Goal: Communication & Community: Answer question/provide support

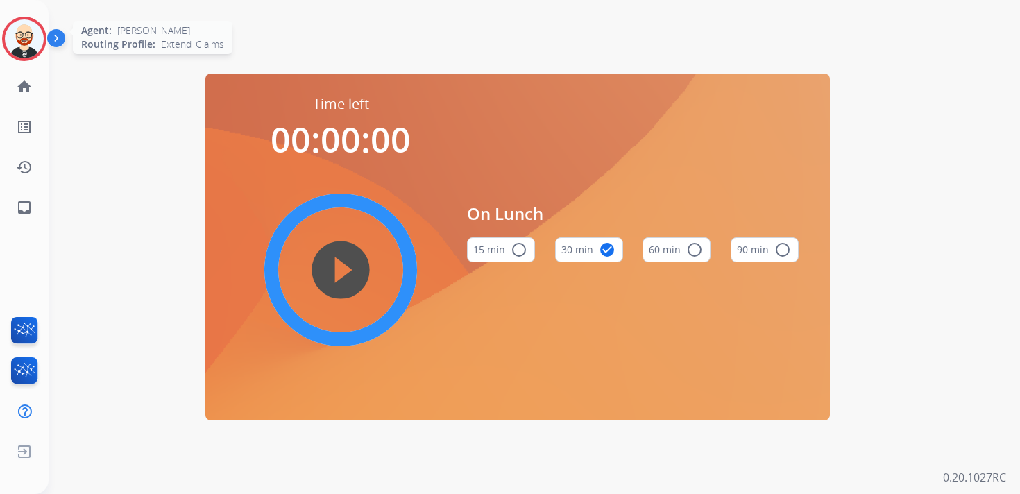
click at [24, 44] on img at bounding box center [24, 38] width 39 height 39
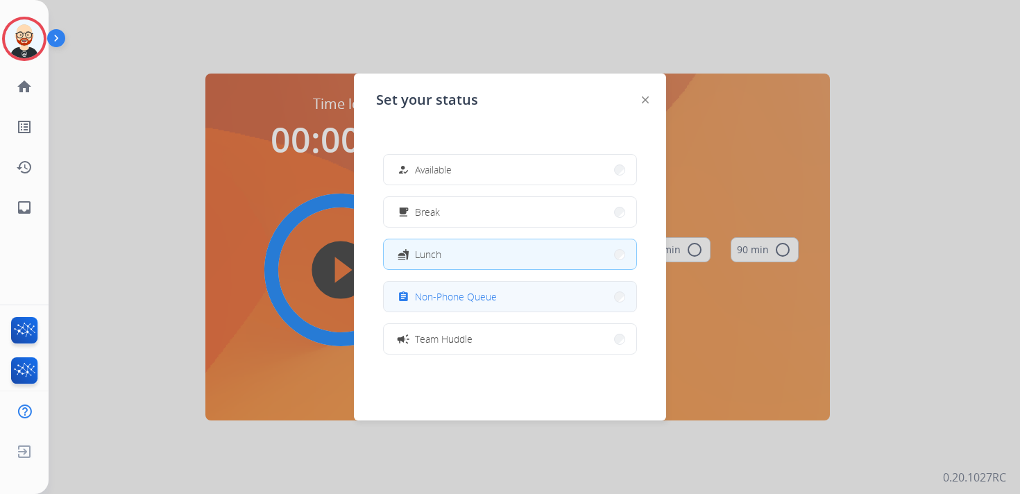
click at [471, 300] on span "Non-Phone Queue" at bounding box center [456, 296] width 82 height 15
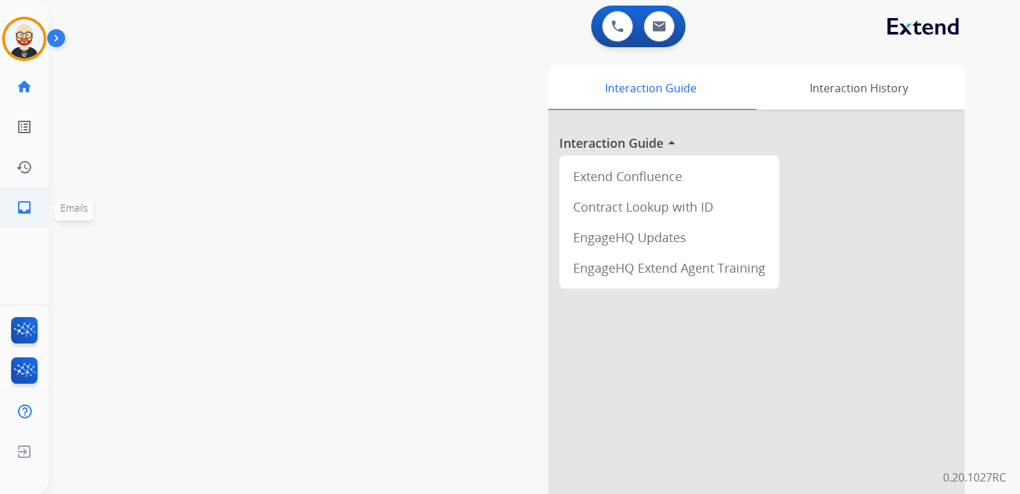
click at [24, 204] on mat-icon "inbox" at bounding box center [24, 207] width 17 height 17
select select "**********"
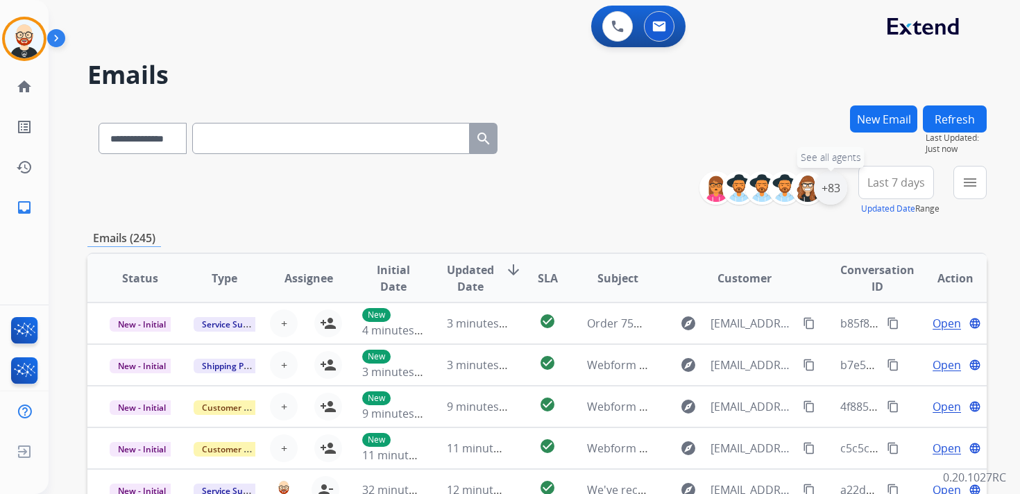
click at [833, 190] on div "+83" at bounding box center [830, 187] width 33 height 33
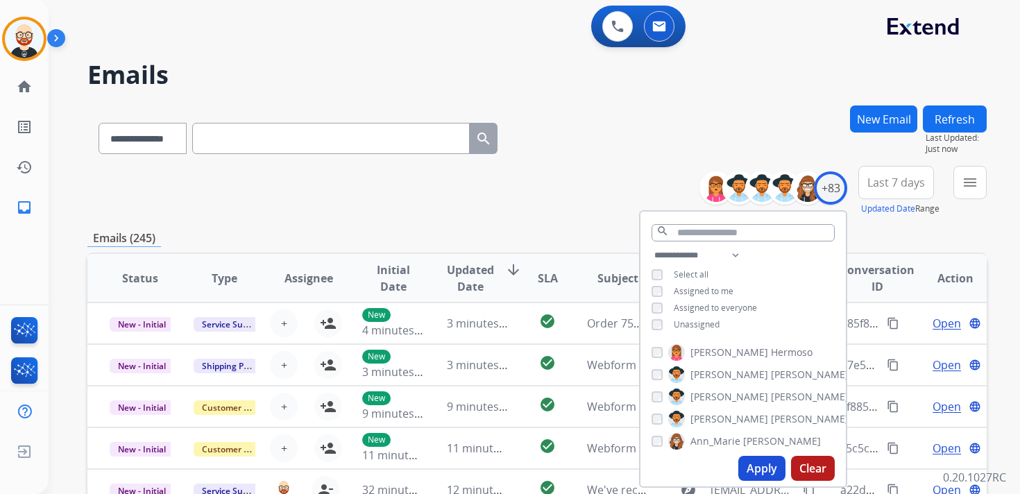
click at [664, 324] on div "Unassigned" at bounding box center [685, 324] width 68 height 11
click at [663, 321] on div "Unassigned" at bounding box center [685, 324] width 68 height 11
click at [752, 470] on button "Apply" at bounding box center [761, 468] width 47 height 25
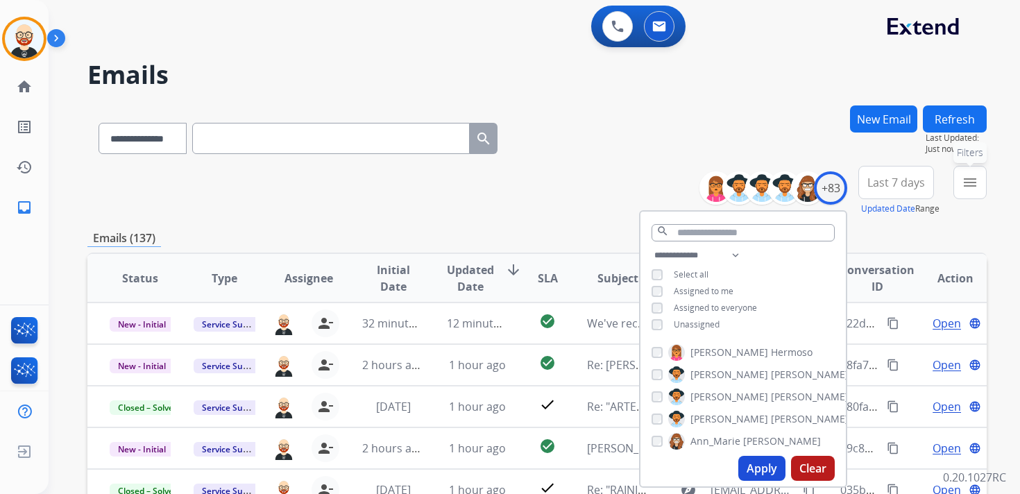
click at [978, 187] on mat-icon "menu" at bounding box center [970, 182] width 17 height 17
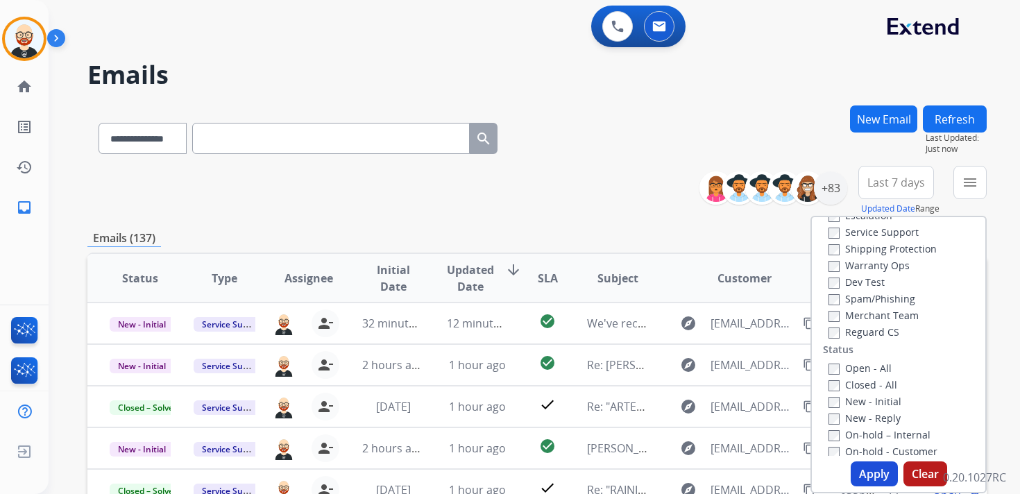
scroll to position [85, 0]
click at [851, 383] on label "New - Initial" at bounding box center [864, 385] width 73 height 13
click at [850, 407] on label "New - Reply" at bounding box center [864, 401] width 72 height 13
click at [866, 487] on div "Type Claims Adjudication Customer Support Escalation Service Support Shipping P…" at bounding box center [898, 355] width 176 height 278
click at [869, 476] on button "Apply" at bounding box center [874, 473] width 47 height 25
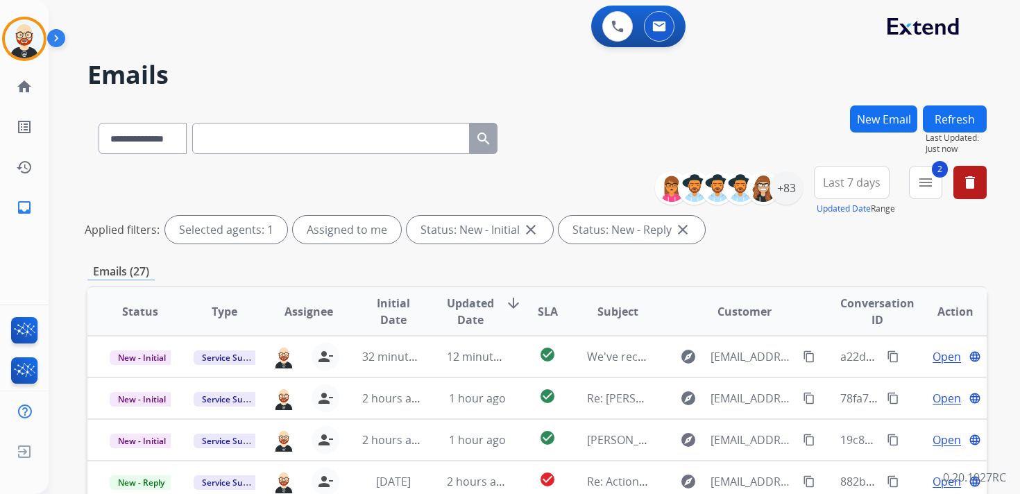
click at [846, 185] on span "Last 7 days" at bounding box center [852, 183] width 58 height 6
click at [820, 346] on div "Last 90 days" at bounding box center [847, 351] width 76 height 21
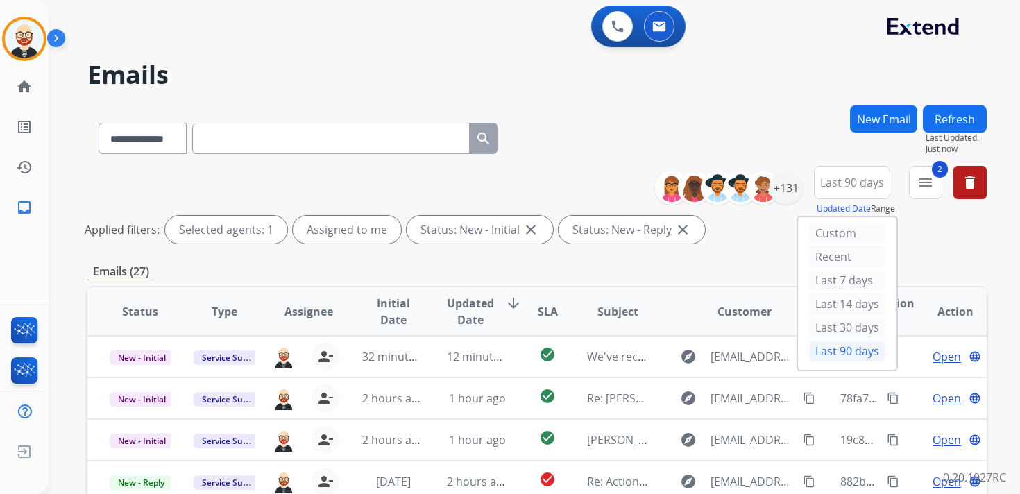
click at [649, 278] on div "Emails (27)" at bounding box center [536, 271] width 899 height 17
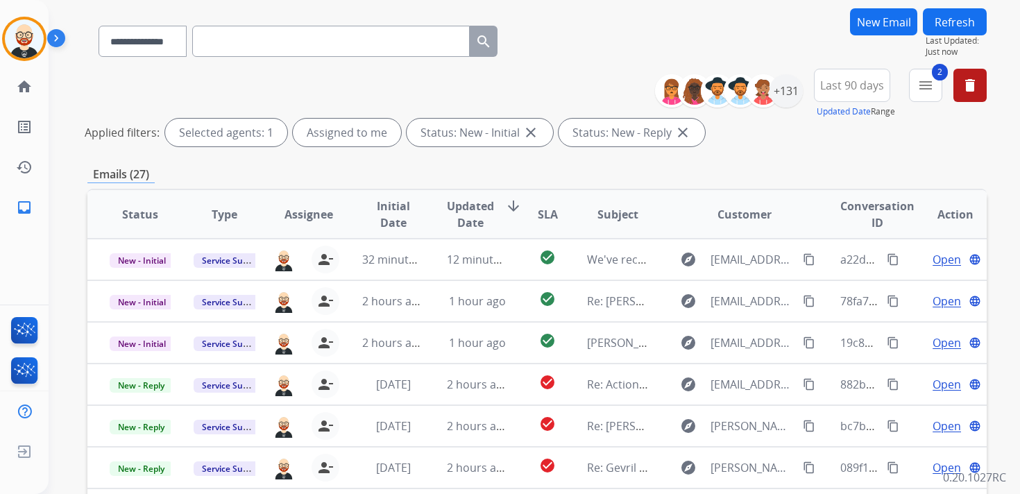
scroll to position [120, 0]
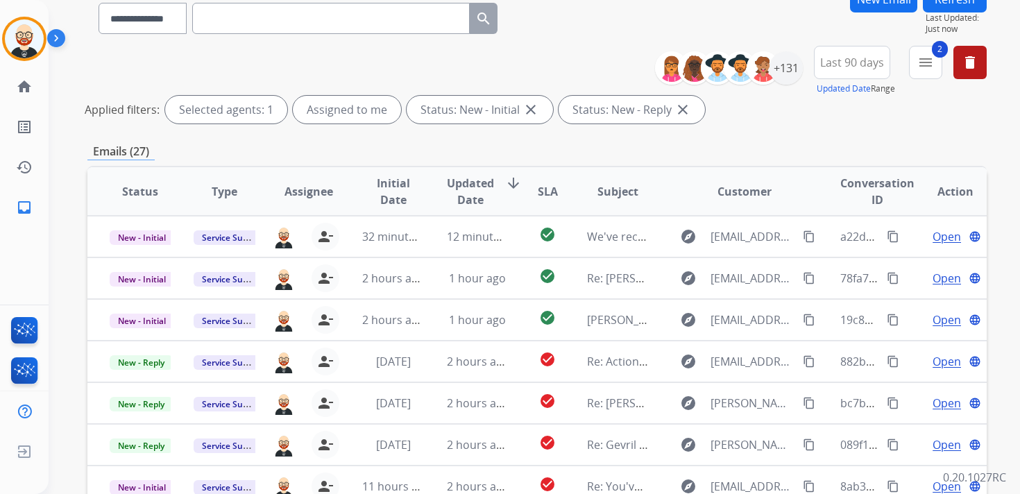
click at [468, 189] on span "Updated Date" at bounding box center [470, 191] width 47 height 33
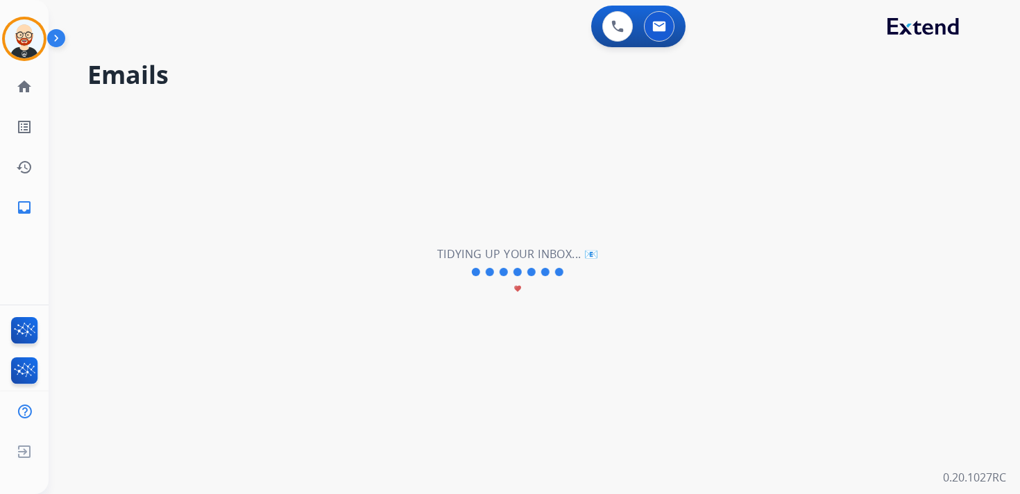
scroll to position [0, 0]
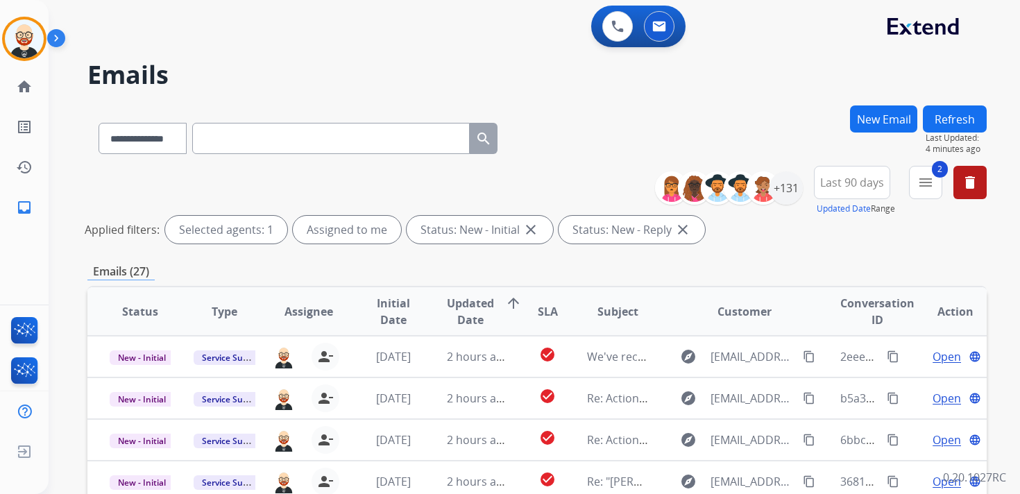
click at [257, 144] on input "text" at bounding box center [331, 138] width 278 height 31
paste input "**********"
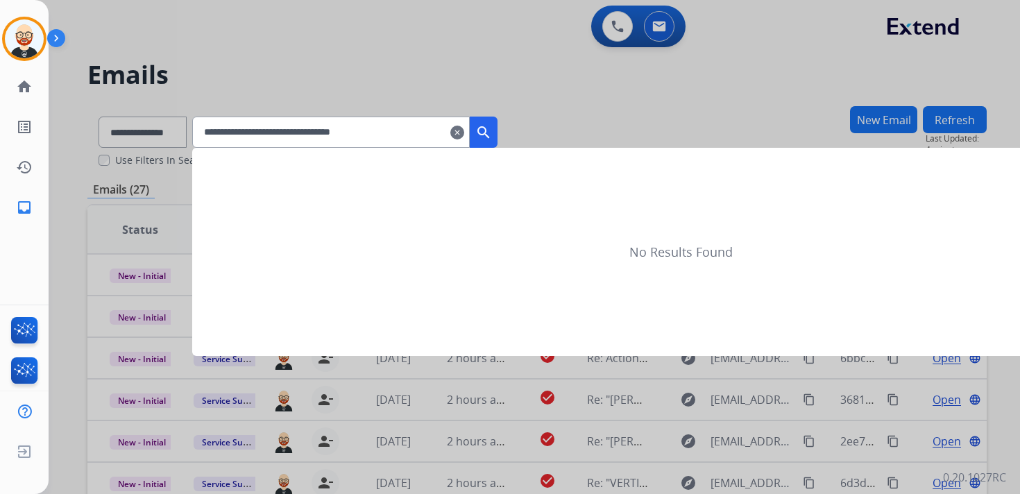
type input "**********"
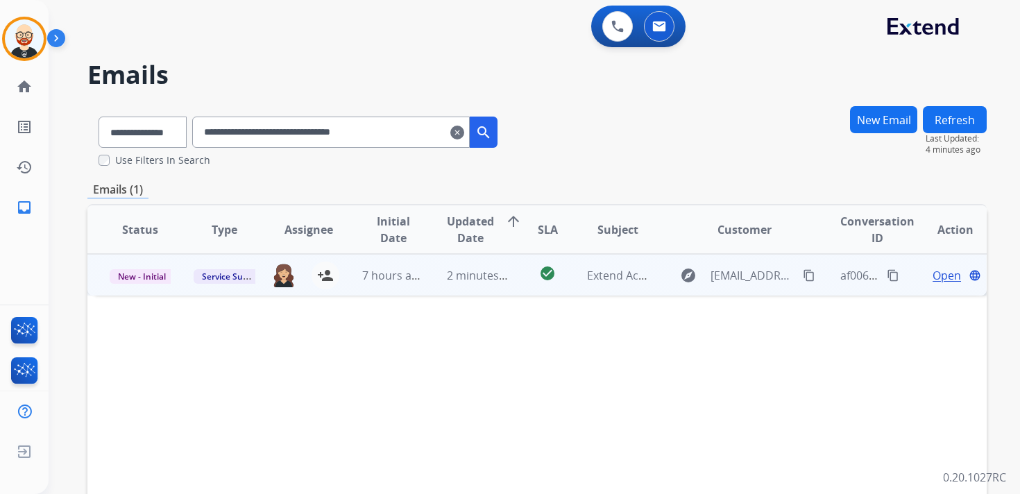
click at [935, 274] on span "Open" at bounding box center [946, 275] width 28 height 17
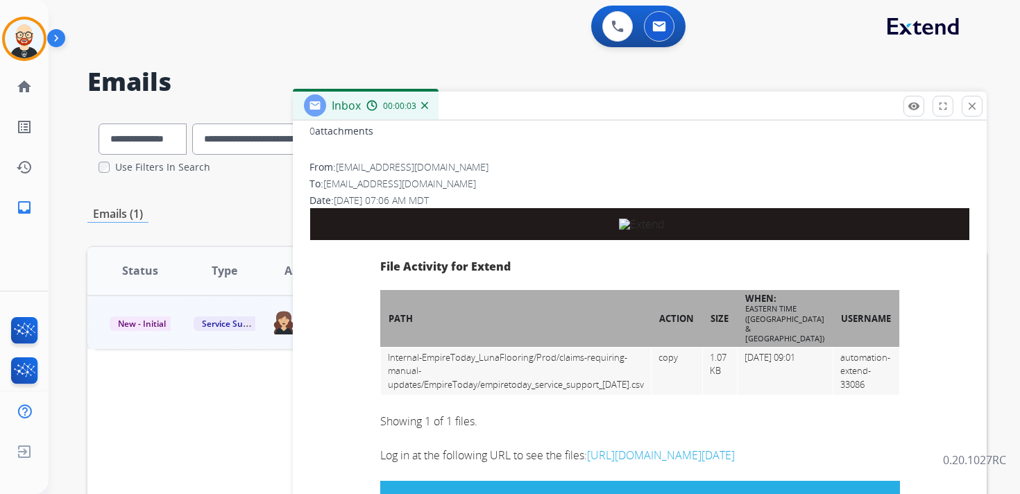
scroll to position [375, 0]
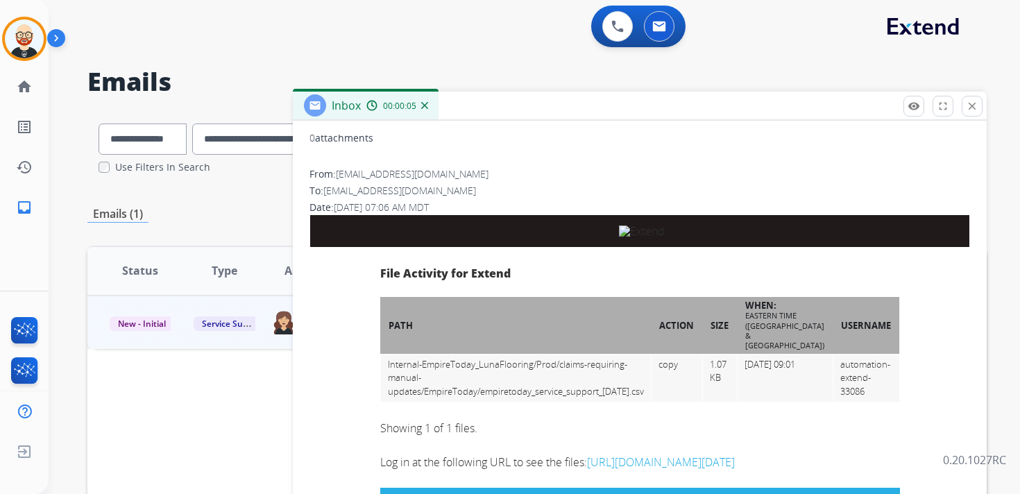
click at [619, 232] on img at bounding box center [642, 230] width 46 height 11
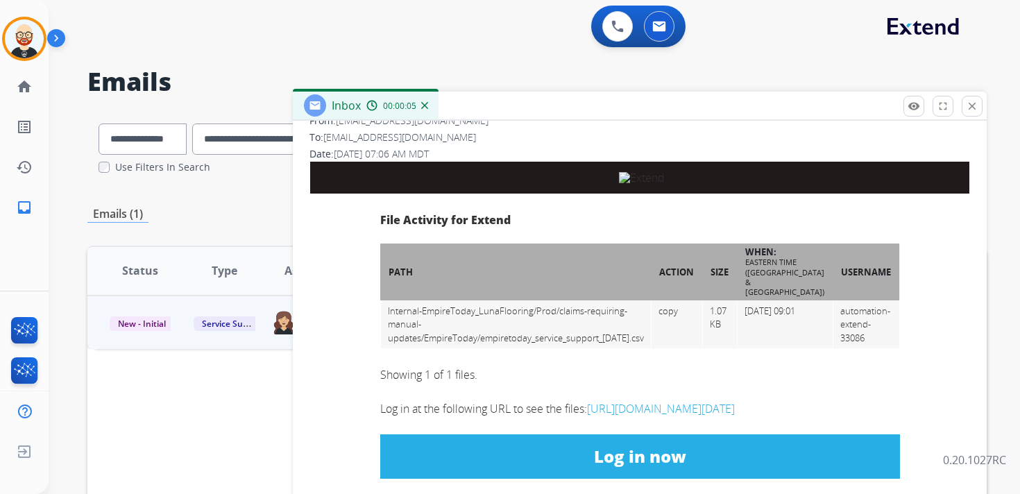
scroll to position [466, 0]
click at [635, 401] on link "[URL][DOMAIN_NAME][DATE]" at bounding box center [661, 408] width 148 height 15
click at [975, 101] on p "Close" at bounding box center [972, 103] width 31 height 21
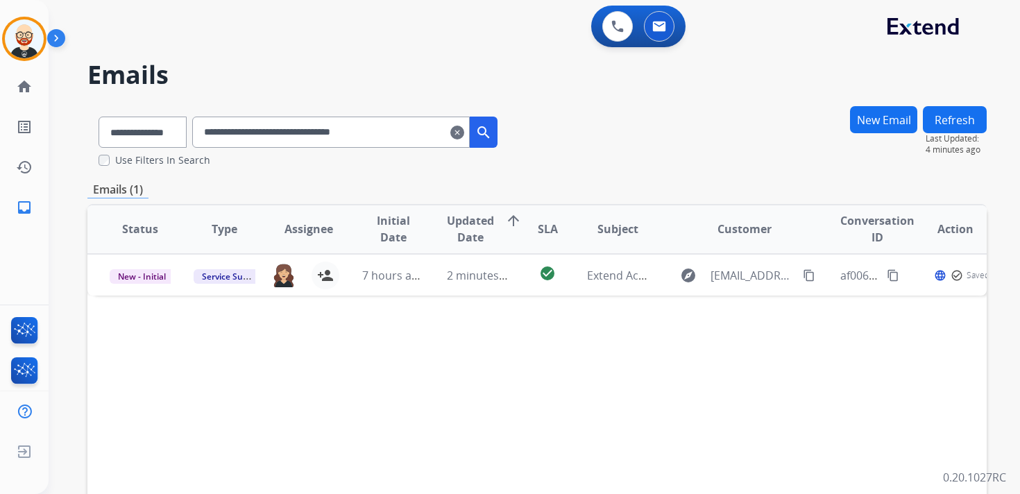
click at [464, 130] on mat-icon "clear" at bounding box center [457, 132] width 14 height 17
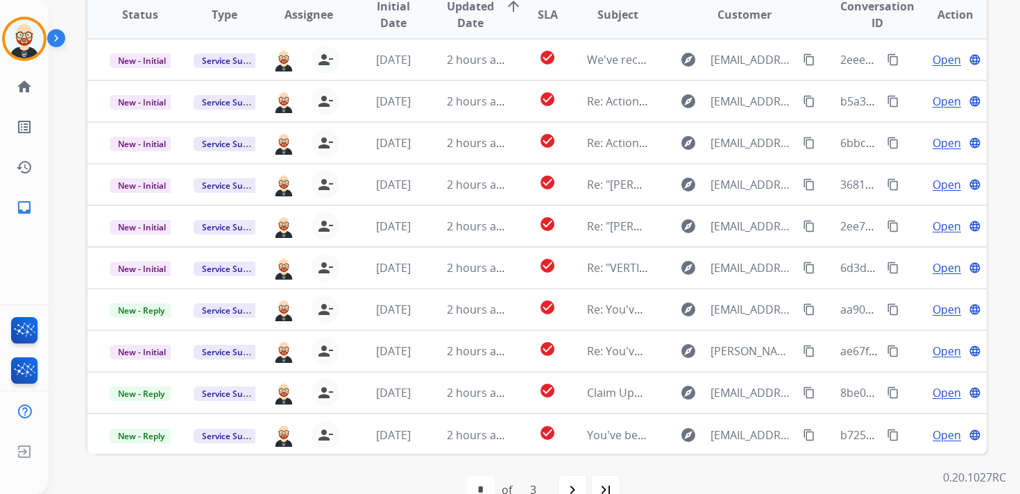
scroll to position [300, 0]
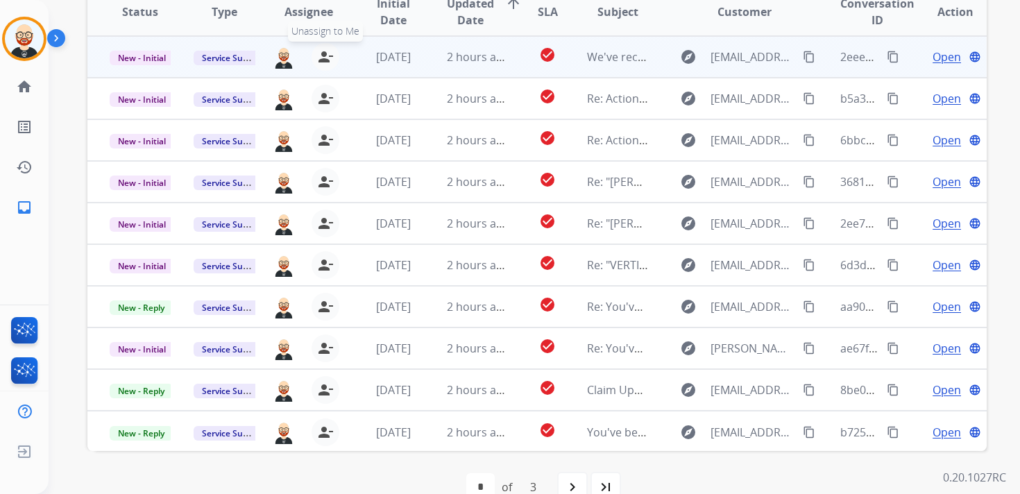
click at [326, 58] on mat-icon "person_remove" at bounding box center [325, 57] width 17 height 17
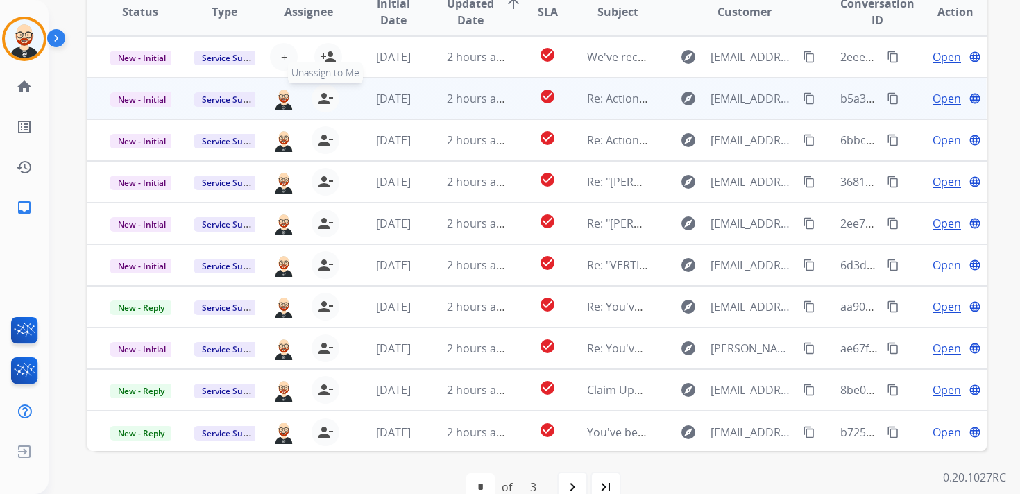
click at [322, 99] on mat-icon "person_remove" at bounding box center [325, 98] width 17 height 17
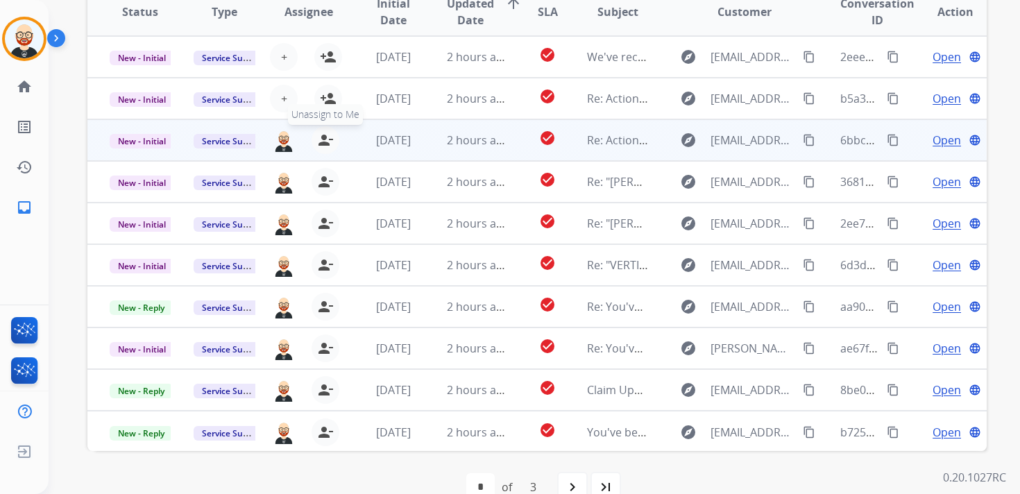
click at [322, 149] on button "person_remove [PERSON_NAME] to Me" at bounding box center [326, 140] width 28 height 28
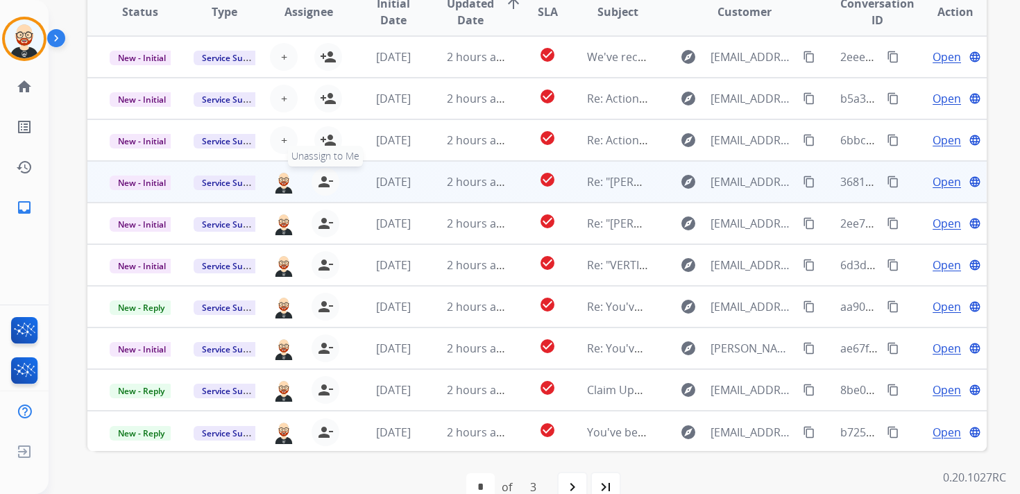
click at [321, 180] on mat-icon "person_remove" at bounding box center [325, 181] width 17 height 17
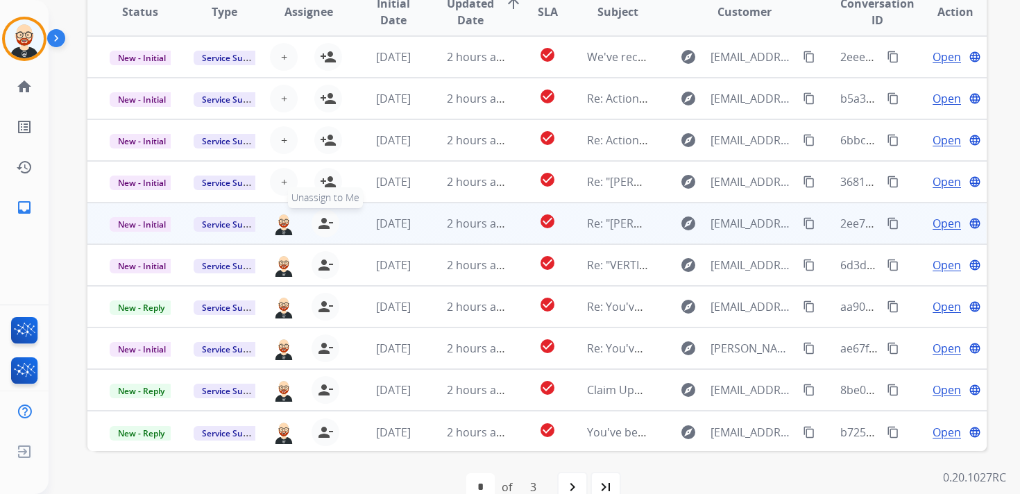
click at [323, 229] on mat-icon "person_remove" at bounding box center [325, 223] width 17 height 17
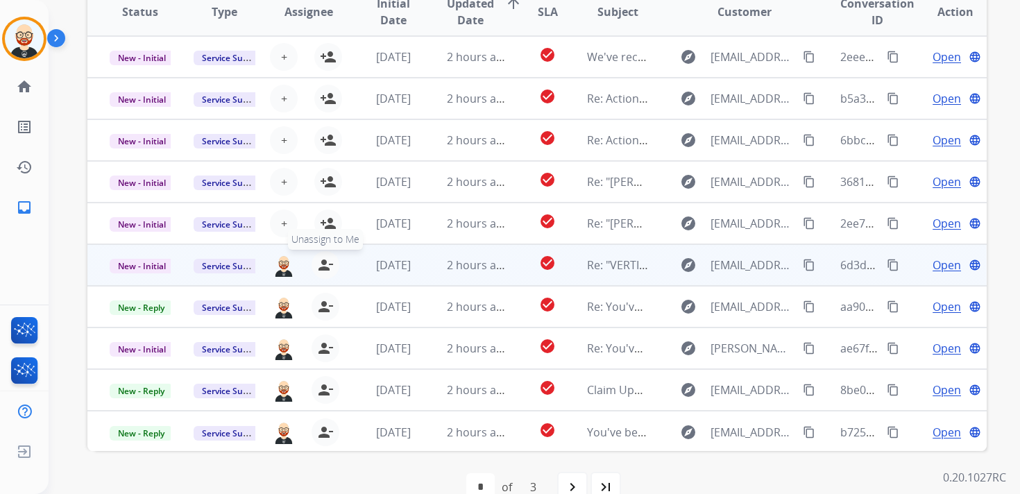
click at [323, 258] on mat-icon "person_remove" at bounding box center [325, 265] width 17 height 17
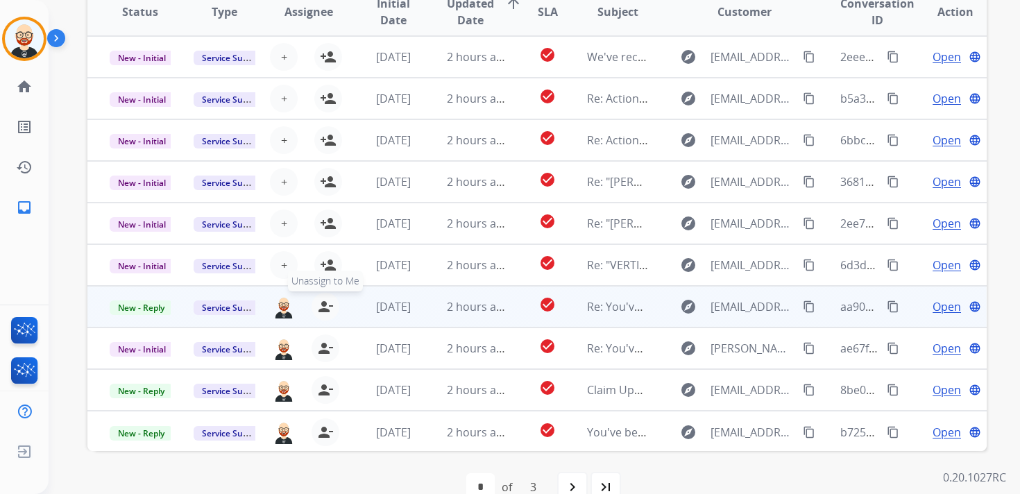
click at [323, 309] on mat-icon "person_remove" at bounding box center [325, 306] width 17 height 17
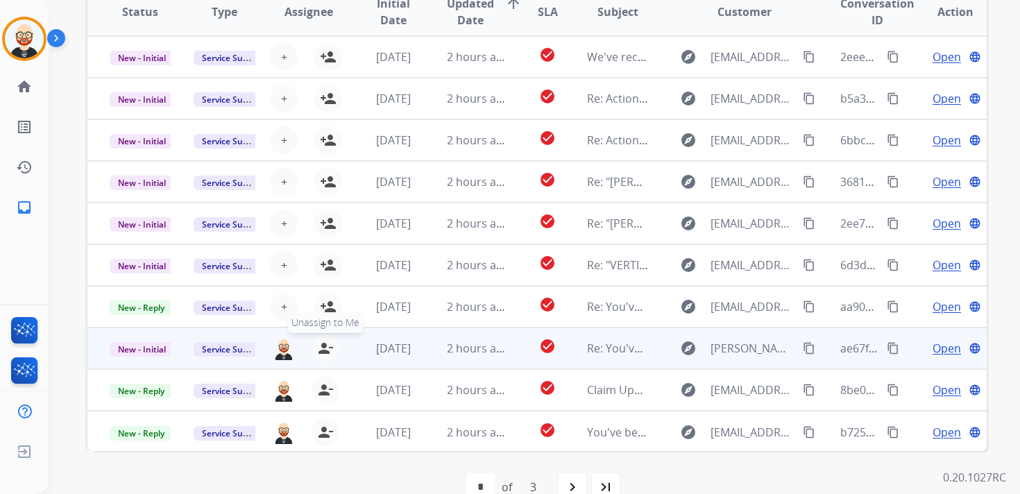
click at [323, 343] on mat-icon "person_remove" at bounding box center [325, 348] width 17 height 17
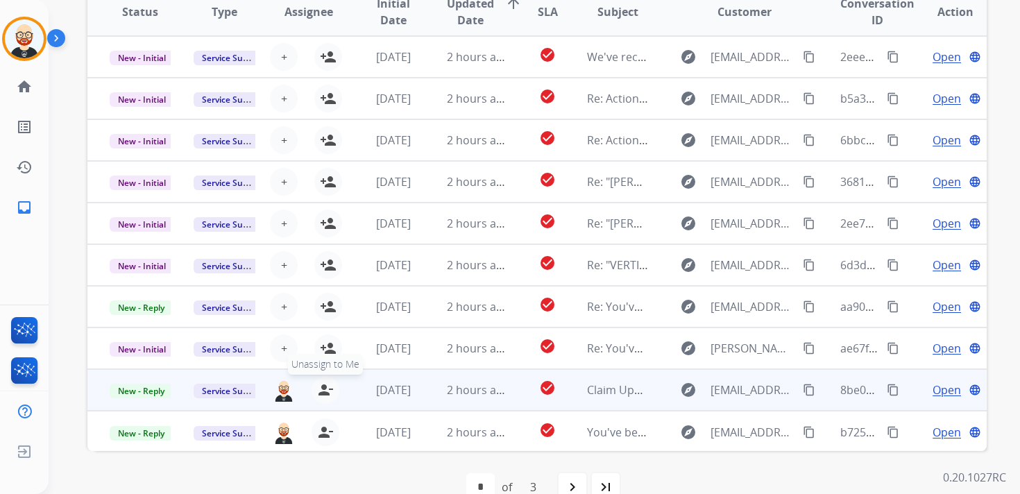
click at [323, 392] on mat-icon "person_remove" at bounding box center [325, 390] width 17 height 17
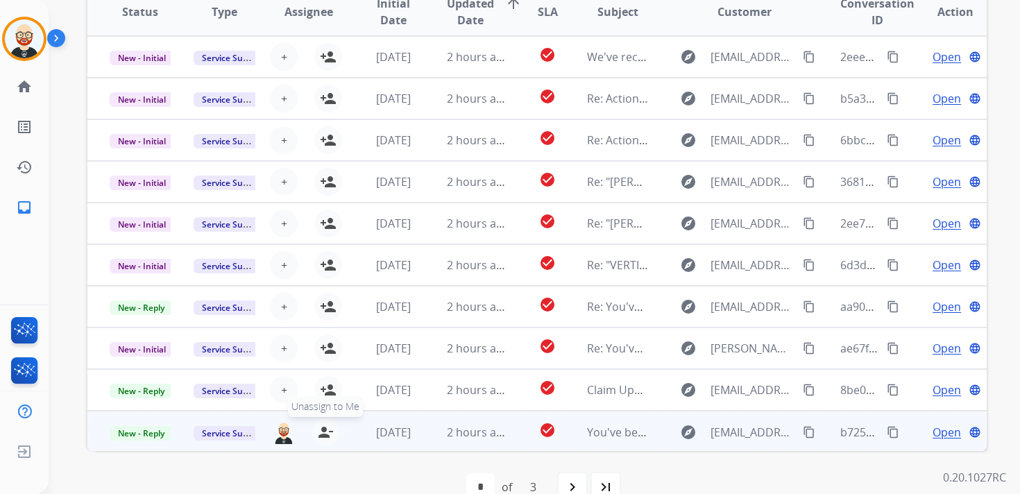
click at [321, 430] on mat-icon "person_remove" at bounding box center [325, 432] width 17 height 17
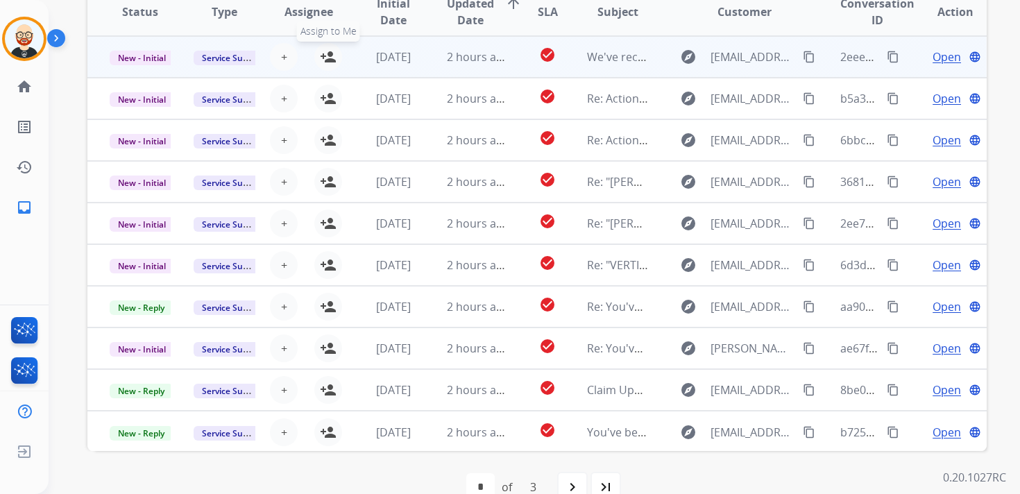
click at [327, 60] on mat-icon "person_add" at bounding box center [328, 57] width 17 height 17
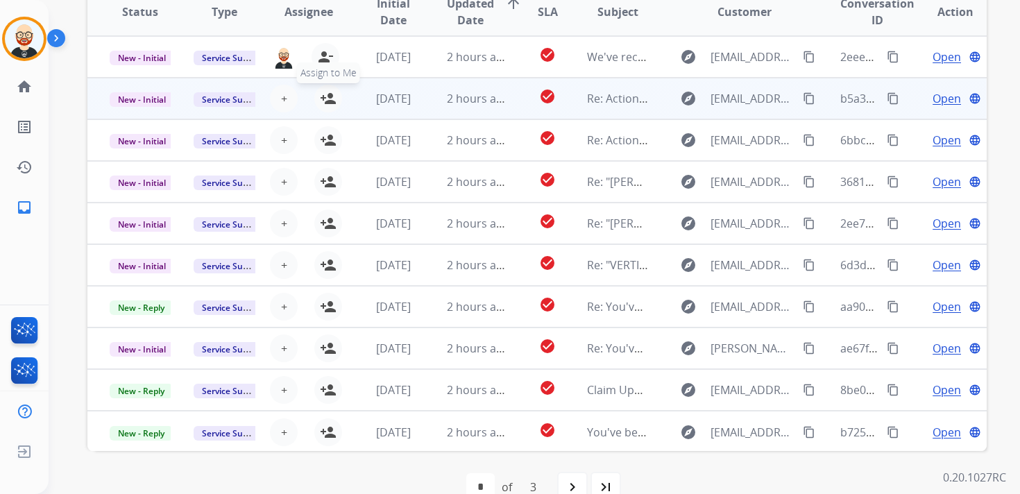
click at [327, 100] on mat-icon "person_add" at bounding box center [328, 98] width 17 height 17
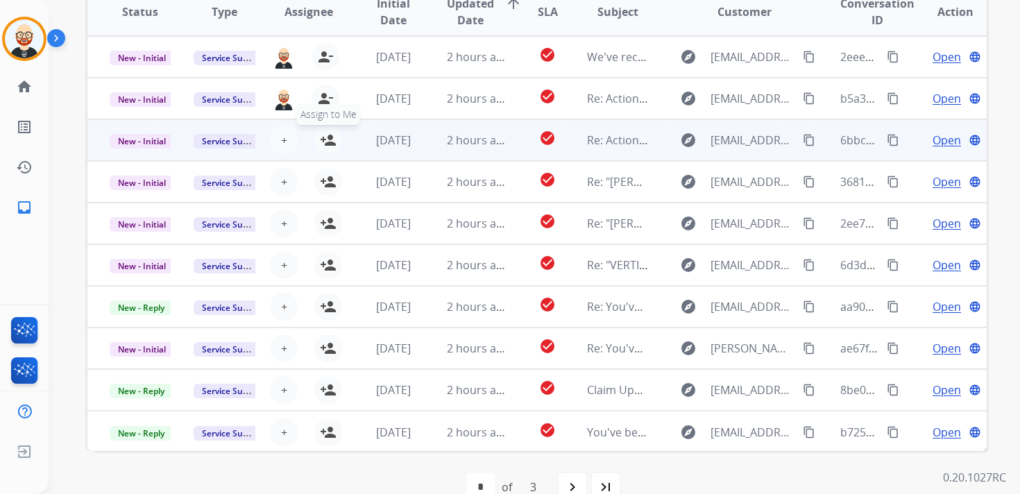
click at [326, 139] on mat-icon "person_add" at bounding box center [328, 140] width 17 height 17
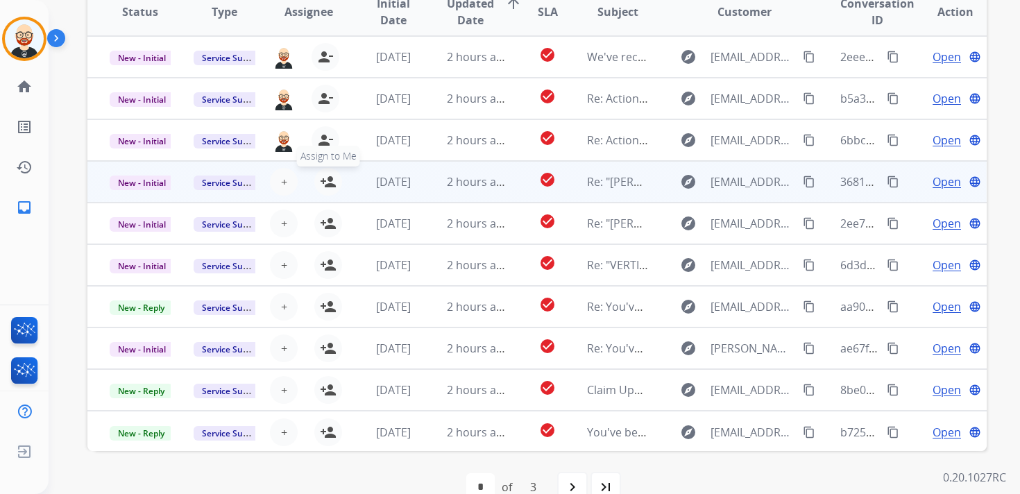
click at [327, 185] on mat-icon "person_add" at bounding box center [328, 181] width 17 height 17
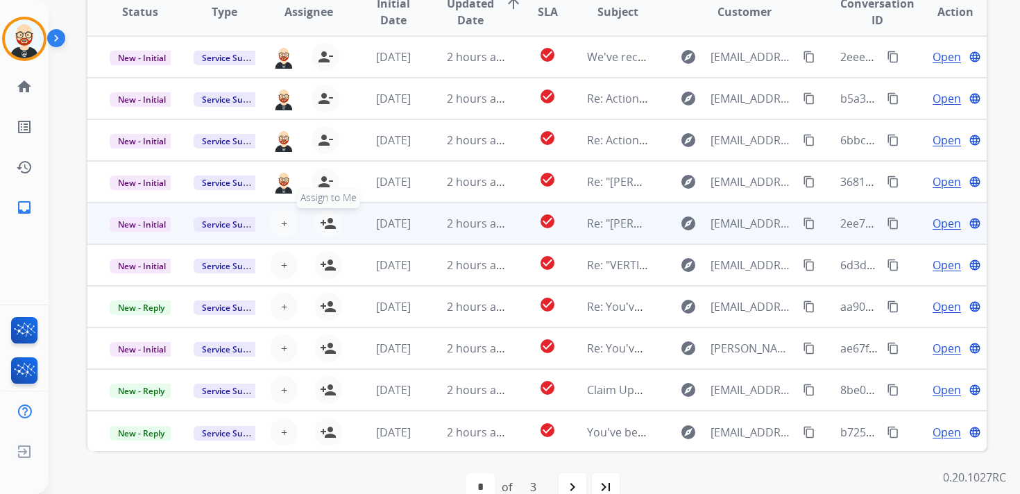
click at [327, 223] on mat-icon "person_add" at bounding box center [328, 223] width 17 height 17
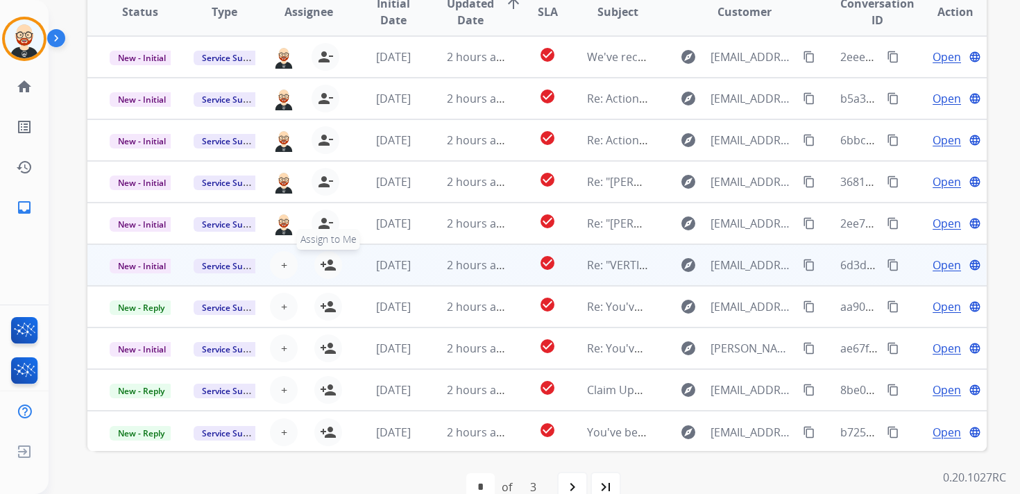
click at [327, 271] on mat-icon "person_add" at bounding box center [328, 265] width 17 height 17
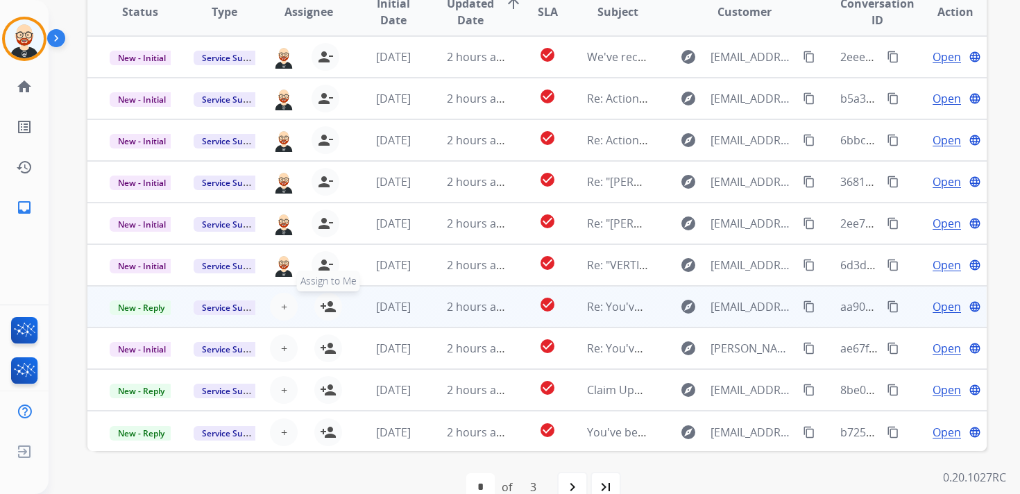
click at [327, 303] on mat-icon "person_add" at bounding box center [328, 306] width 17 height 17
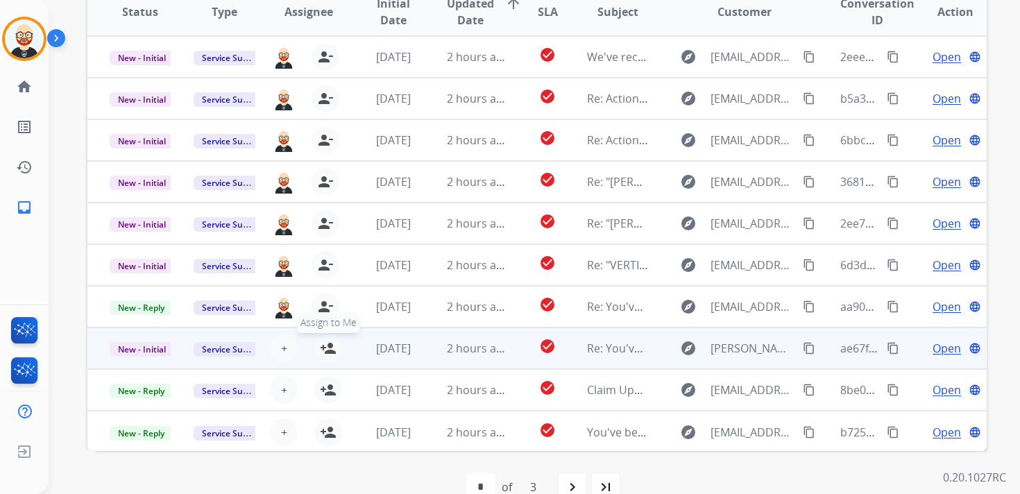
click at [330, 347] on mat-icon "person_add" at bounding box center [328, 348] width 17 height 17
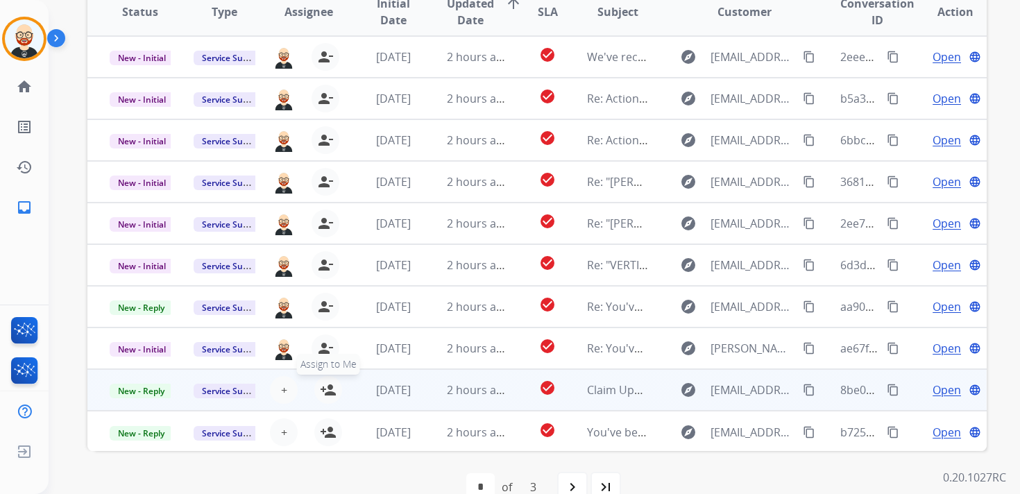
click at [326, 391] on mat-icon "person_add" at bounding box center [328, 390] width 17 height 17
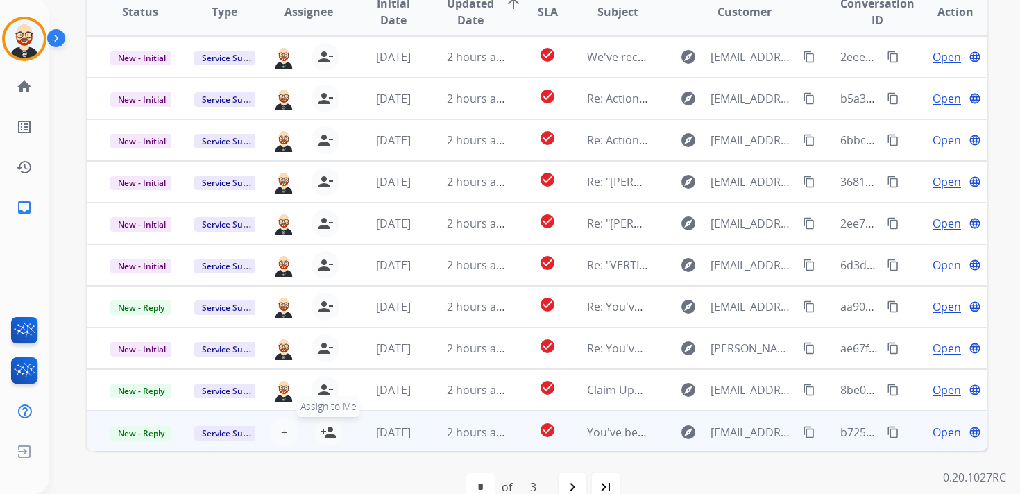
click at [326, 432] on mat-icon "person_add" at bounding box center [328, 432] width 17 height 17
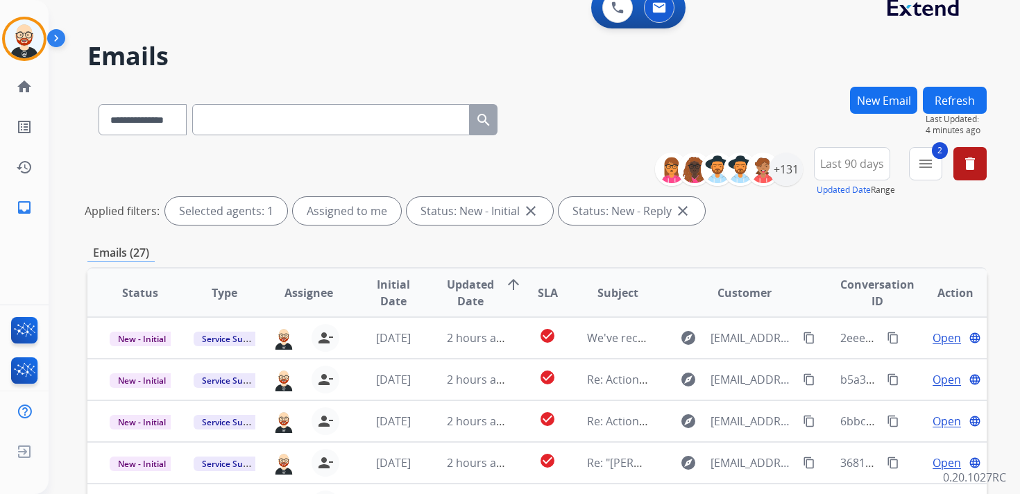
scroll to position [0, 0]
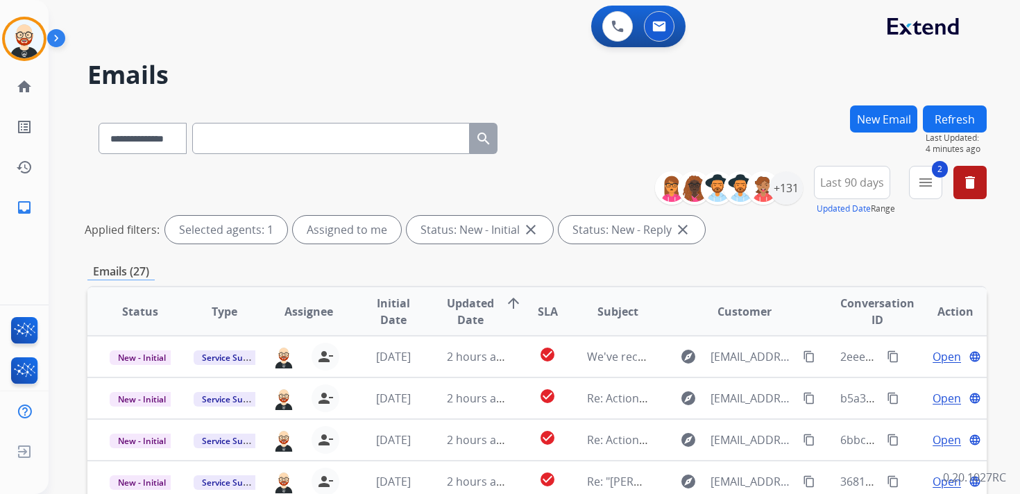
click at [959, 115] on button "Refresh" at bounding box center [955, 118] width 64 height 27
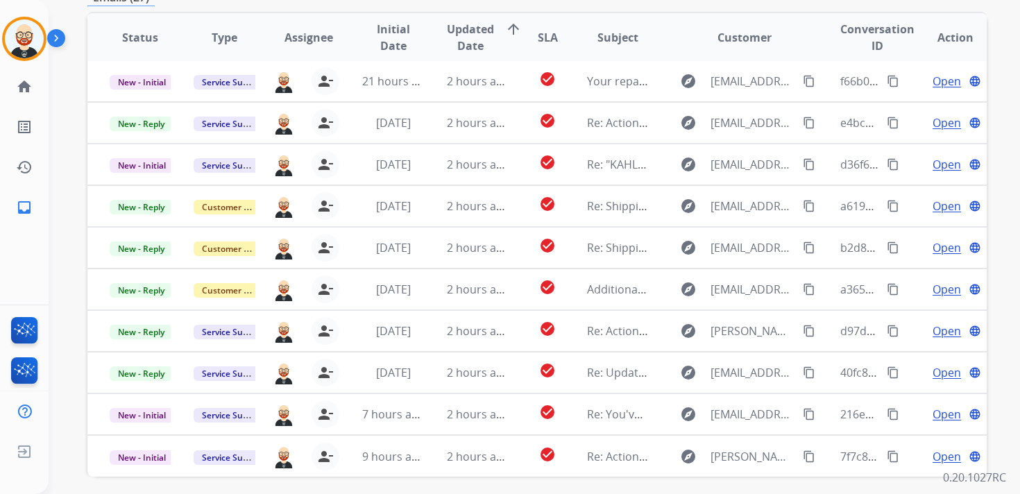
scroll to position [275, 0]
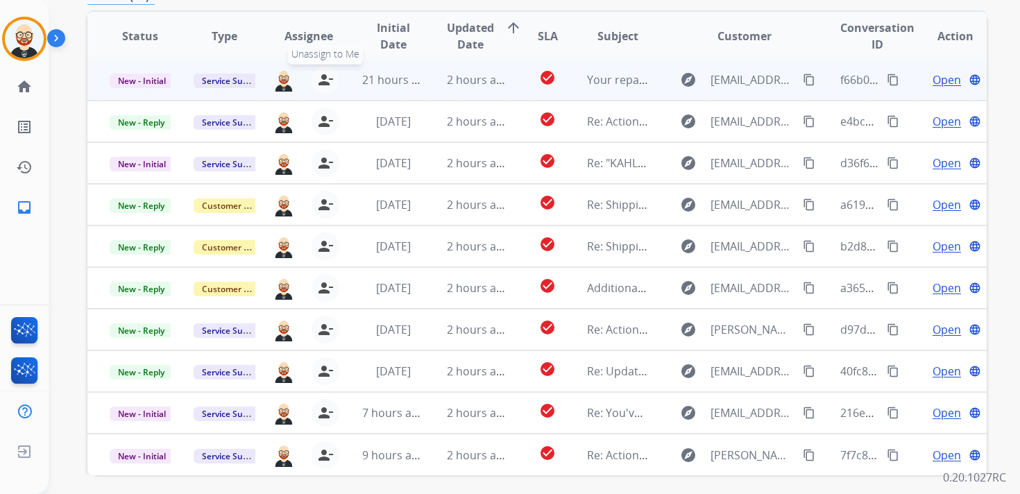
click at [324, 81] on mat-icon "person_remove" at bounding box center [325, 79] width 17 height 17
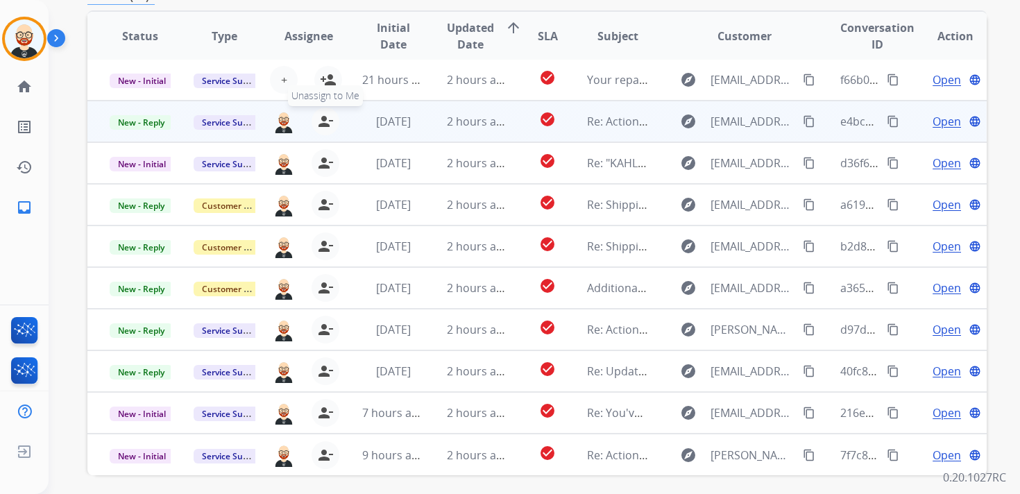
click at [323, 122] on mat-icon "person_remove" at bounding box center [325, 121] width 17 height 17
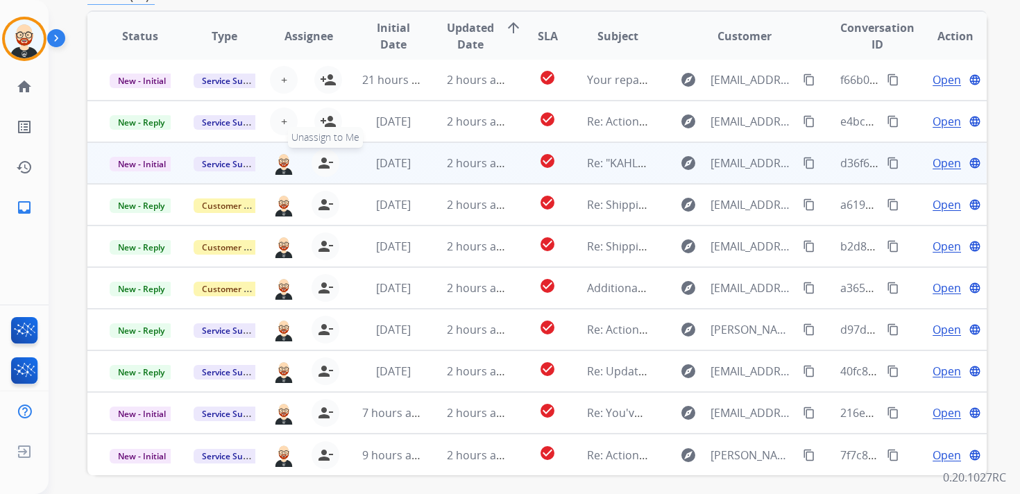
click at [318, 173] on button "person_remove [PERSON_NAME] to Me" at bounding box center [326, 163] width 28 height 28
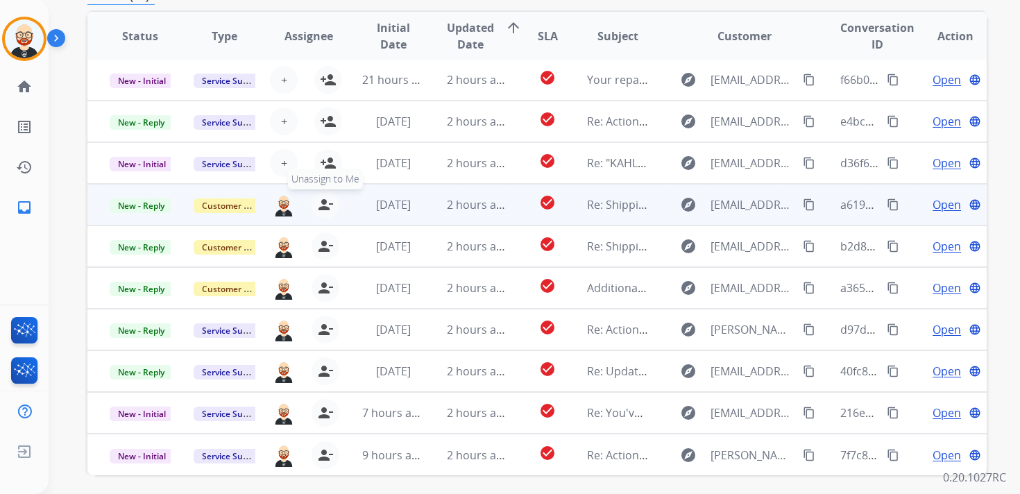
click at [319, 205] on mat-icon "person_remove" at bounding box center [325, 204] width 17 height 17
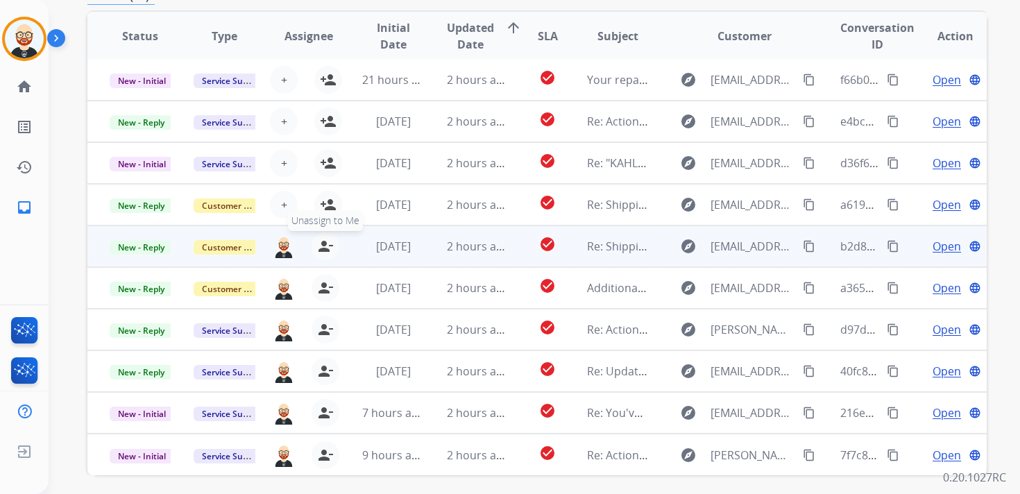
click at [325, 250] on mat-icon "person_remove" at bounding box center [325, 246] width 17 height 17
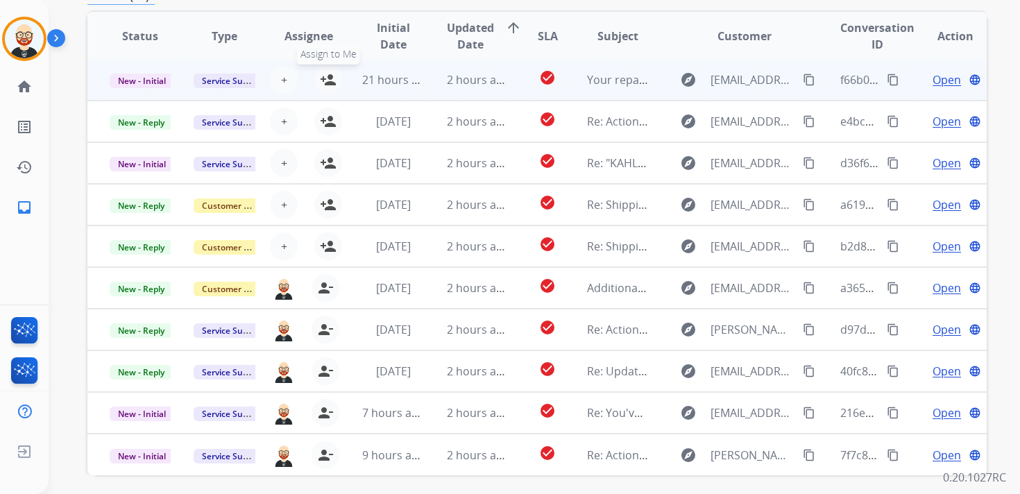
click at [331, 83] on mat-icon "person_add" at bounding box center [328, 79] width 17 height 17
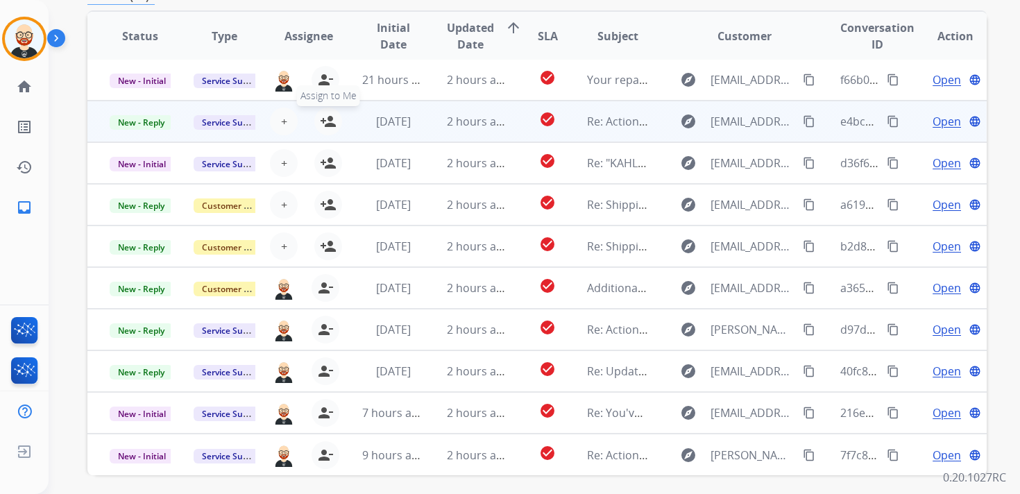
click at [331, 117] on mat-icon "person_add" at bounding box center [328, 121] width 17 height 17
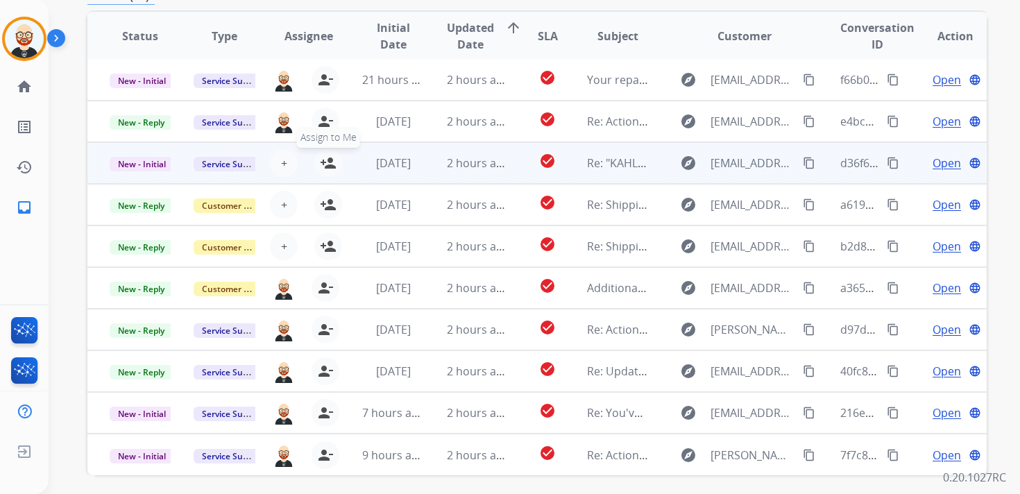
click at [324, 159] on mat-icon "person_add" at bounding box center [328, 163] width 17 height 17
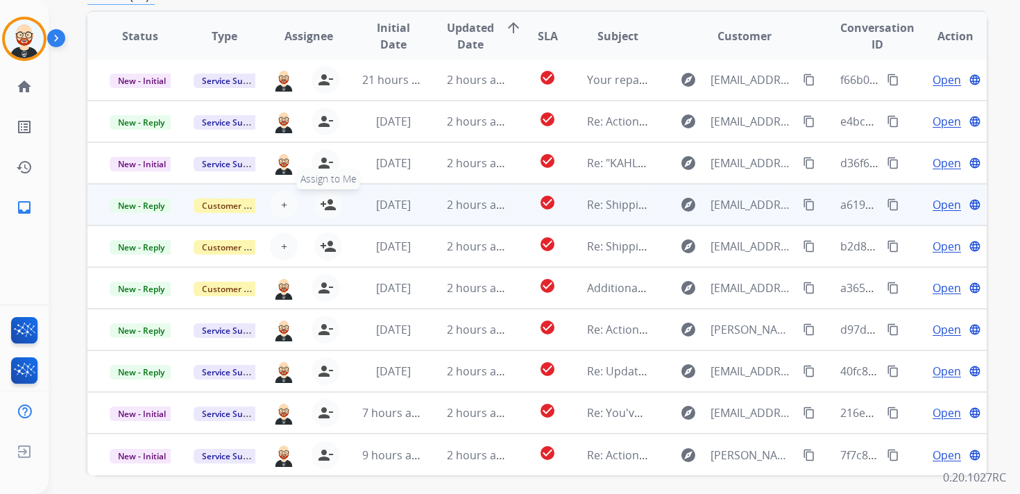
click at [324, 198] on mat-icon "person_add" at bounding box center [328, 204] width 17 height 17
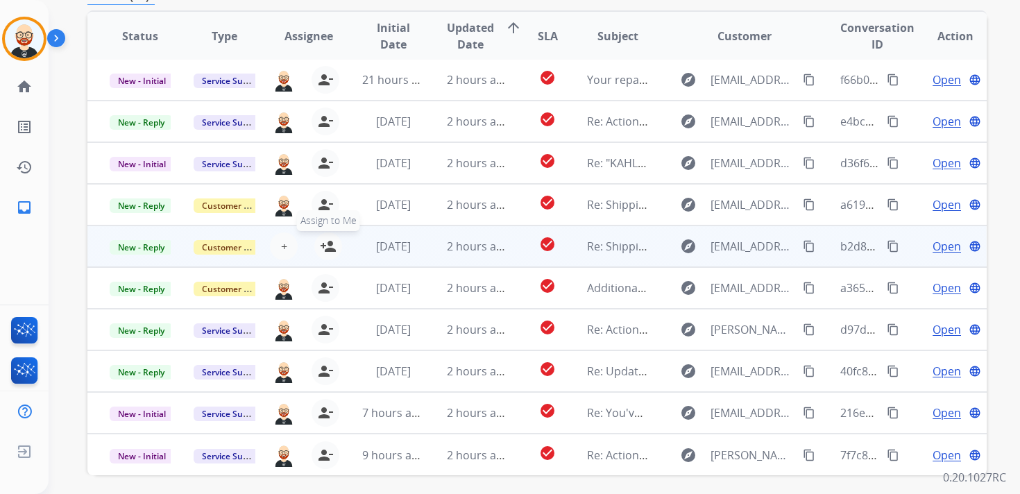
click at [325, 246] on mat-icon "person_add" at bounding box center [328, 246] width 17 height 17
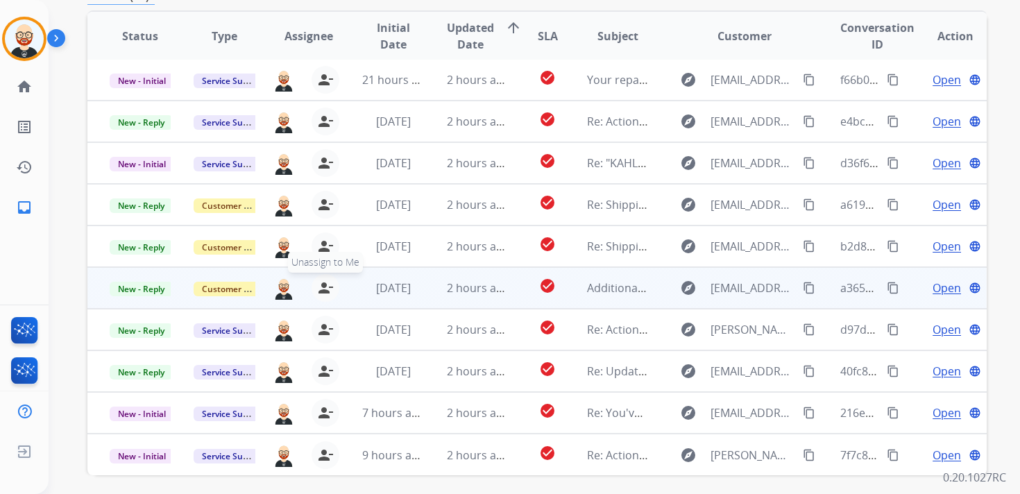
click at [324, 291] on mat-icon "person_remove" at bounding box center [325, 288] width 17 height 17
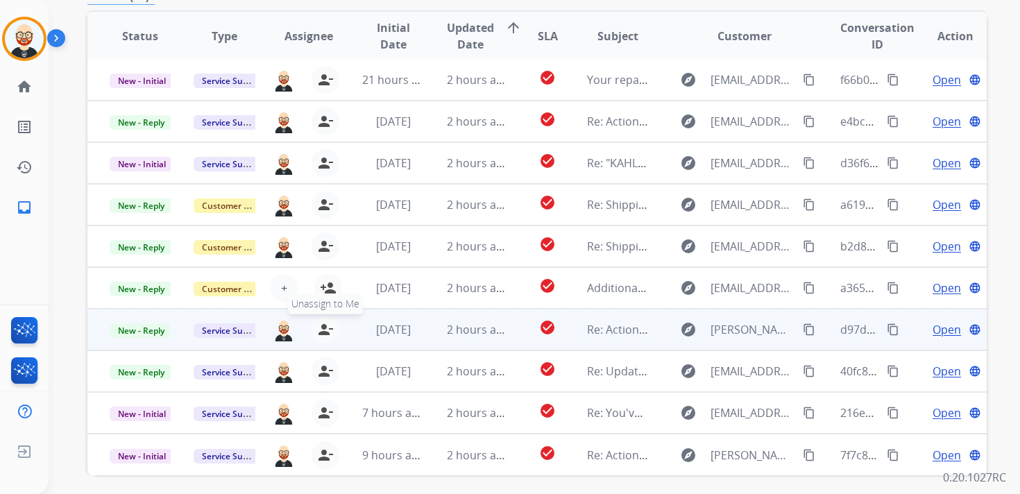
click at [323, 332] on mat-icon "person_remove" at bounding box center [325, 329] width 17 height 17
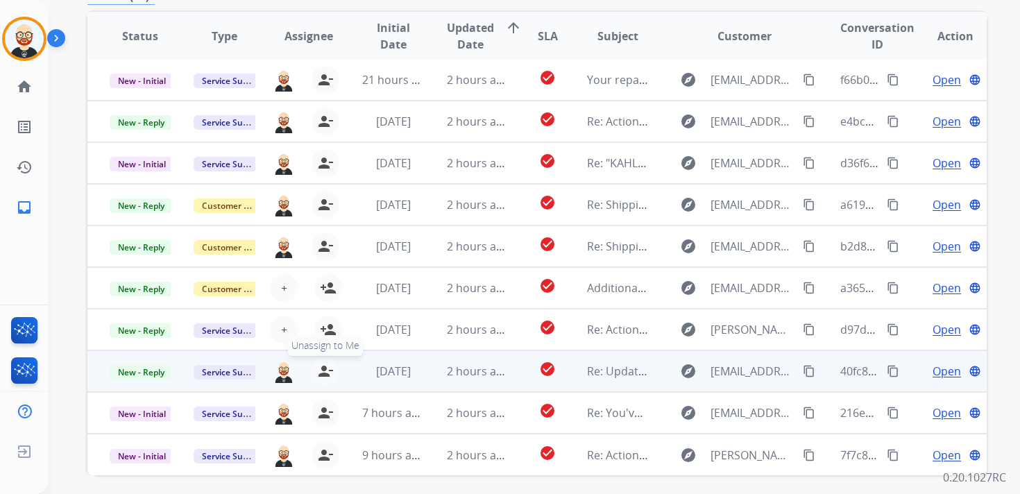
click at [323, 375] on mat-icon "person_remove" at bounding box center [325, 371] width 17 height 17
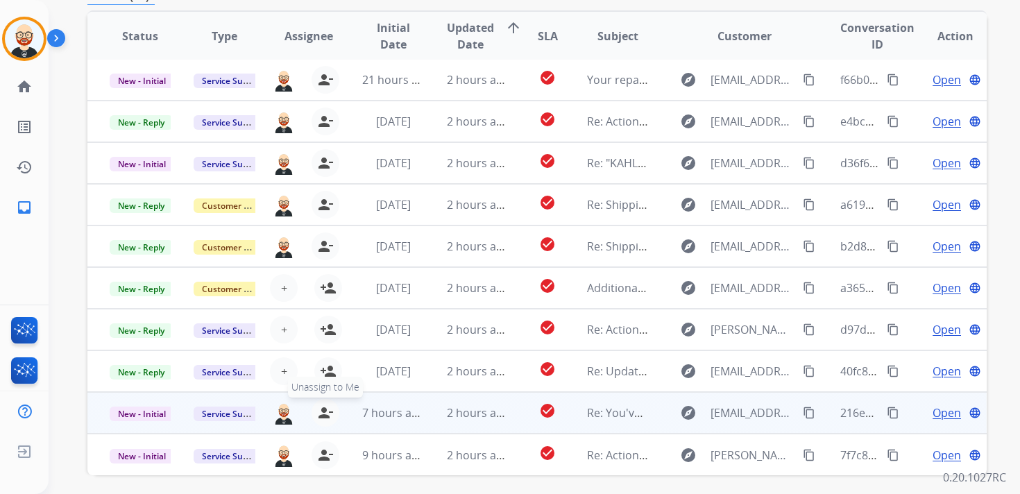
click at [323, 414] on mat-icon "person_remove" at bounding box center [325, 412] width 17 height 17
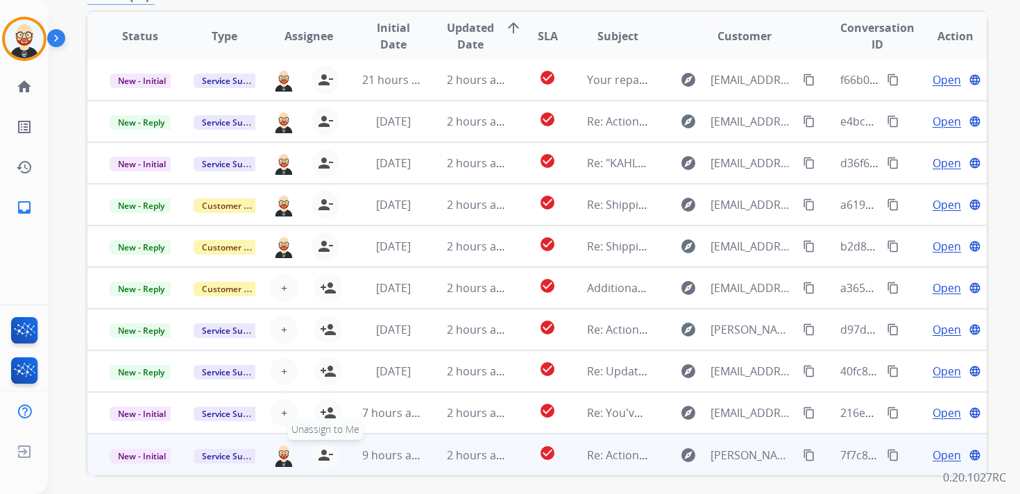
click at [317, 458] on mat-icon "person_remove" at bounding box center [325, 455] width 17 height 17
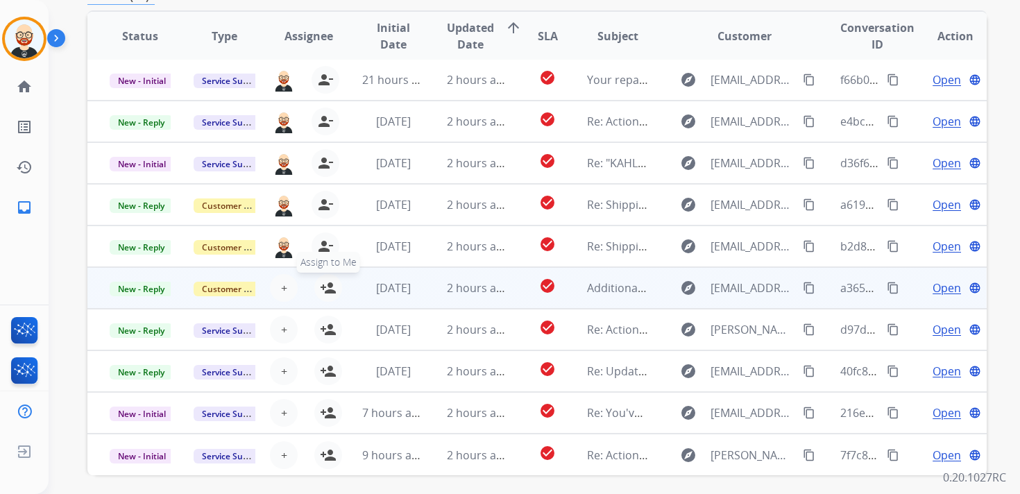
click at [329, 291] on mat-icon "person_add" at bounding box center [328, 288] width 17 height 17
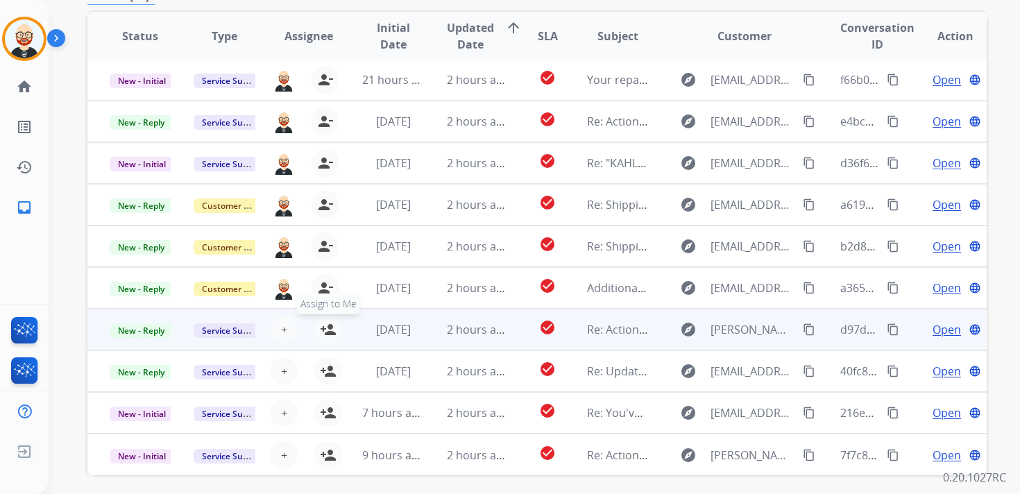
click at [331, 334] on mat-icon "person_add" at bounding box center [328, 329] width 17 height 17
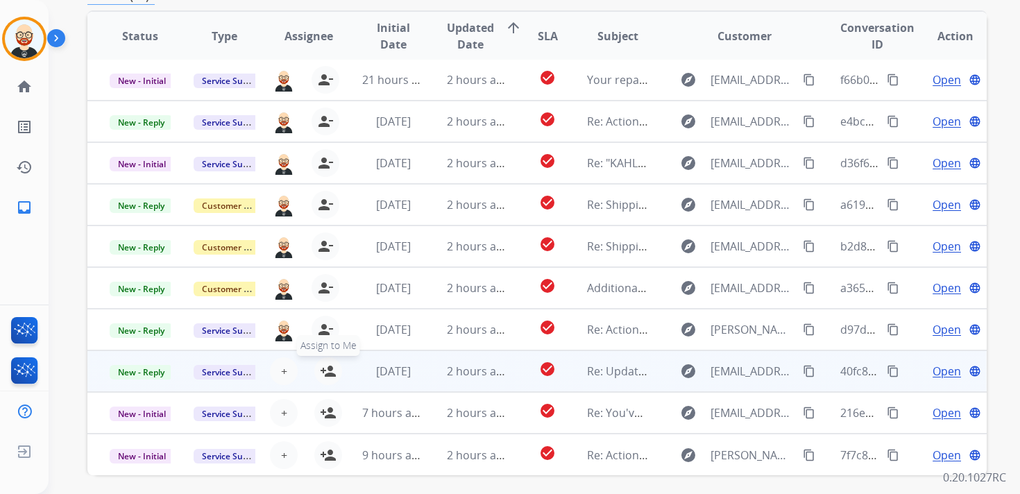
click at [330, 370] on mat-icon "person_add" at bounding box center [328, 371] width 17 height 17
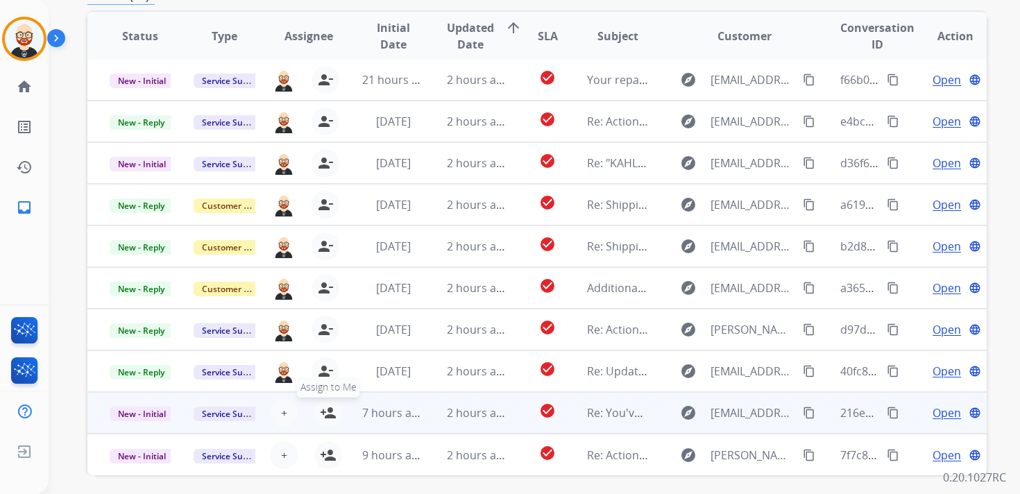
click at [331, 417] on mat-icon "person_add" at bounding box center [328, 412] width 17 height 17
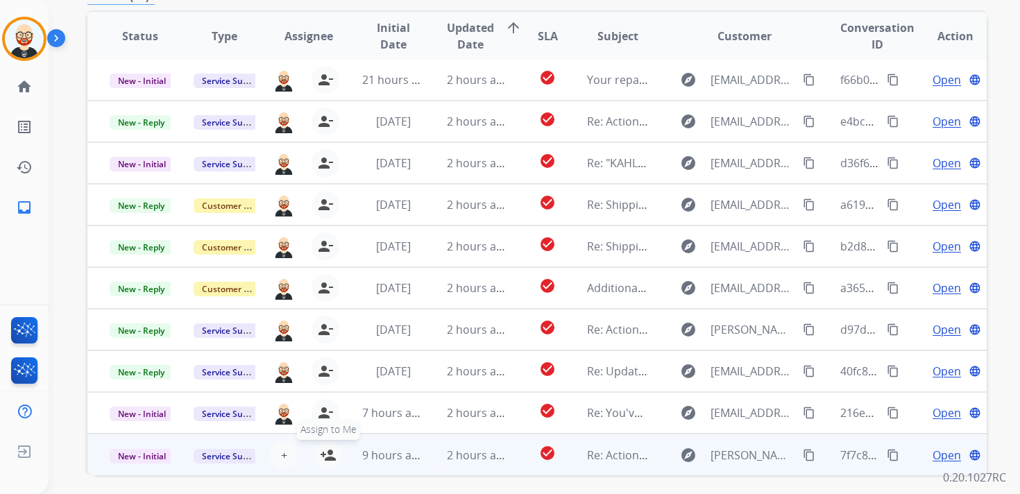
click at [331, 456] on mat-icon "person_add" at bounding box center [328, 455] width 17 height 17
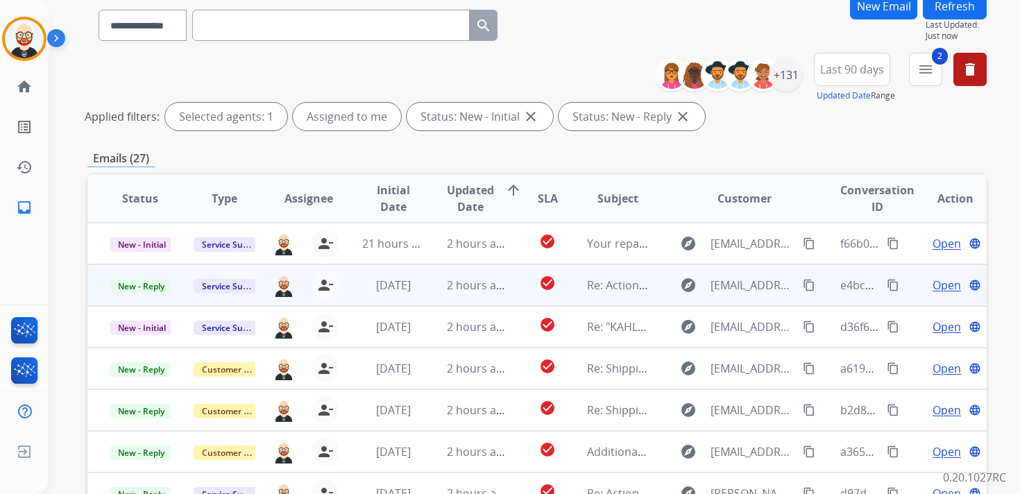
scroll to position [87, 0]
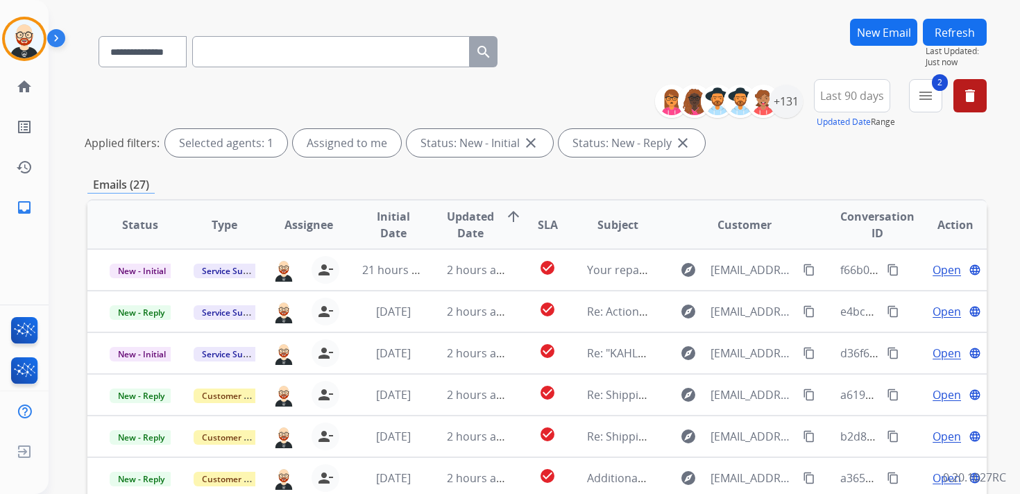
click at [949, 32] on button "Refresh" at bounding box center [955, 32] width 64 height 27
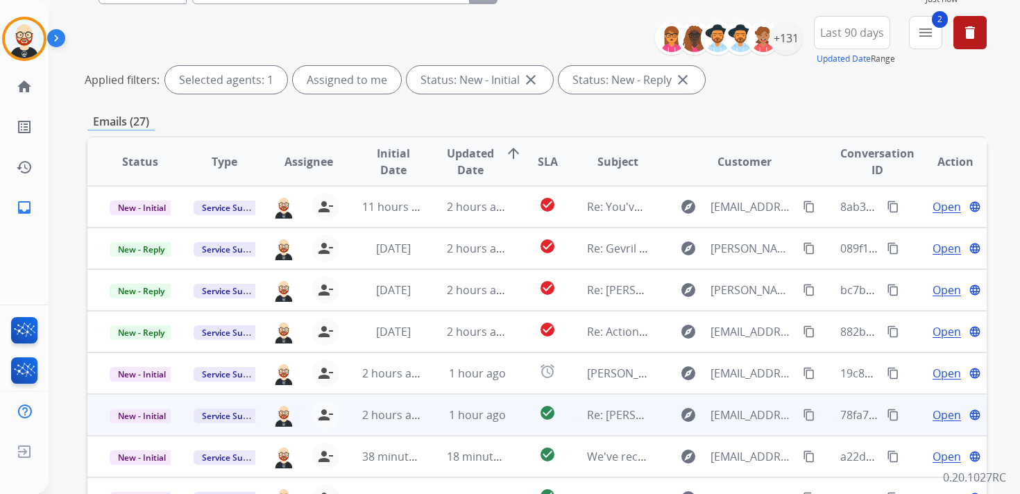
scroll to position [147, 0]
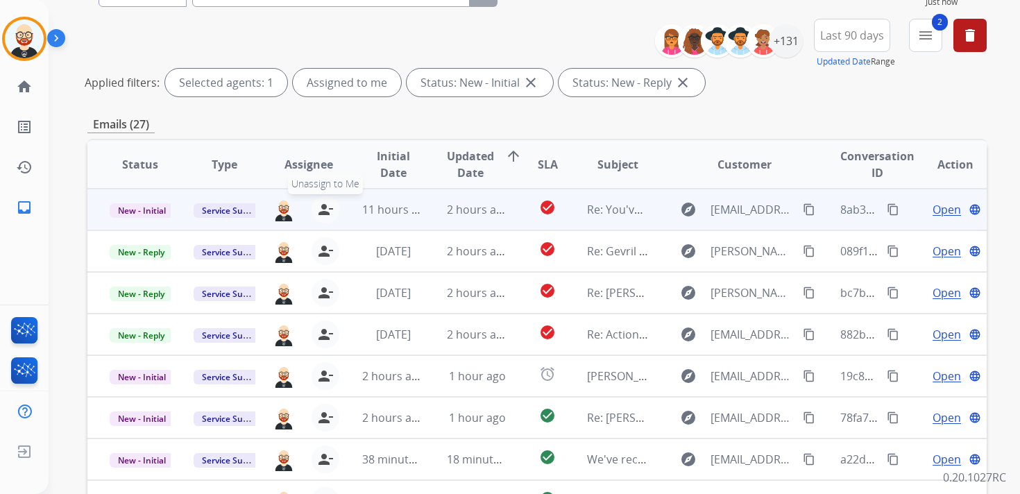
click at [326, 205] on mat-icon "person_remove" at bounding box center [325, 209] width 17 height 17
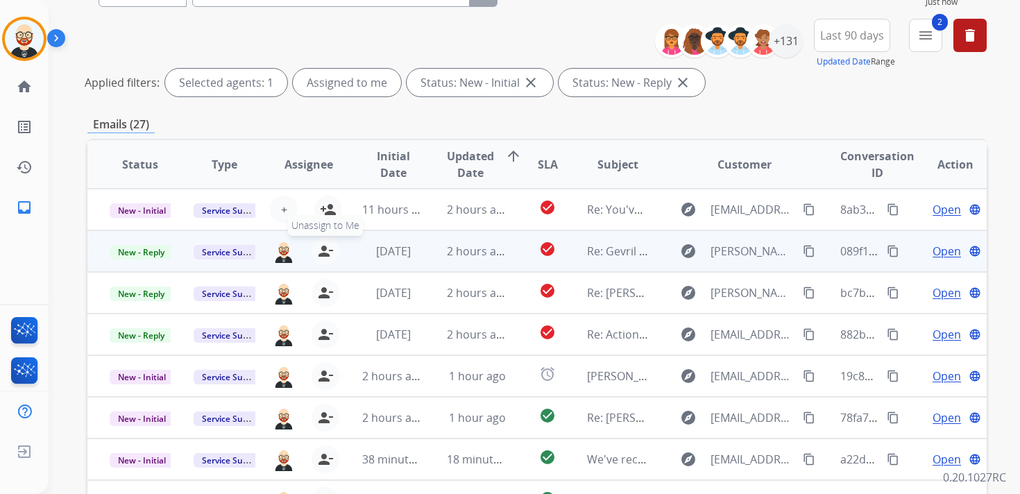
click at [326, 245] on mat-icon "person_remove" at bounding box center [325, 251] width 17 height 17
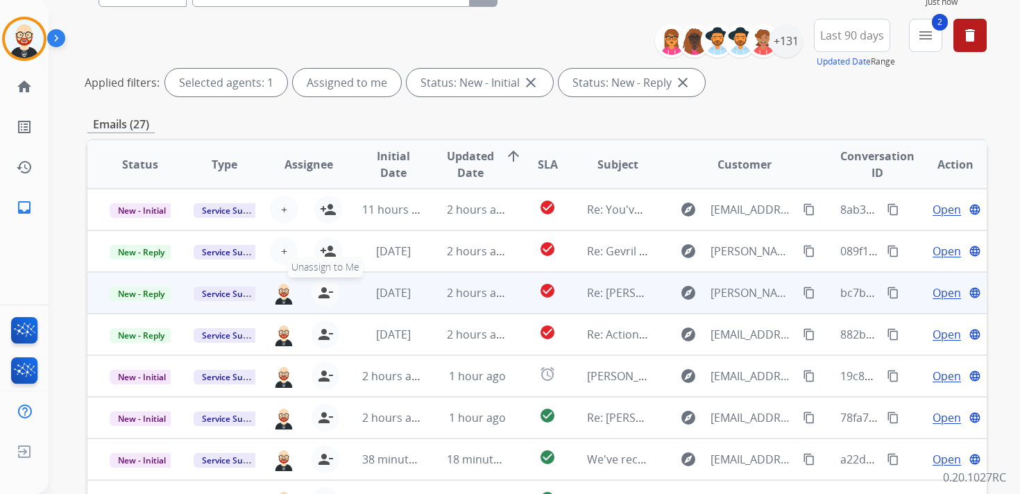
click at [324, 289] on mat-icon "person_remove" at bounding box center [325, 292] width 17 height 17
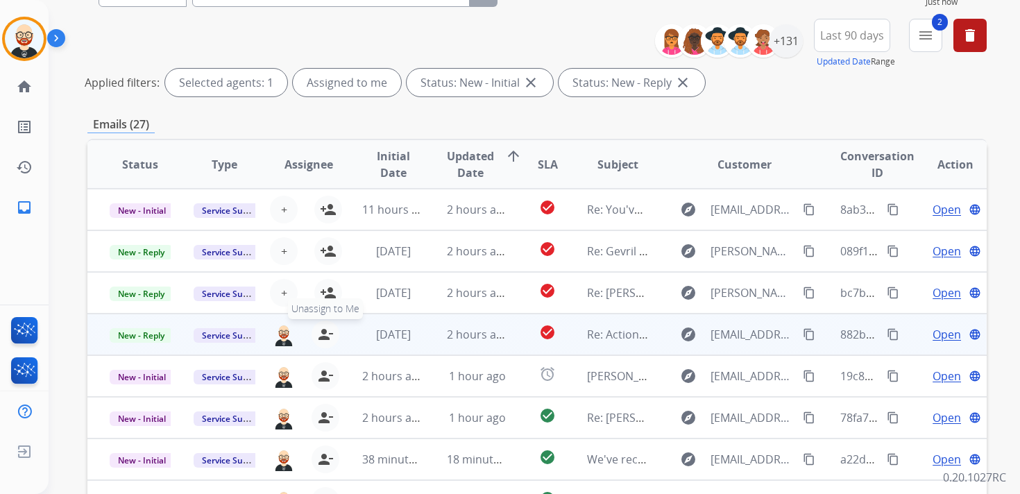
click at [321, 336] on mat-icon "person_remove" at bounding box center [325, 334] width 17 height 17
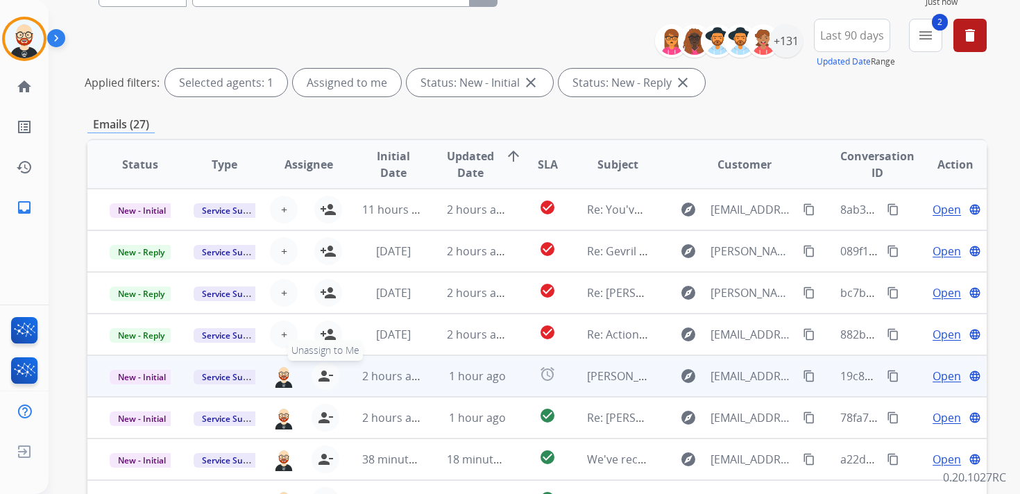
click at [319, 377] on mat-icon "person_remove" at bounding box center [325, 376] width 17 height 17
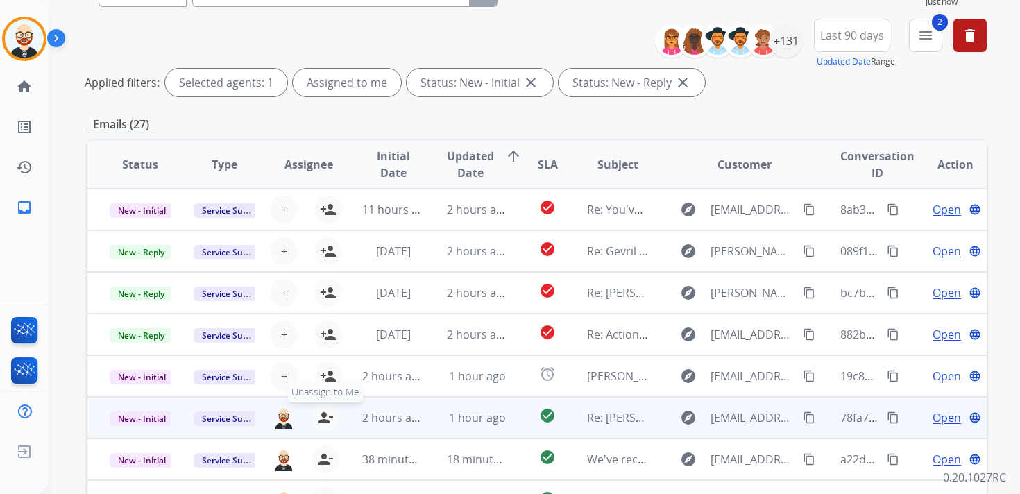
click at [319, 422] on mat-icon "person_remove" at bounding box center [325, 417] width 17 height 17
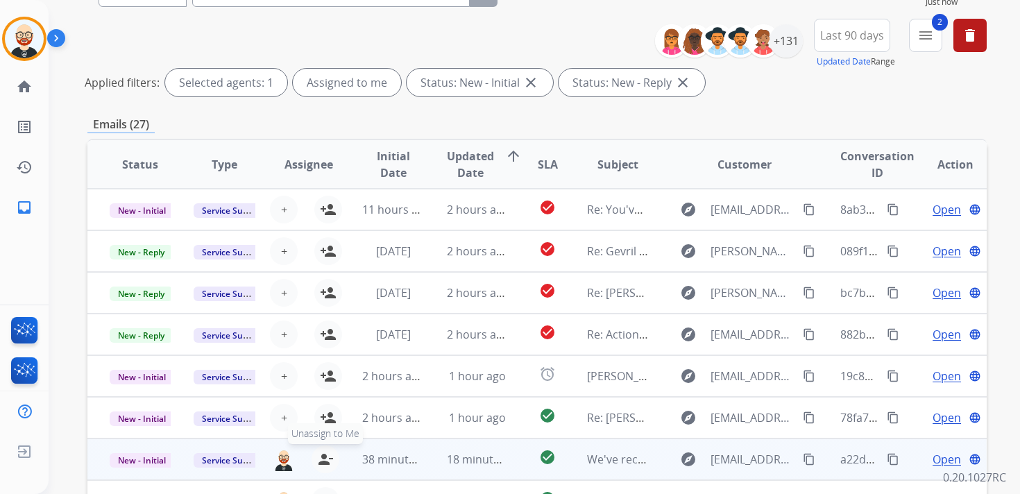
click at [320, 458] on mat-icon "person_remove" at bounding box center [325, 459] width 17 height 17
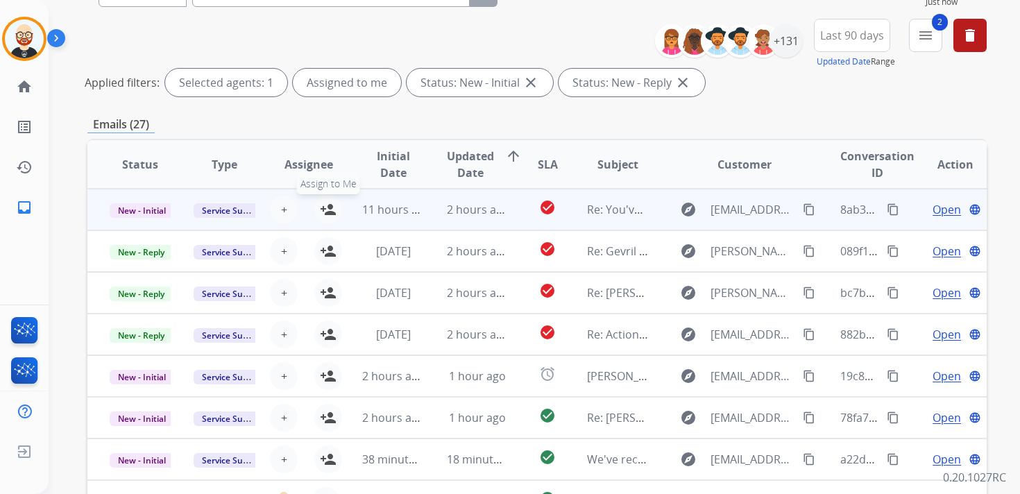
click at [331, 210] on mat-icon "person_add" at bounding box center [328, 209] width 17 height 17
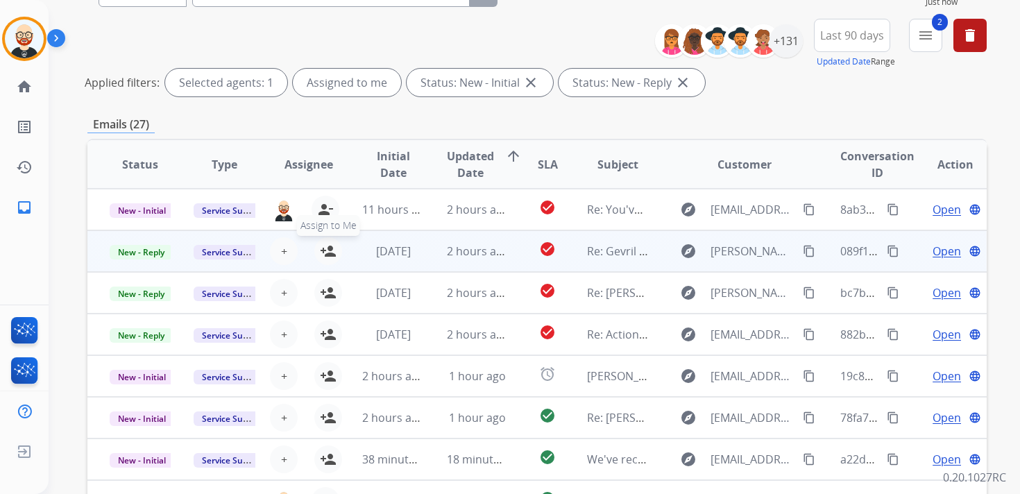
click at [331, 246] on mat-icon "person_add" at bounding box center [328, 251] width 17 height 17
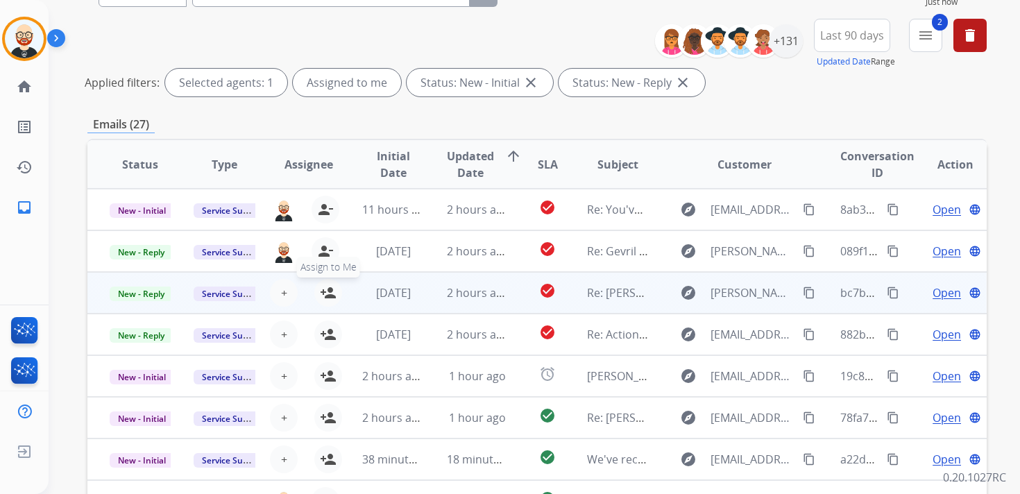
click at [324, 289] on mat-icon "person_add" at bounding box center [328, 292] width 17 height 17
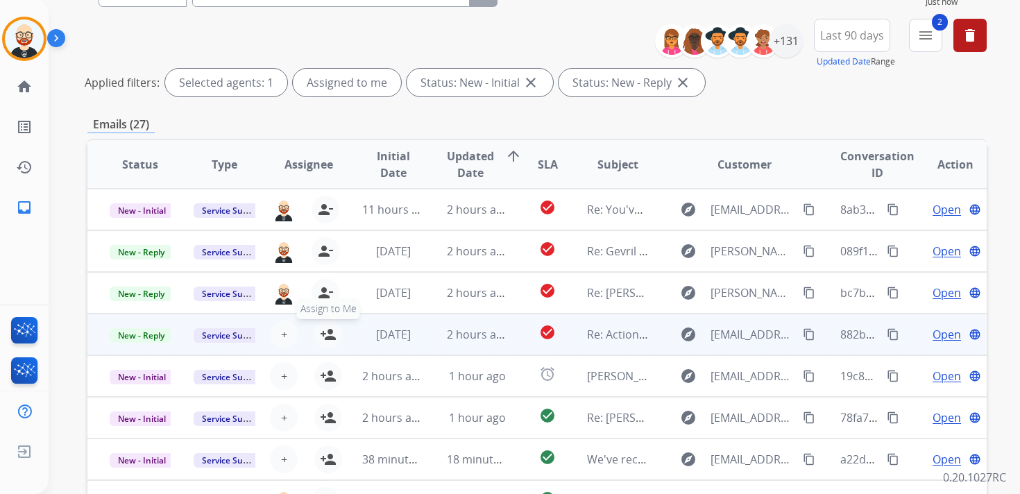
click at [324, 331] on mat-icon "person_add" at bounding box center [328, 334] width 17 height 17
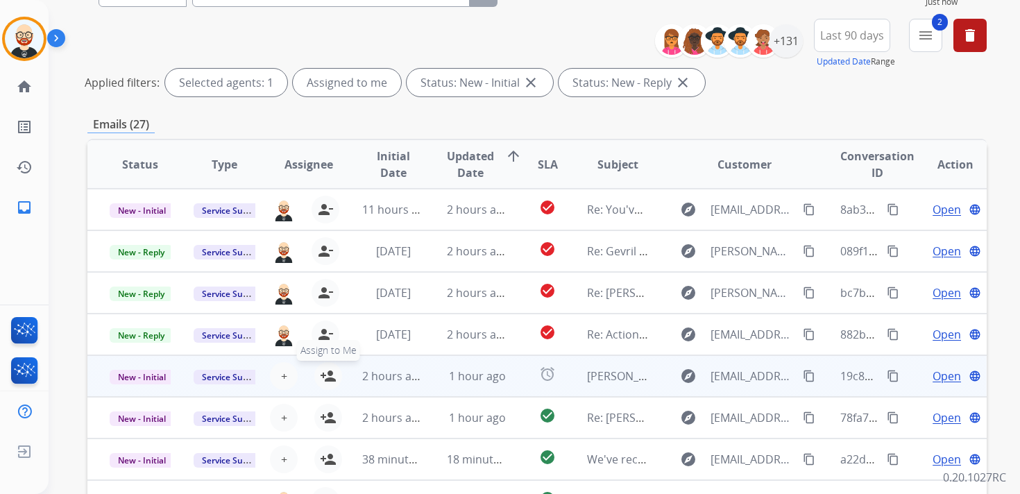
click at [327, 373] on mat-icon "person_add" at bounding box center [328, 376] width 17 height 17
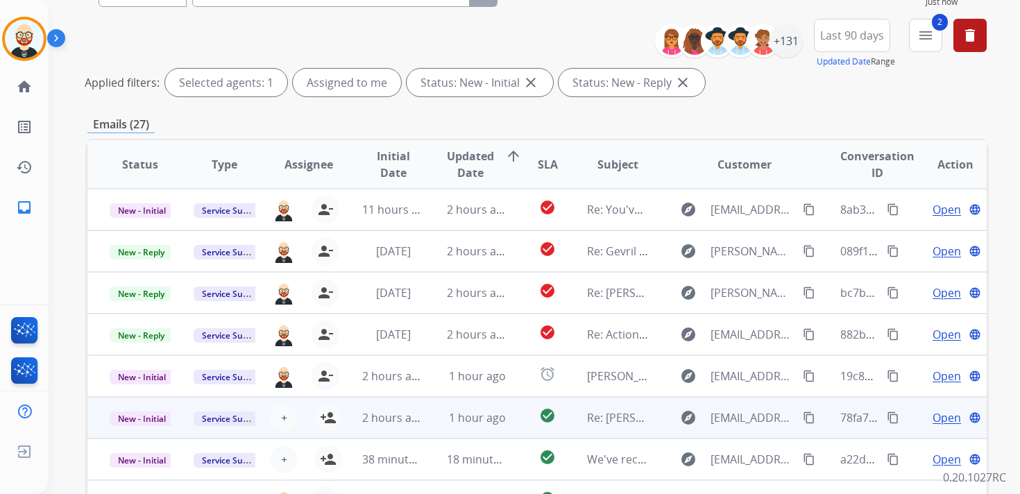
click at [327, 434] on div "+ Select agent person_add Assign to Me" at bounding box center [297, 417] width 83 height 39
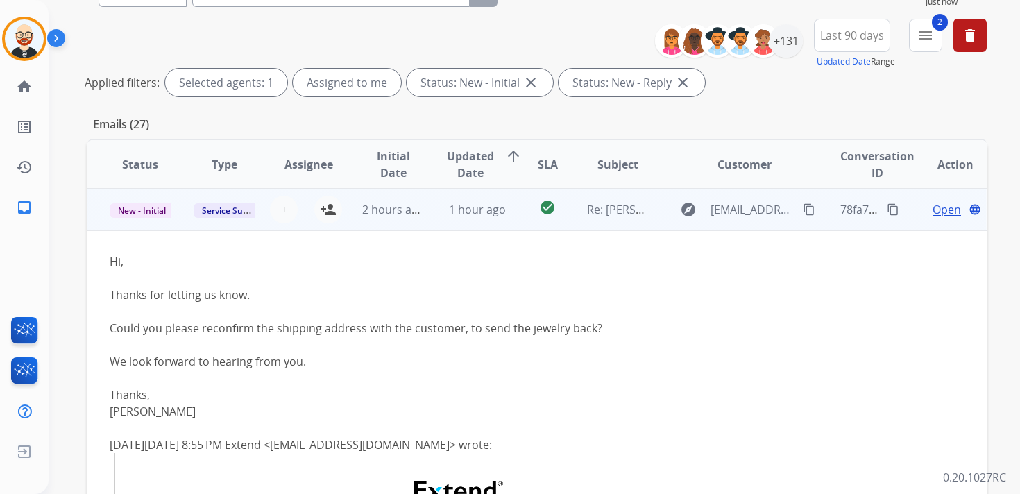
click at [300, 219] on div "+ Select agent person_add Assign to Me" at bounding box center [297, 210] width 89 height 28
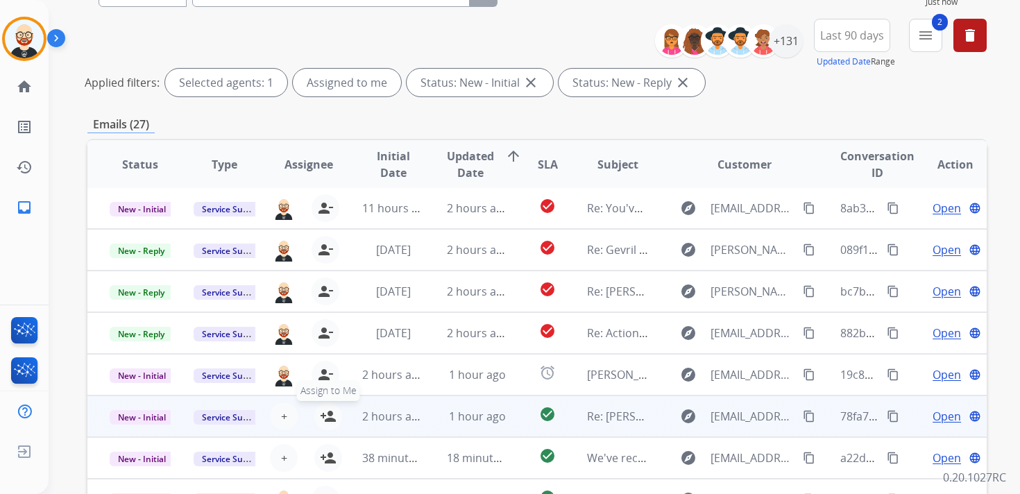
click at [325, 411] on mat-icon "person_add" at bounding box center [328, 416] width 17 height 17
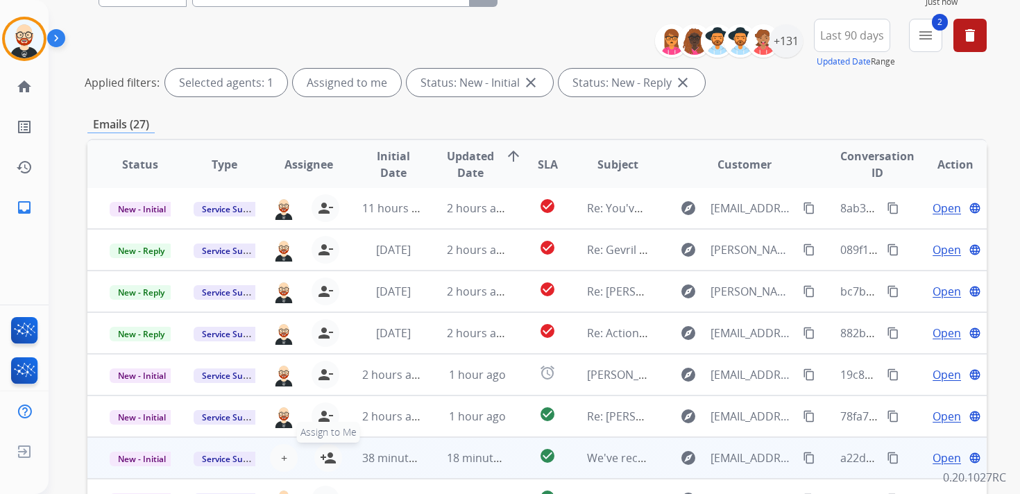
click at [328, 452] on mat-icon "person_add" at bounding box center [328, 458] width 17 height 17
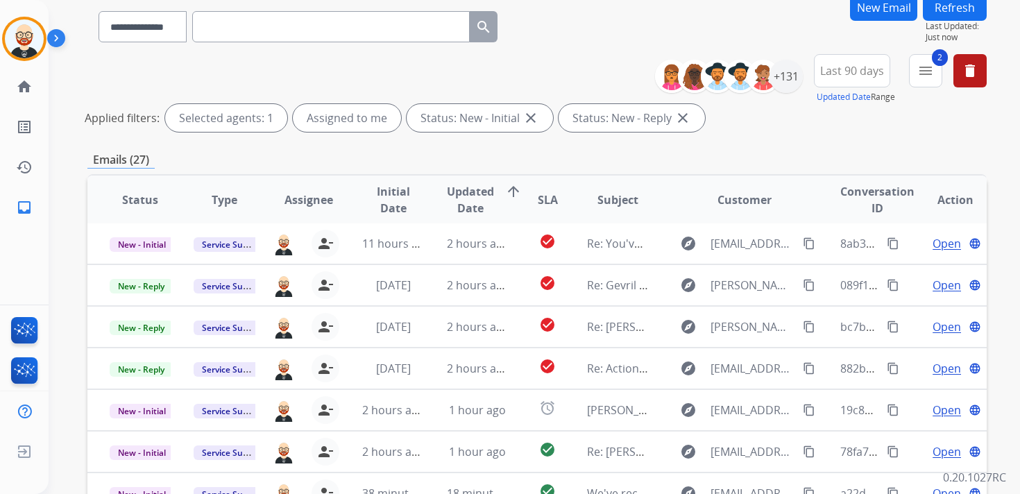
scroll to position [99, 0]
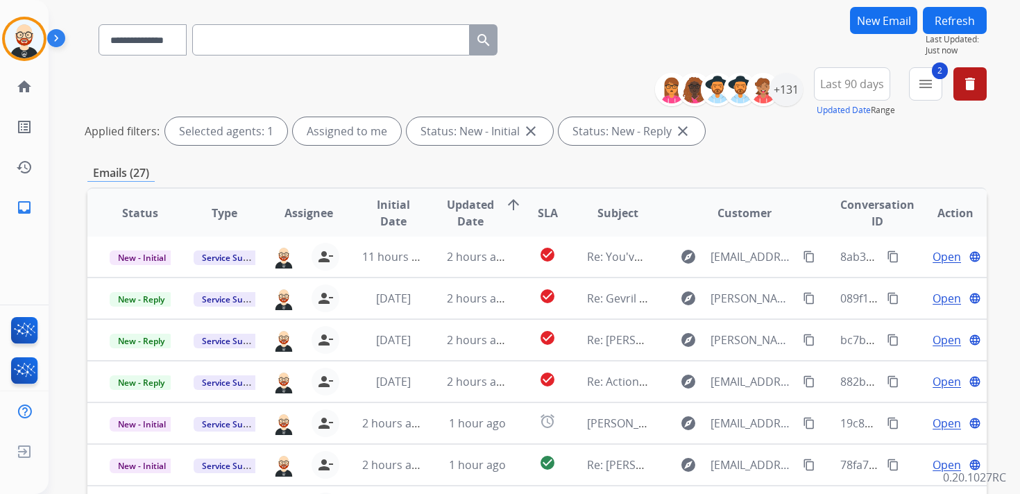
click at [950, 20] on button "Refresh" at bounding box center [955, 20] width 64 height 27
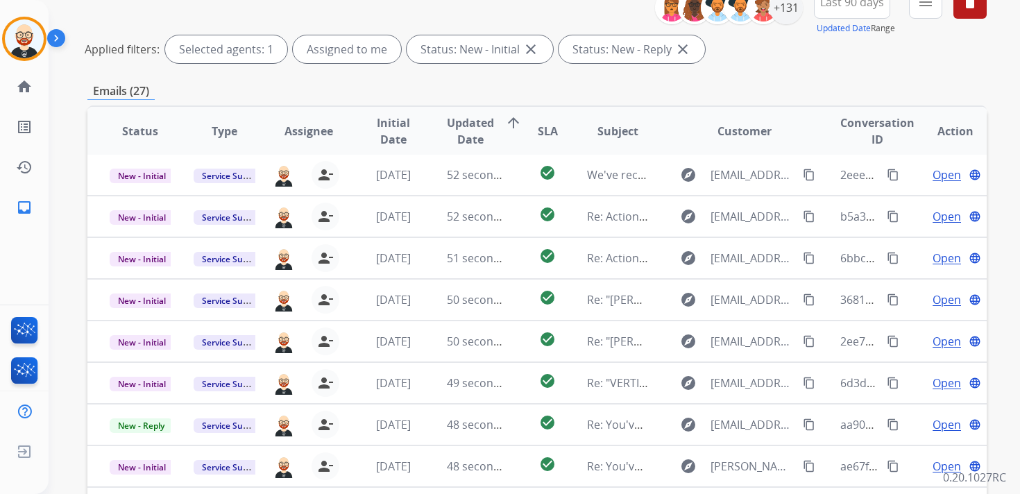
scroll to position [182, 0]
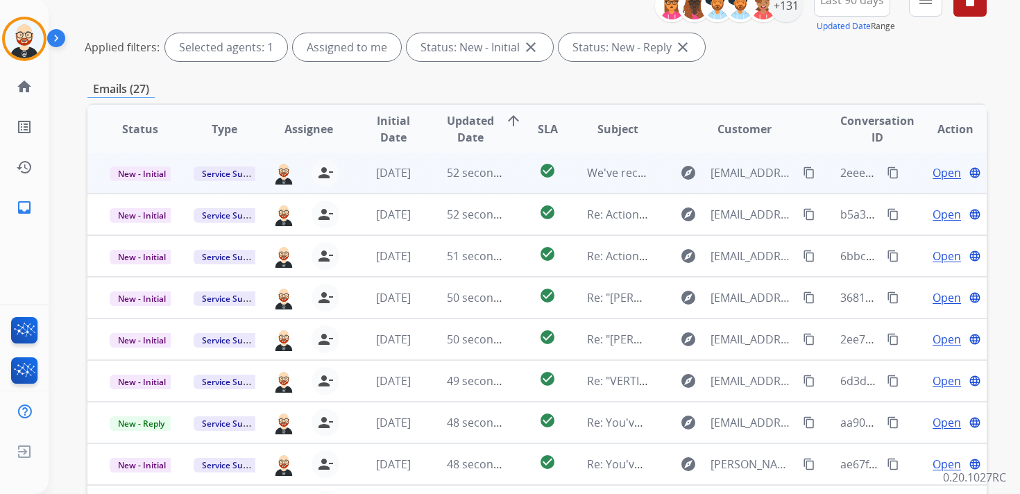
click at [938, 178] on span "Open" at bounding box center [946, 172] width 28 height 17
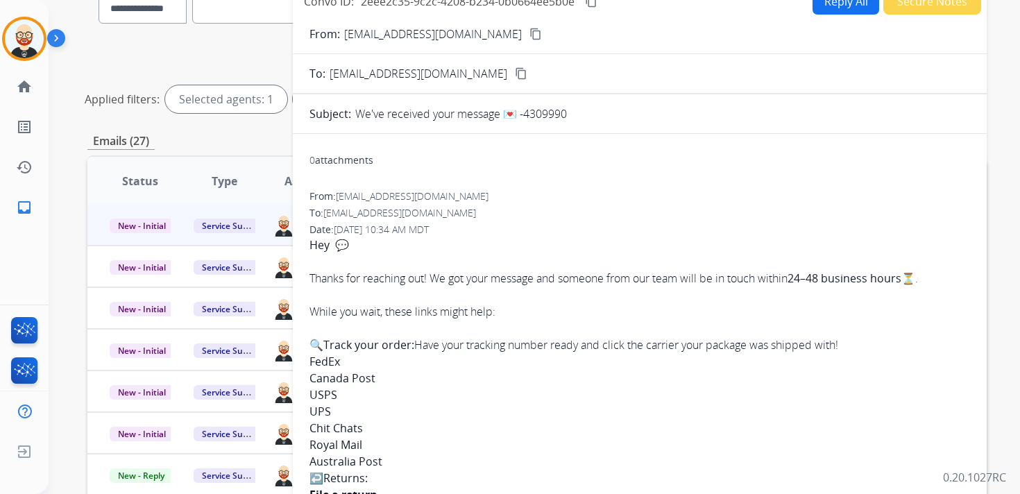
scroll to position [0, 0]
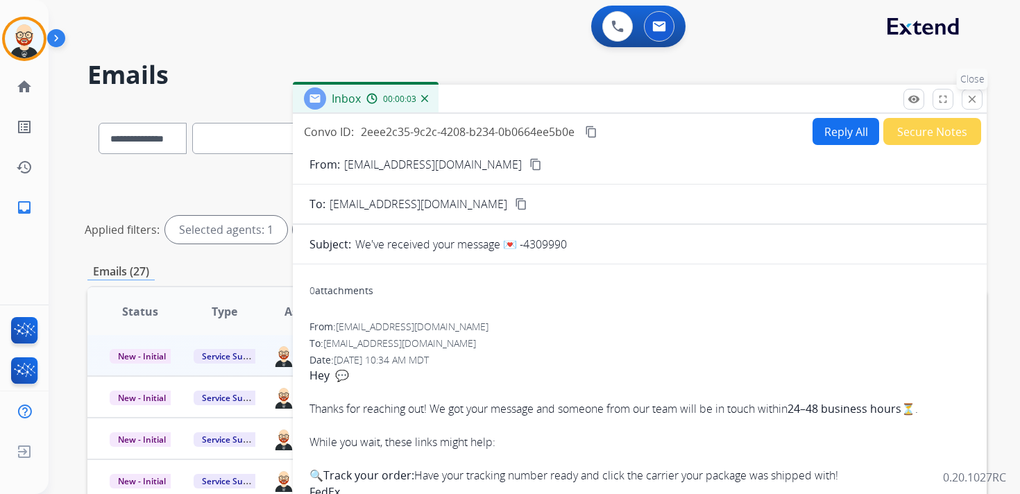
click at [971, 94] on mat-icon "close" at bounding box center [972, 99] width 12 height 12
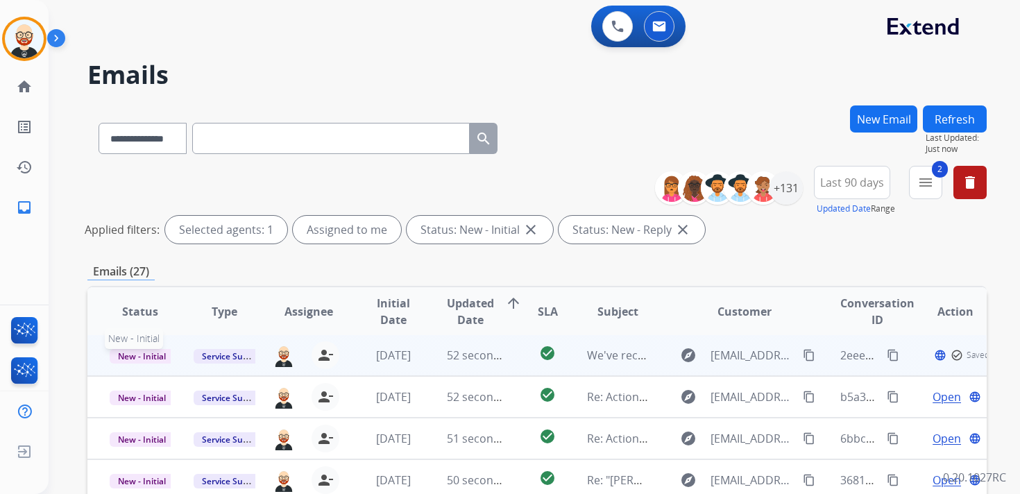
click at [155, 352] on span "New - Initial" at bounding box center [142, 356] width 65 height 15
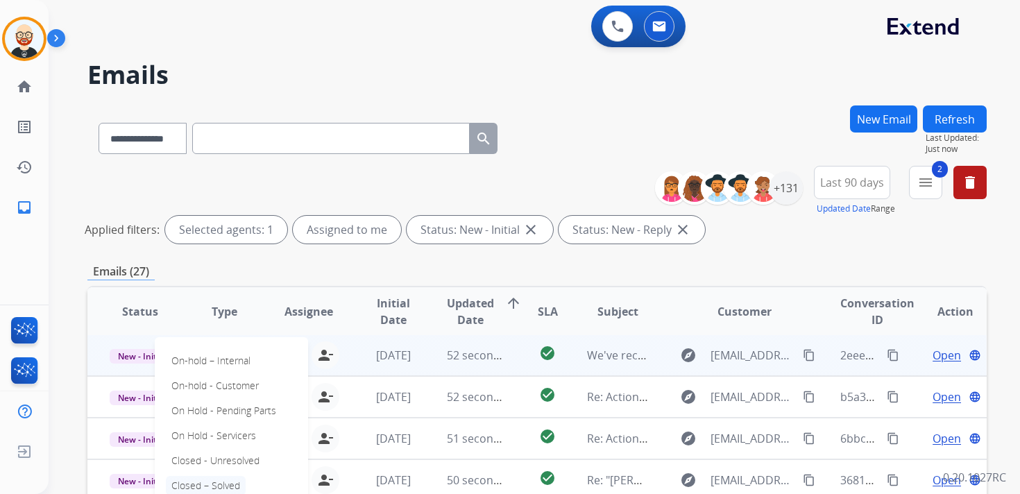
click at [218, 478] on p "Closed – Solved" at bounding box center [206, 485] width 80 height 19
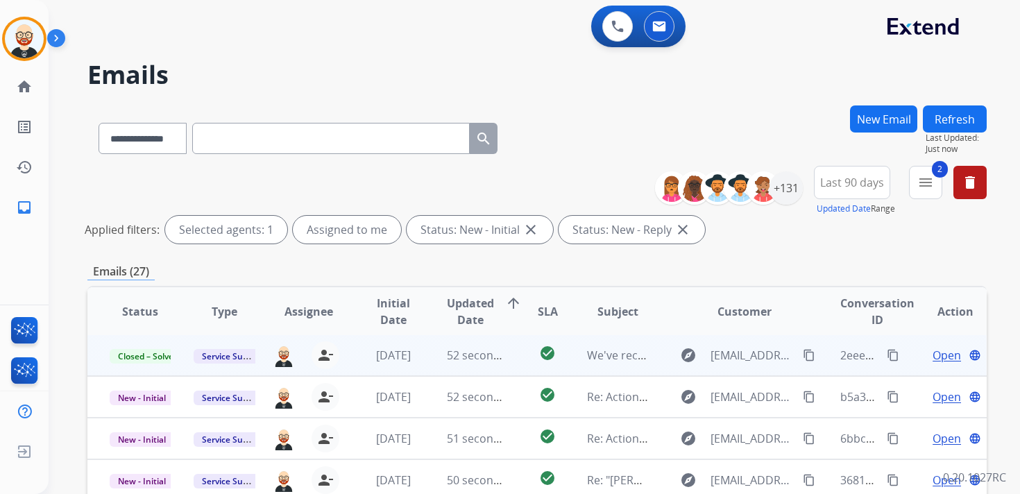
click at [951, 117] on button "Refresh" at bounding box center [955, 118] width 64 height 27
click at [932, 351] on span "Open" at bounding box center [946, 355] width 28 height 17
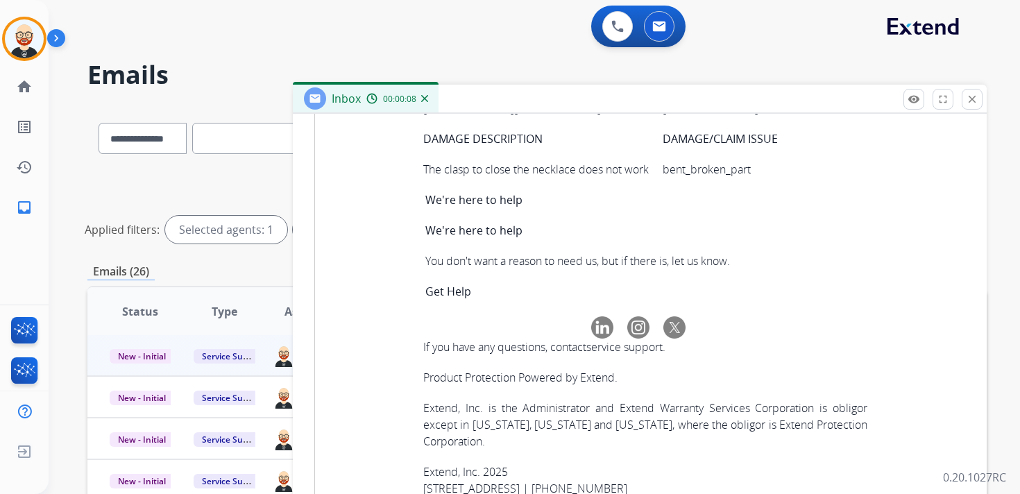
scroll to position [4954, 0]
copy tbody "55bcf14c-fc5d-4873-a4ac-199949c87dda"
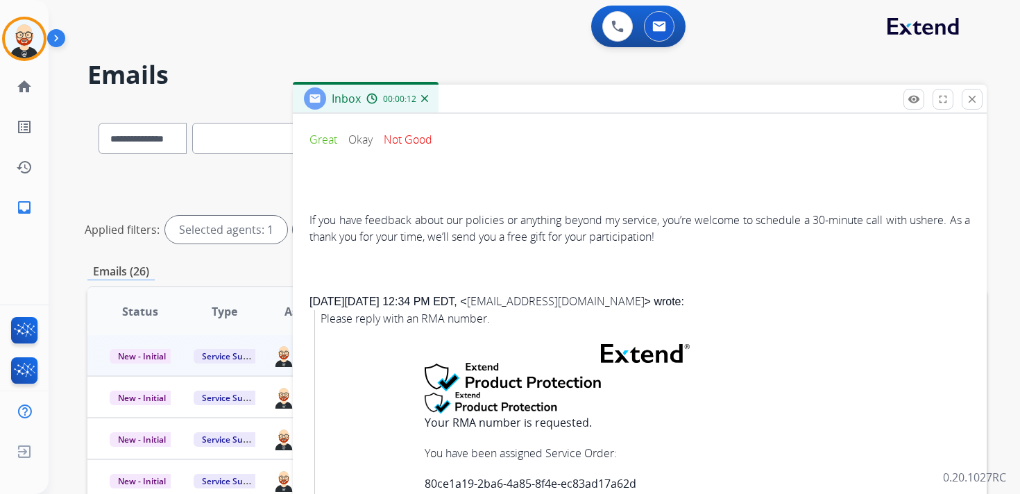
scroll to position [0, 0]
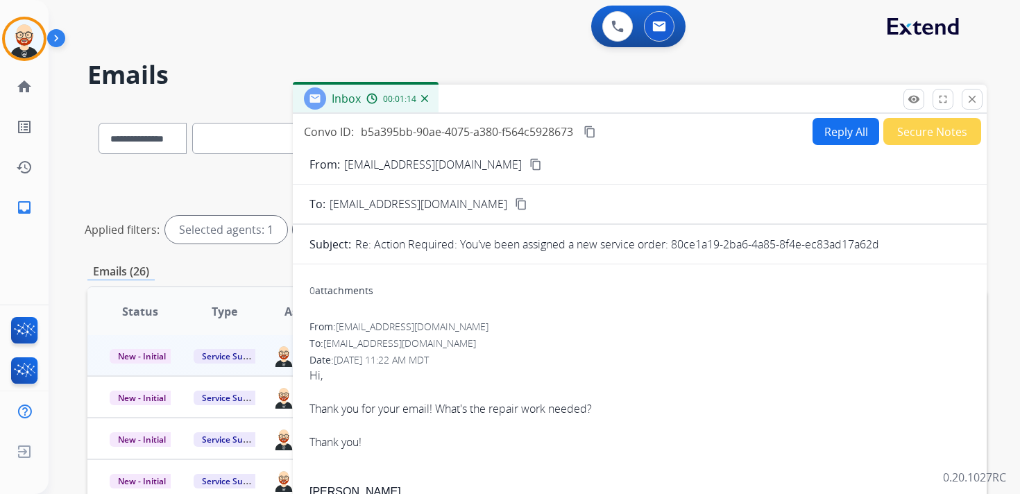
click at [825, 130] on button "Reply All" at bounding box center [845, 131] width 67 height 27
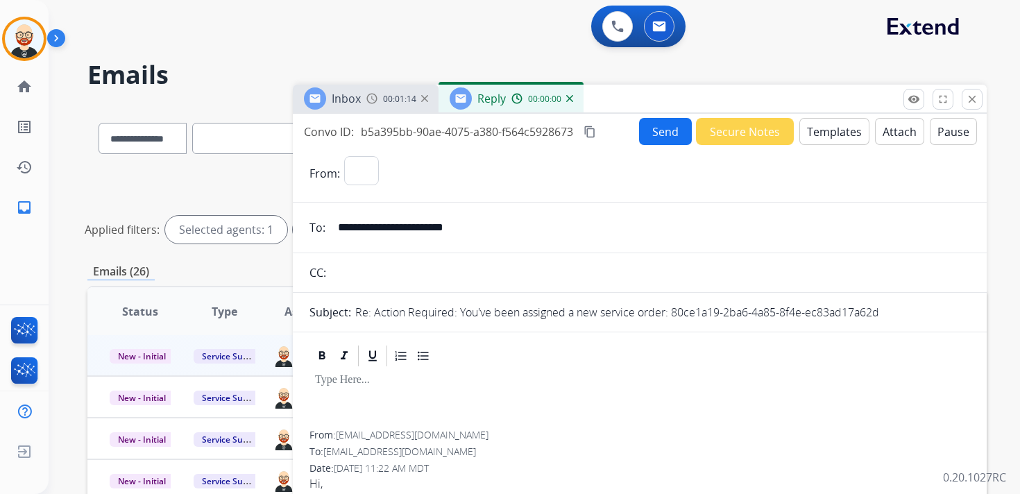
select select "**********"
click at [345, 384] on p at bounding box center [639, 380] width 649 height 12
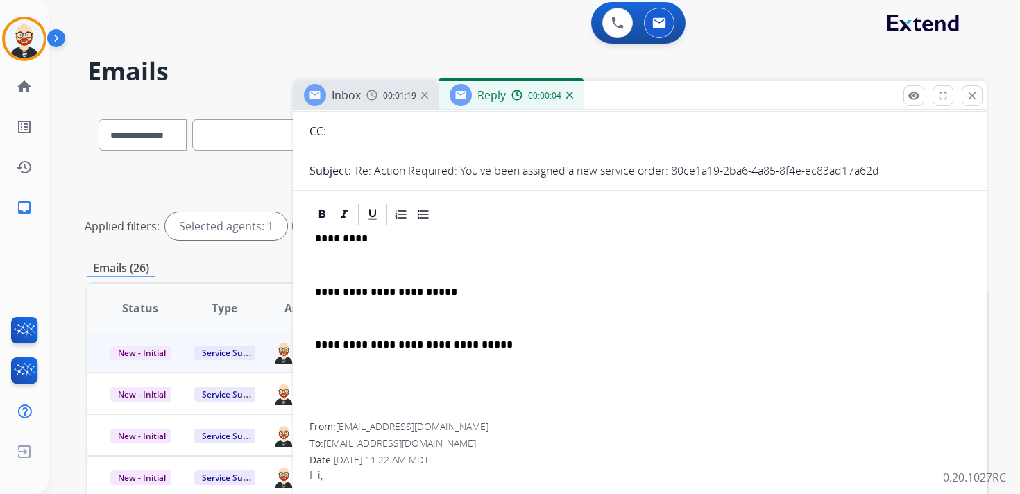
scroll to position [80, 0]
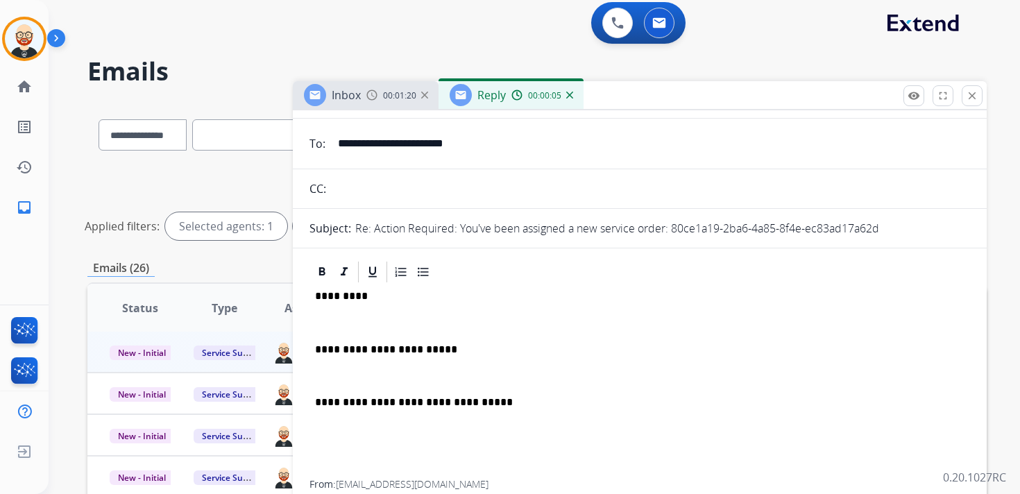
click at [341, 299] on p "*********" at bounding box center [634, 296] width 638 height 12
click at [339, 318] on p at bounding box center [639, 322] width 649 height 12
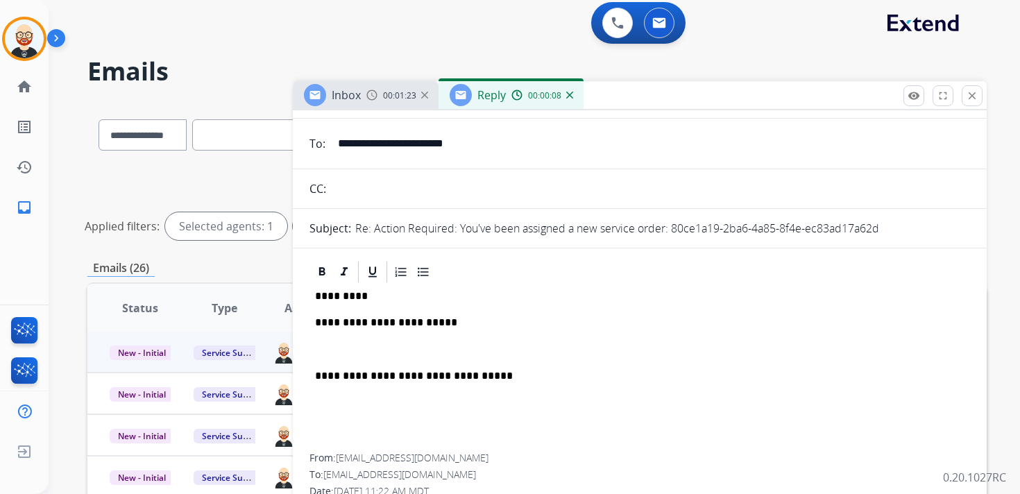
click at [350, 343] on p at bounding box center [639, 349] width 649 height 12
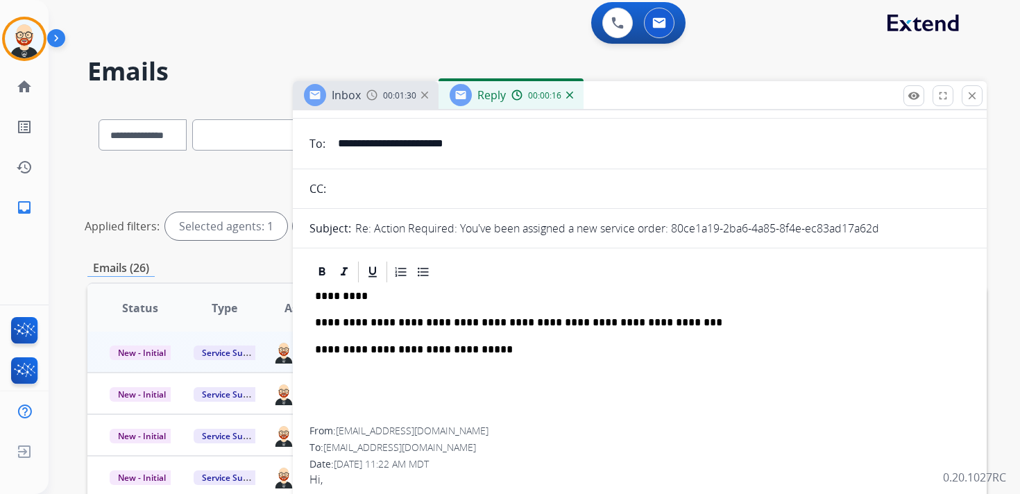
click at [445, 317] on p "**********" at bounding box center [634, 322] width 638 height 12
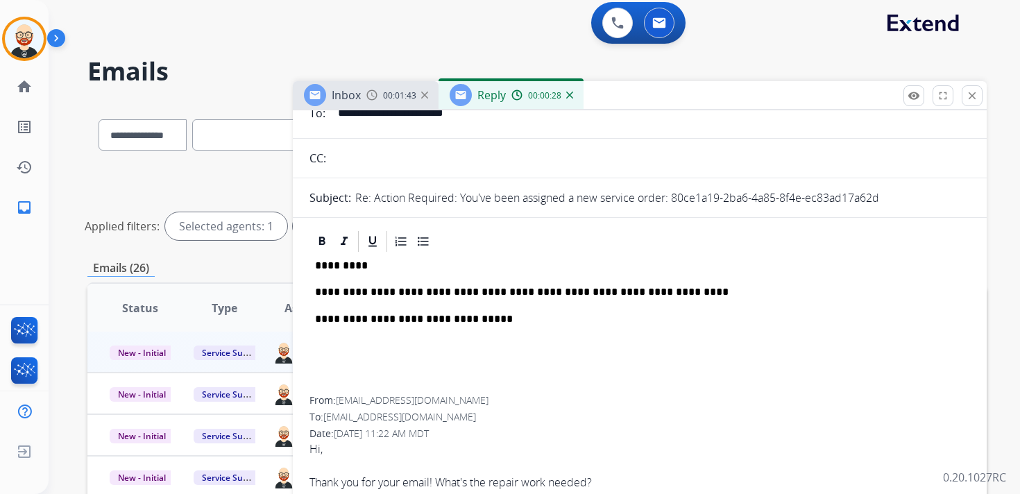
scroll to position [0, 0]
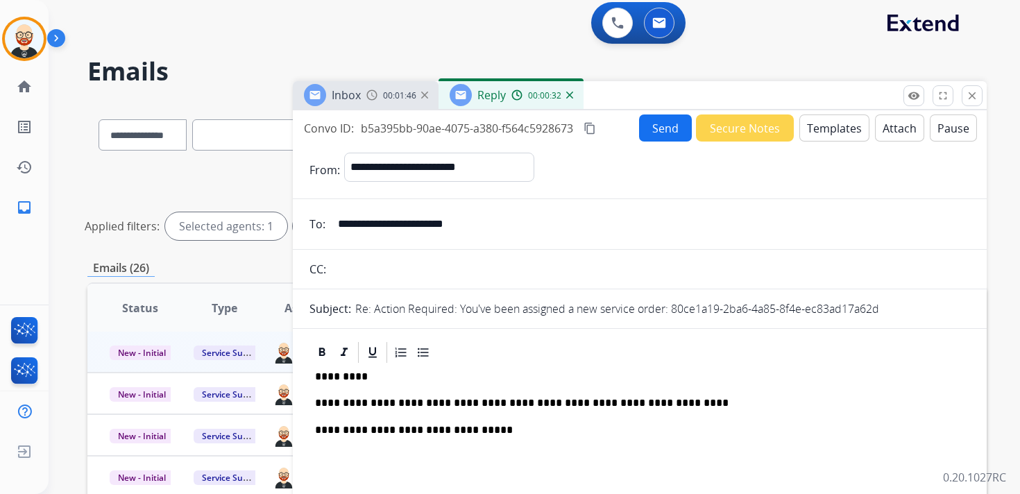
click at [588, 129] on mat-icon "content_copy" at bounding box center [589, 128] width 12 height 12
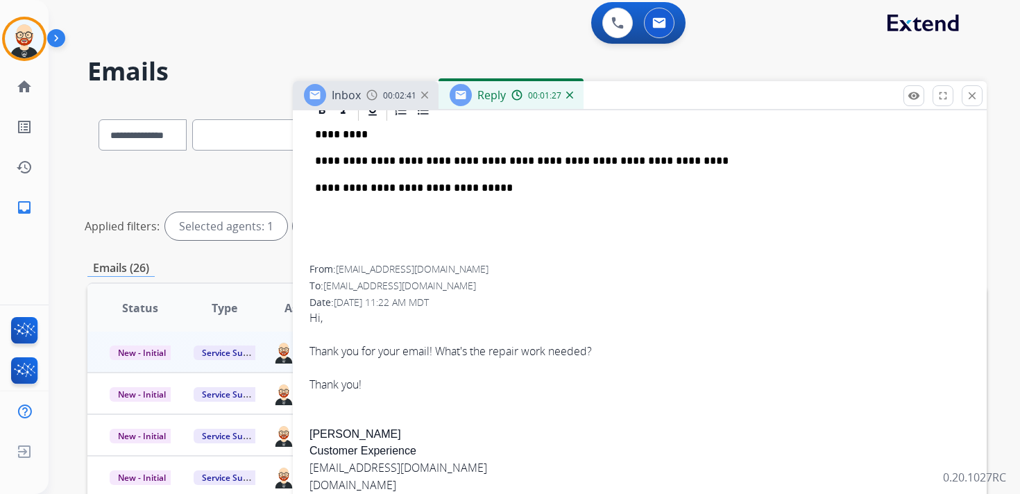
scroll to position [251, 0]
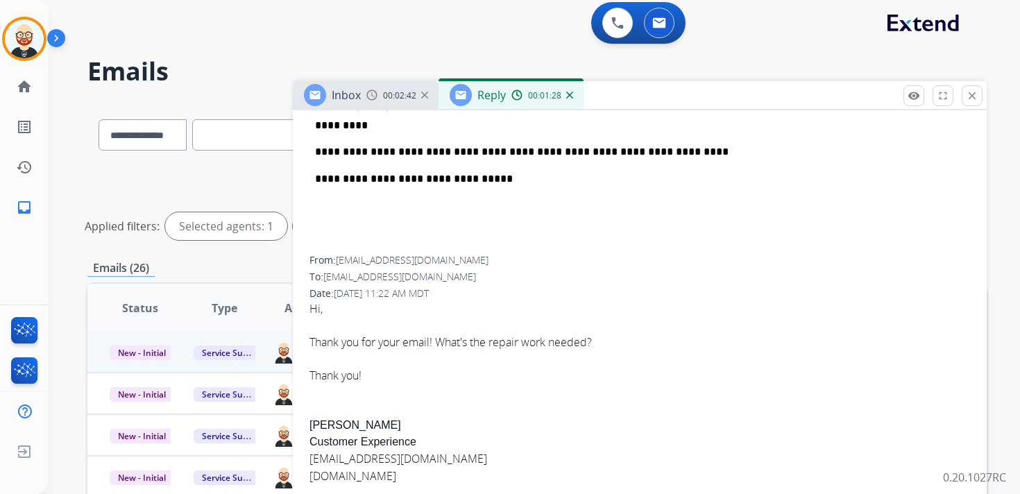
click at [468, 347] on div "Hi, Thank you for your email! What's the repair work needed? Thank you!" at bounding box center [639, 341] width 660 height 83
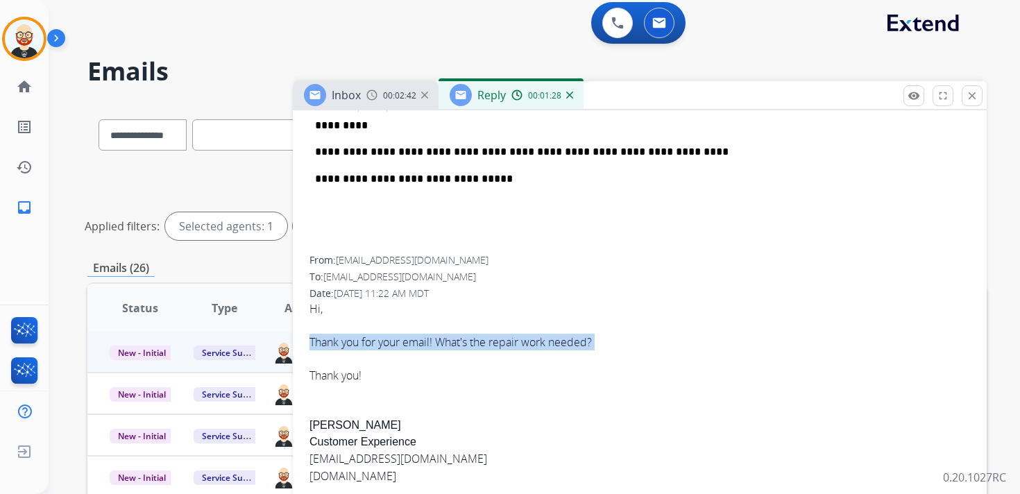
click at [468, 347] on div "Hi, Thank you for your email! What's the repair work needed? Thank you!" at bounding box center [639, 341] width 660 height 83
copy div "Thank you for your email! What's the repair work needed?"
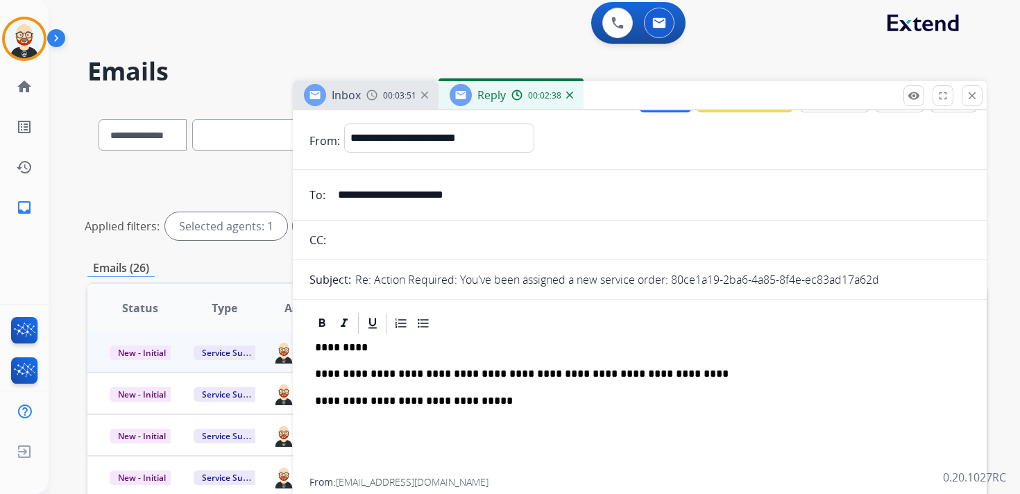
scroll to position [0, 0]
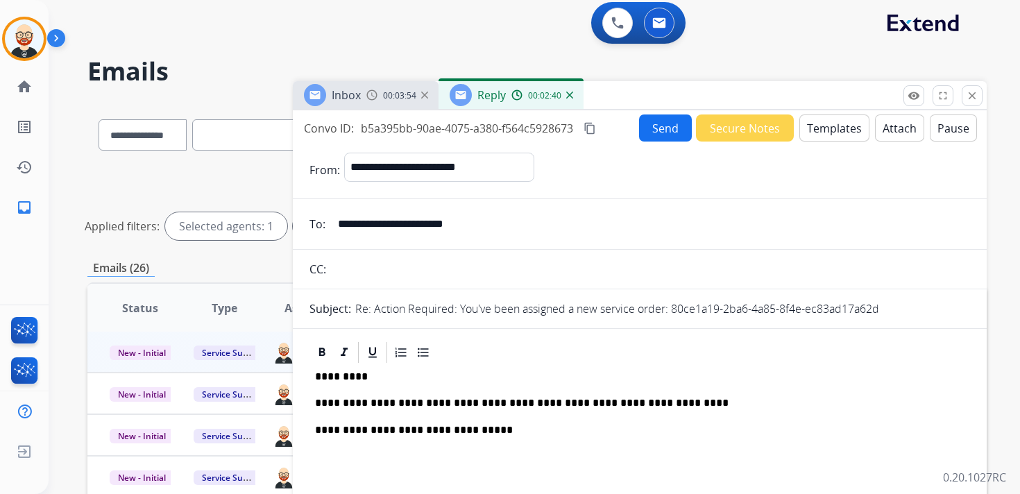
click at [661, 123] on button "Send" at bounding box center [665, 127] width 53 height 27
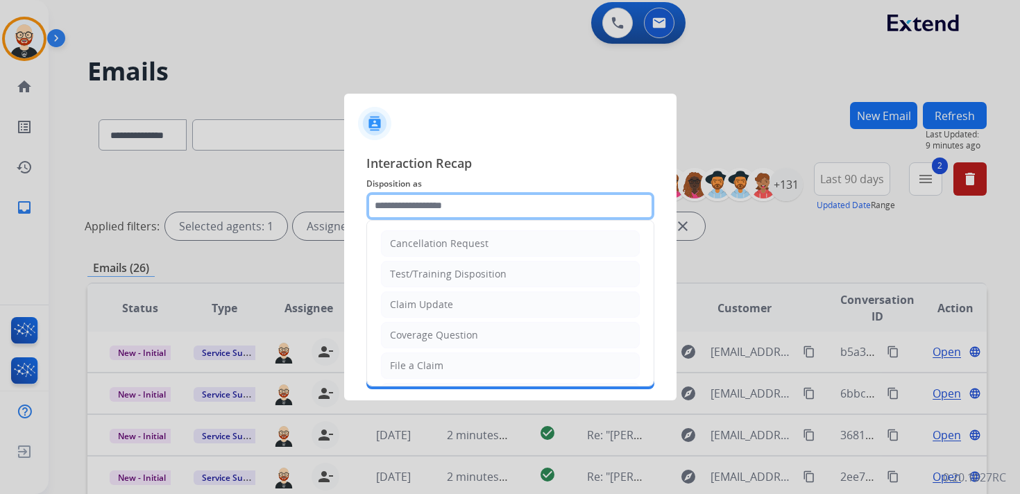
click at [424, 208] on input "text" at bounding box center [510, 206] width 288 height 28
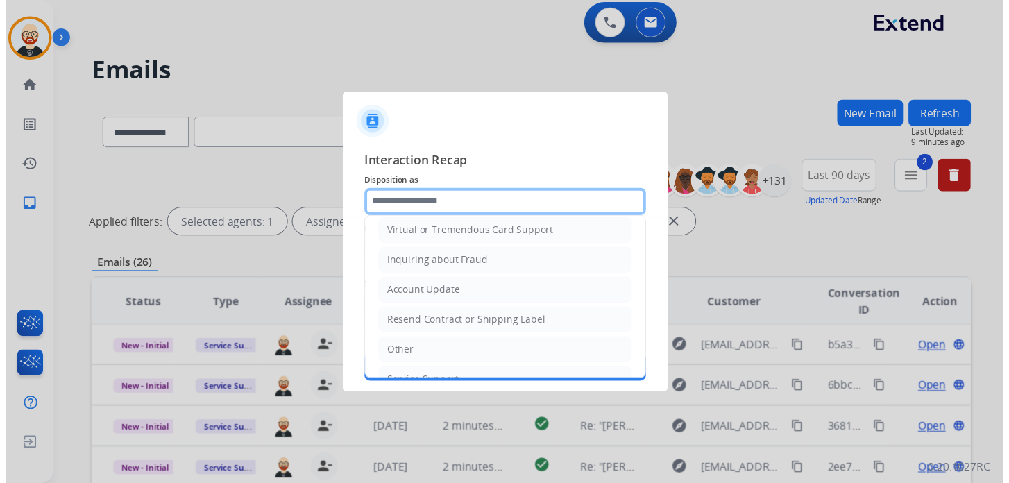
scroll to position [208, 0]
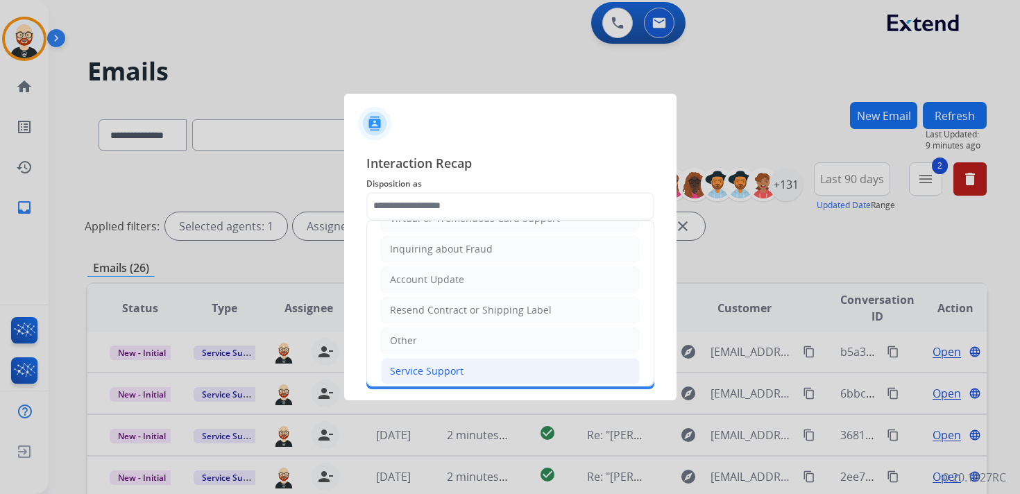
click at [423, 364] on div "Service Support" at bounding box center [427, 371] width 74 height 14
type input "**********"
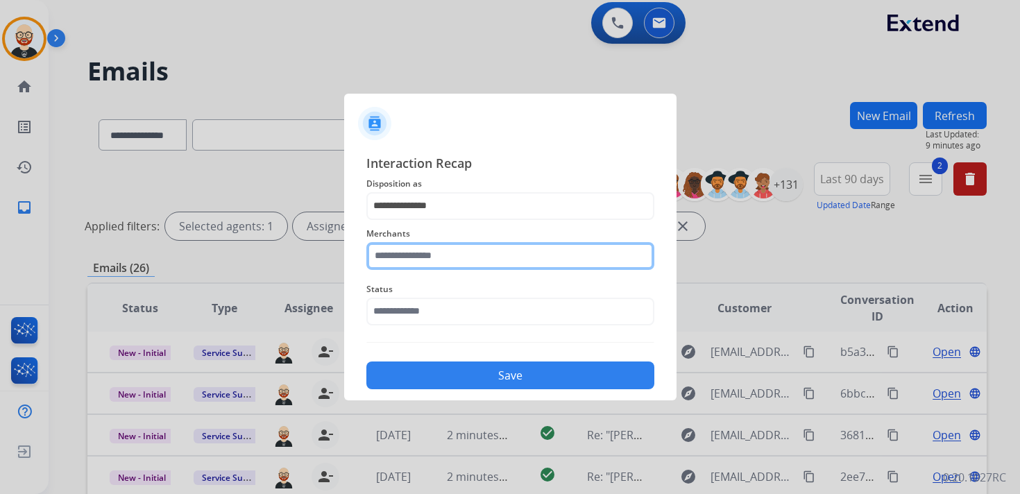
click at [412, 260] on input "text" at bounding box center [510, 256] width 288 height 28
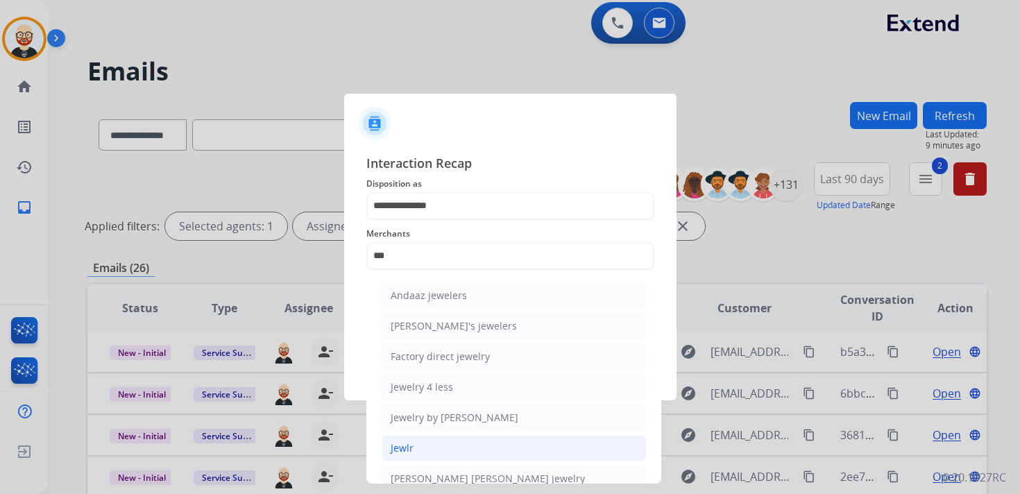
click at [415, 440] on li "Jewlr" at bounding box center [514, 448] width 264 height 26
type input "*****"
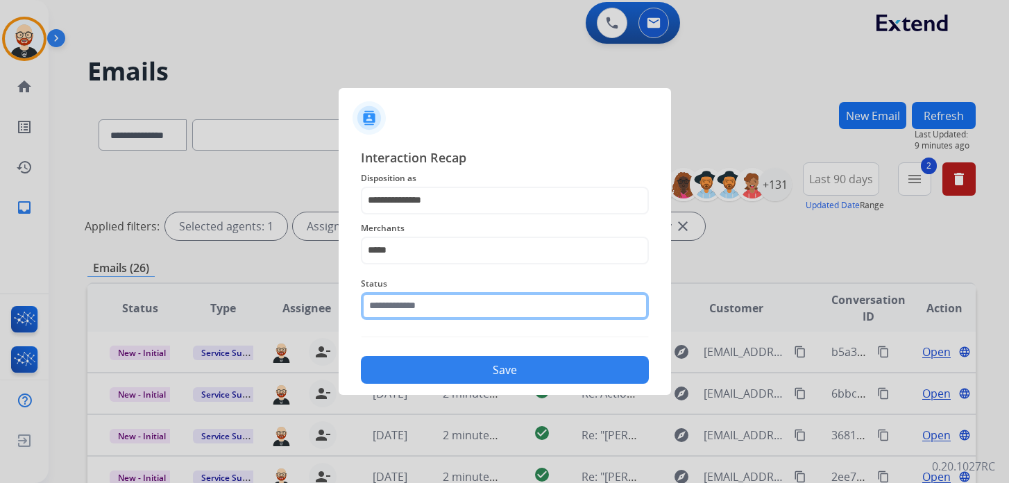
click at [434, 312] on input "text" at bounding box center [505, 306] width 288 height 28
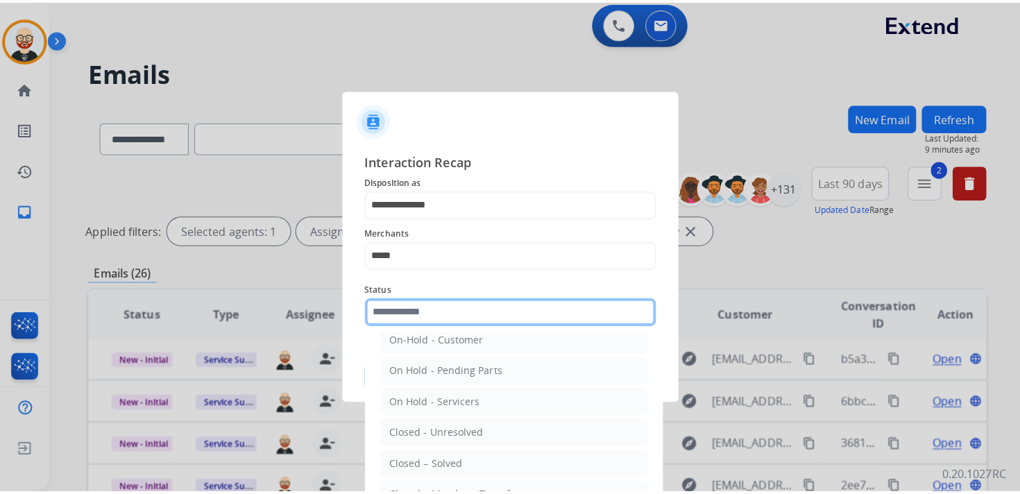
scroll to position [49, 0]
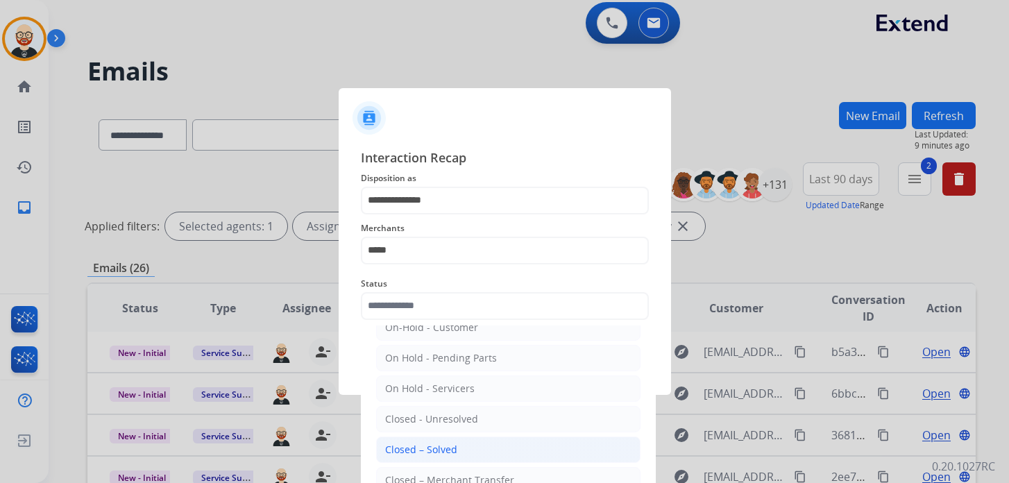
click at [432, 443] on div "Closed – Solved" at bounding box center [421, 450] width 72 height 14
type input "**********"
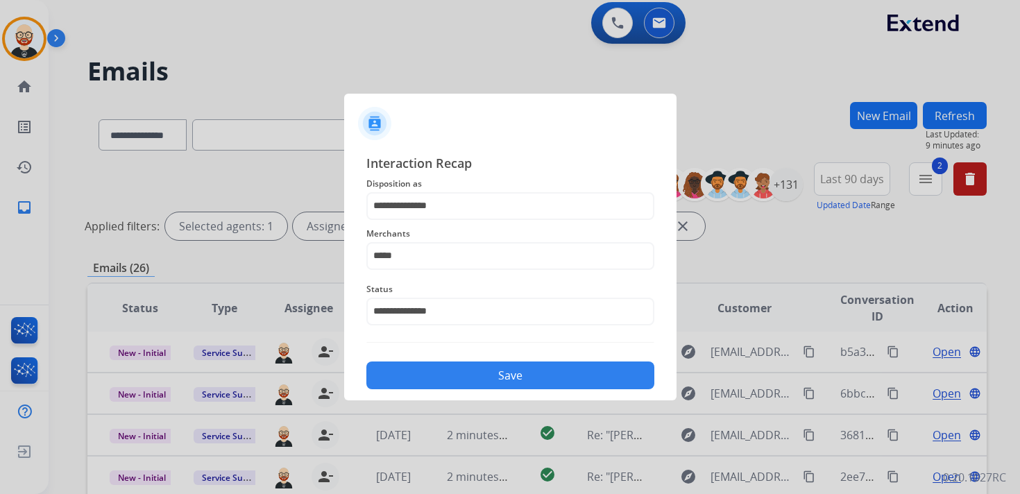
click at [450, 376] on button "Save" at bounding box center [510, 375] width 288 height 28
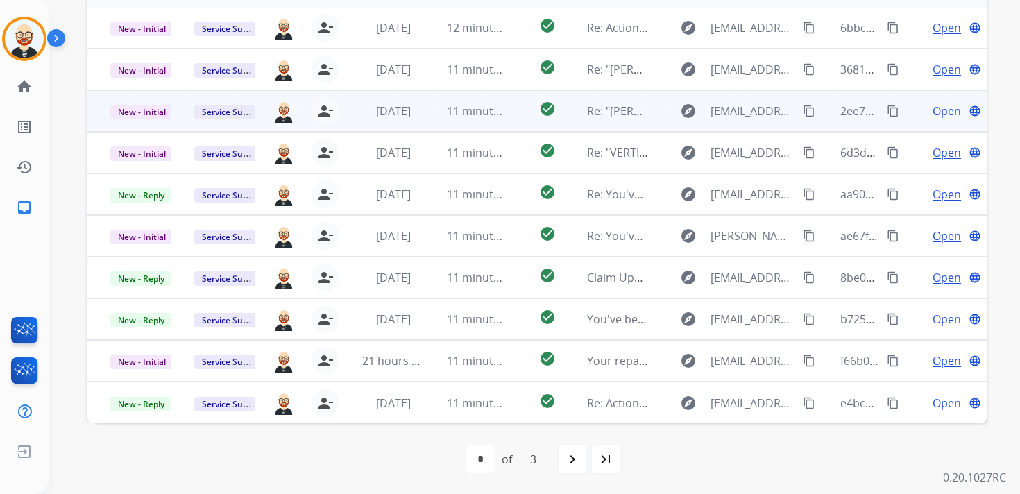
scroll to position [329, 0]
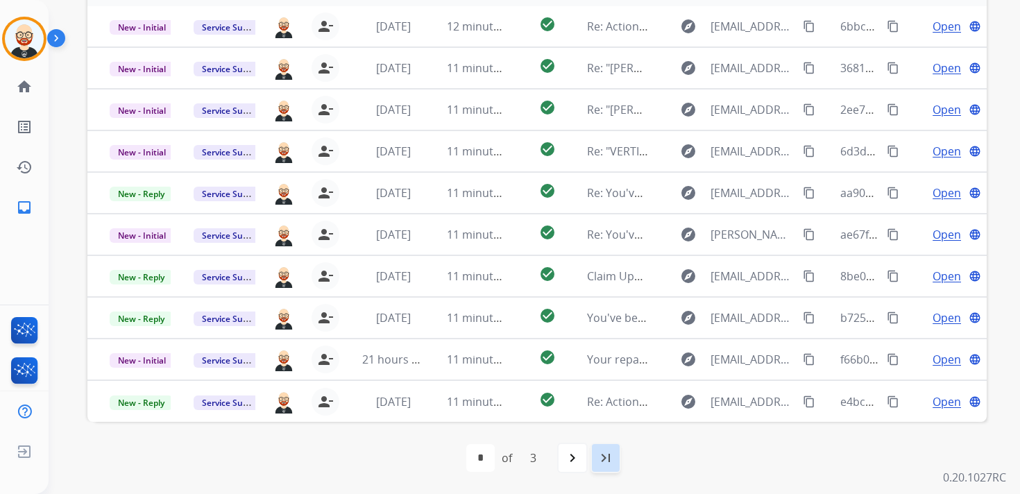
click at [607, 452] on mat-icon "last_page" at bounding box center [605, 458] width 17 height 17
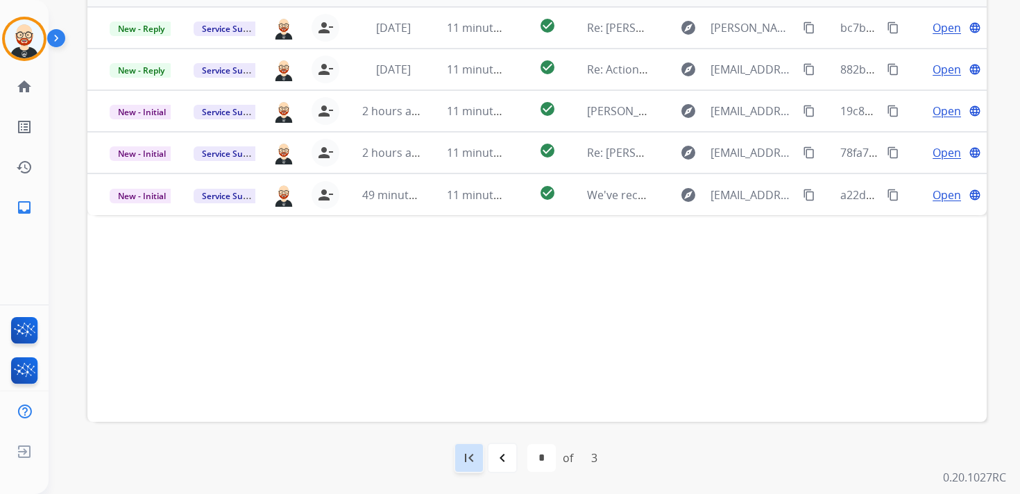
click at [476, 466] on div "first_page" at bounding box center [469, 458] width 31 height 31
select select "*"
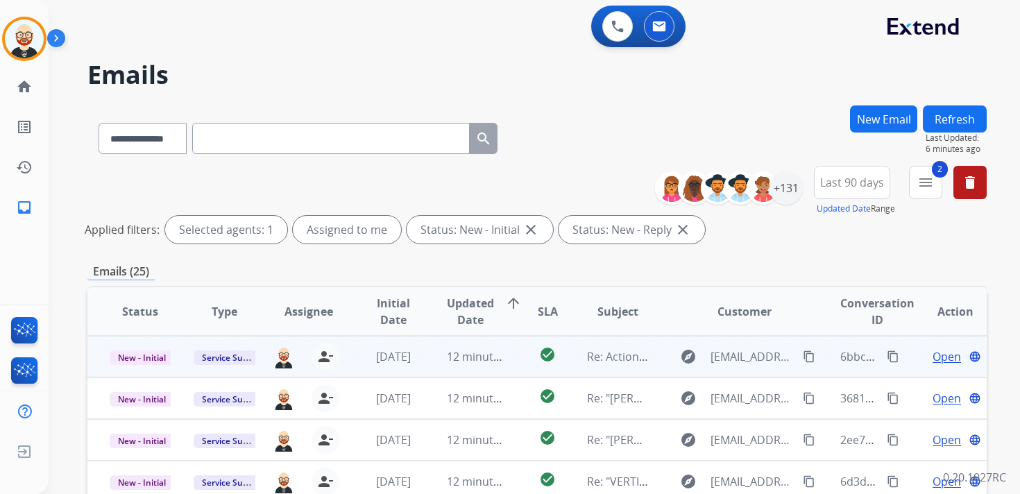
click at [932, 361] on span "Open" at bounding box center [946, 356] width 28 height 17
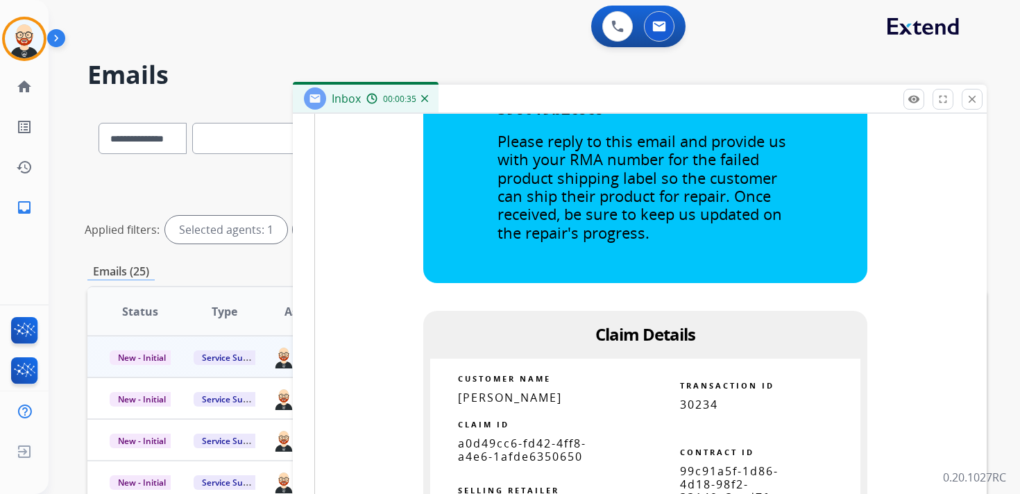
scroll to position [803, 0]
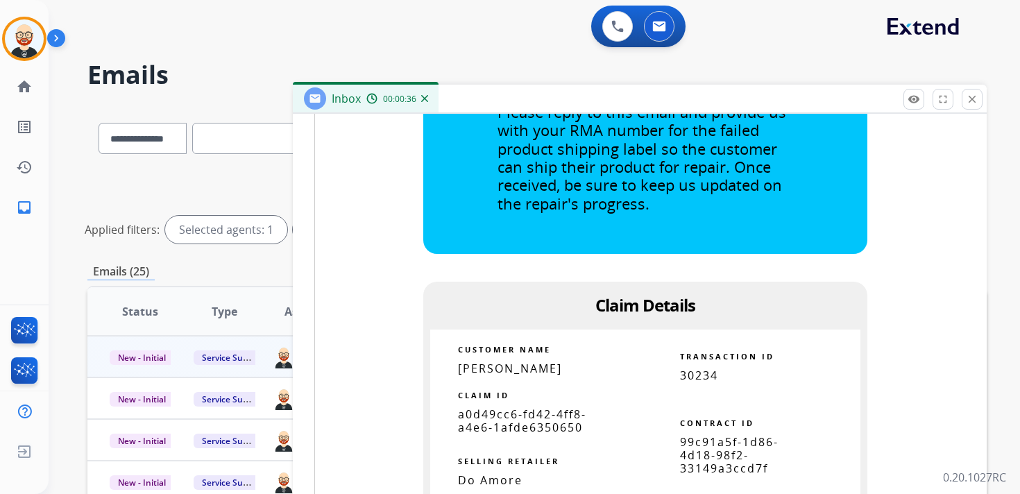
click at [497, 421] on span "a0d49cc6-fd42-4ff8-a4e6-1afde6350650" at bounding box center [522, 421] width 128 height 28
copy tbody
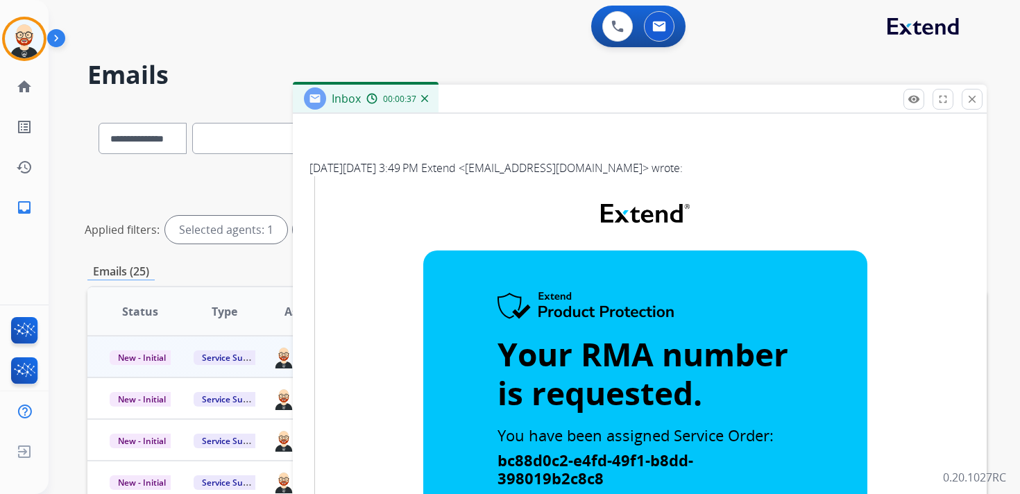
scroll to position [0, 0]
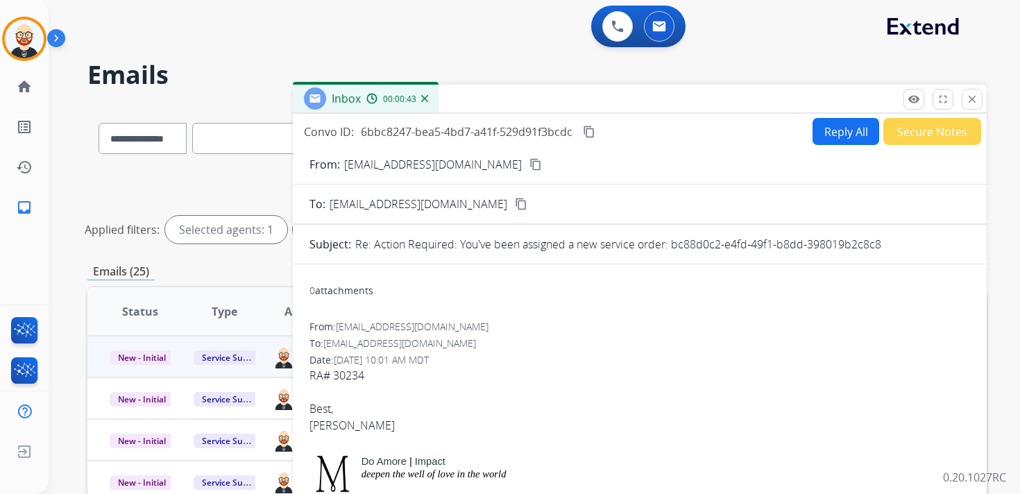
click at [589, 135] on mat-icon "content_copy" at bounding box center [589, 132] width 12 height 12
click at [368, 375] on div "RA# 30234" at bounding box center [639, 375] width 660 height 17
copy div "RA# 30234"
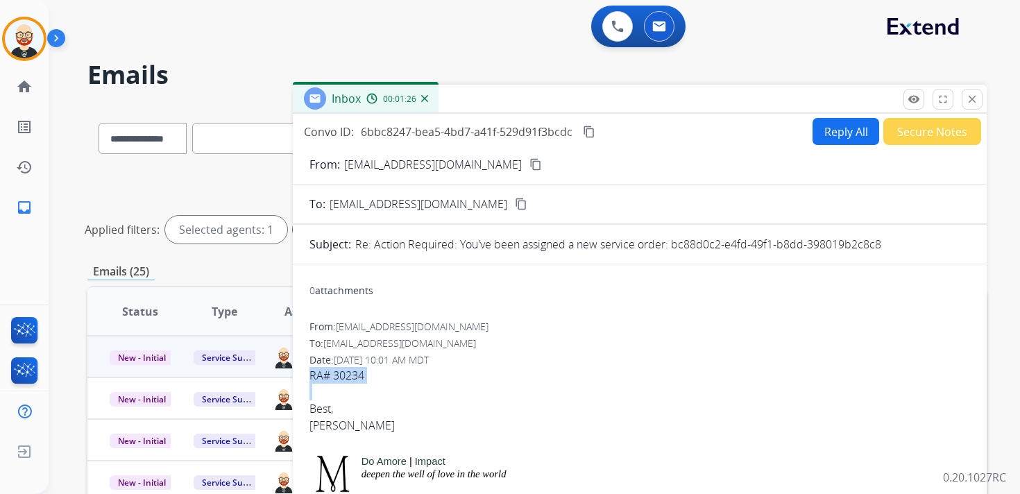
click at [834, 131] on button "Reply All" at bounding box center [845, 131] width 67 height 27
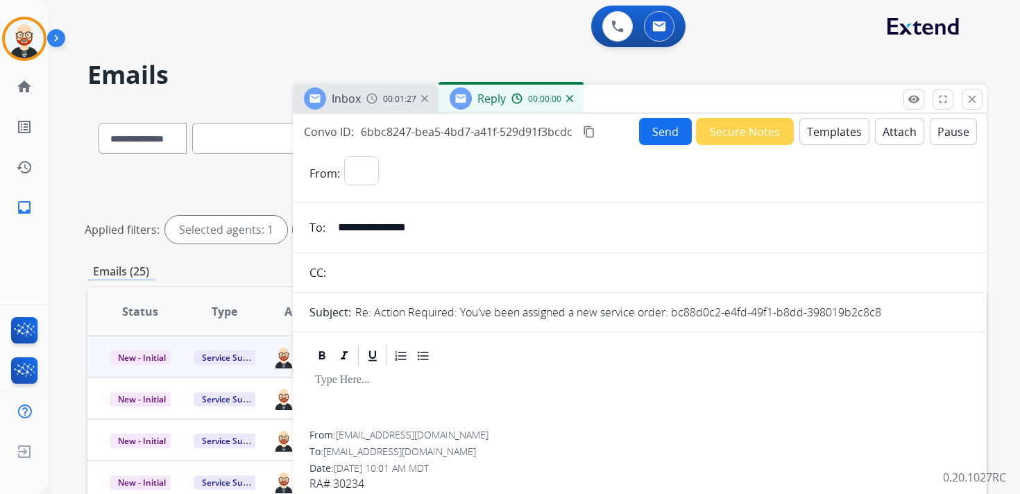
select select "**********"
click at [356, 393] on div at bounding box center [639, 399] width 660 height 62
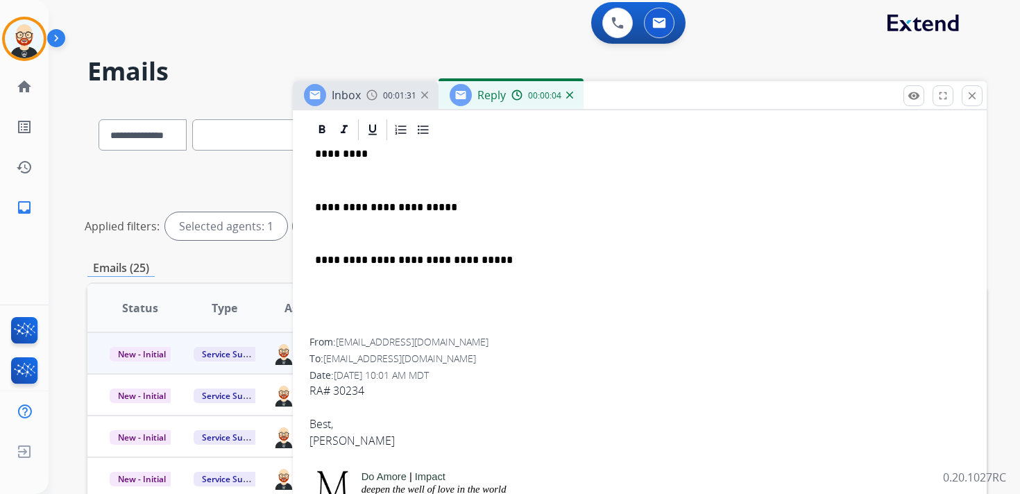
scroll to position [230, 0]
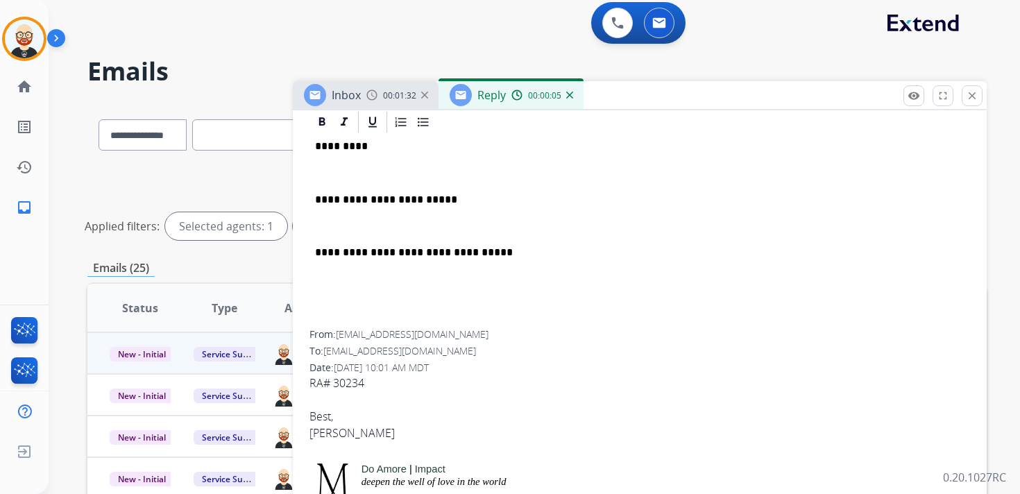
click at [326, 435] on div "[PERSON_NAME]" at bounding box center [639, 433] width 660 height 17
copy div "[PERSON_NAME]"
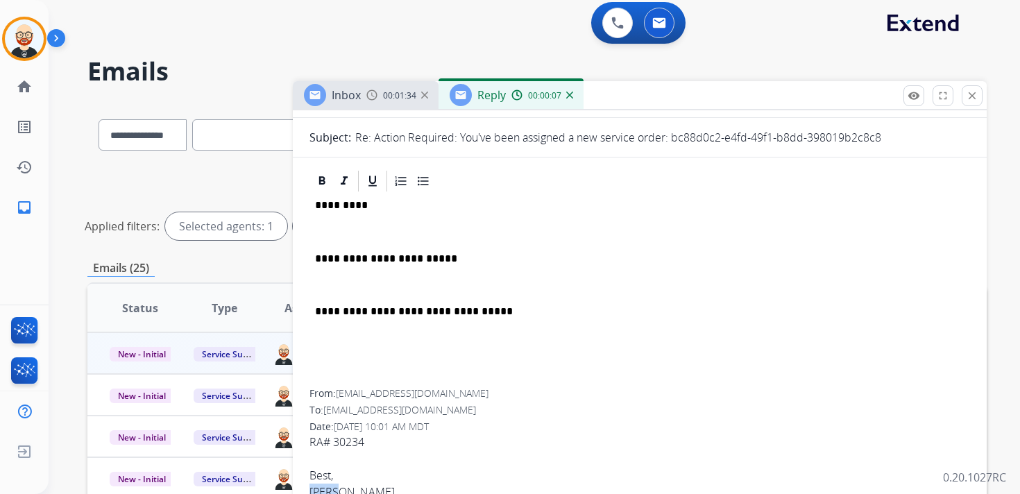
scroll to position [155, 0]
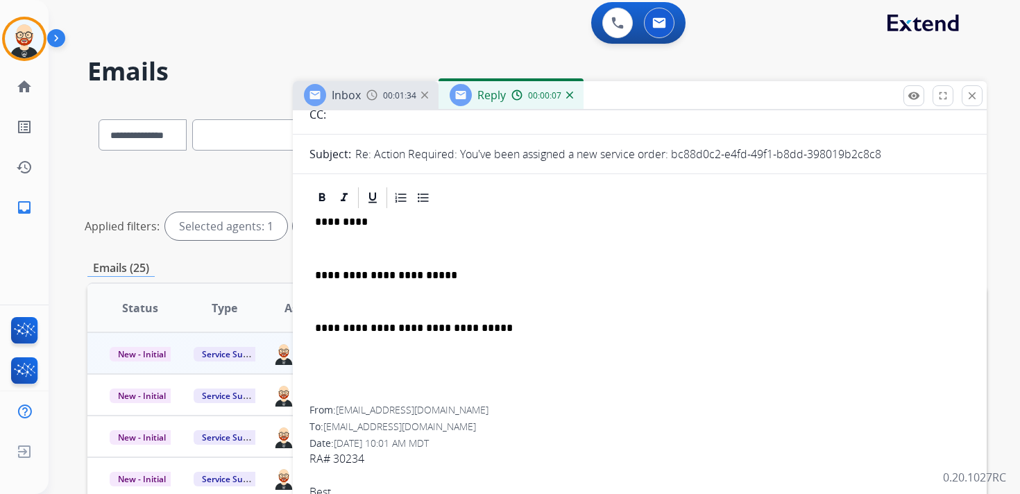
click at [338, 223] on p "*********" at bounding box center [634, 222] width 638 height 12
click at [332, 246] on p at bounding box center [639, 248] width 649 height 12
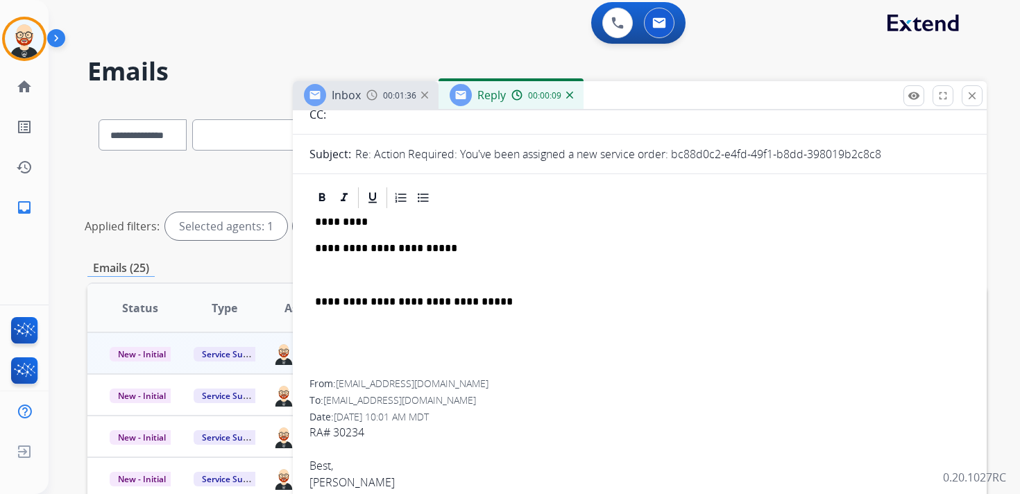
click at [343, 281] on p at bounding box center [639, 275] width 649 height 12
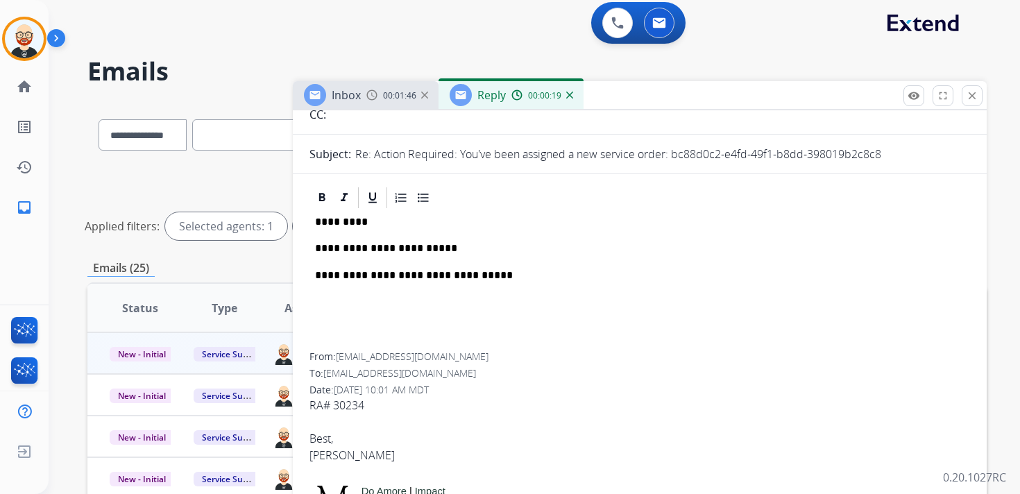
scroll to position [0, 0]
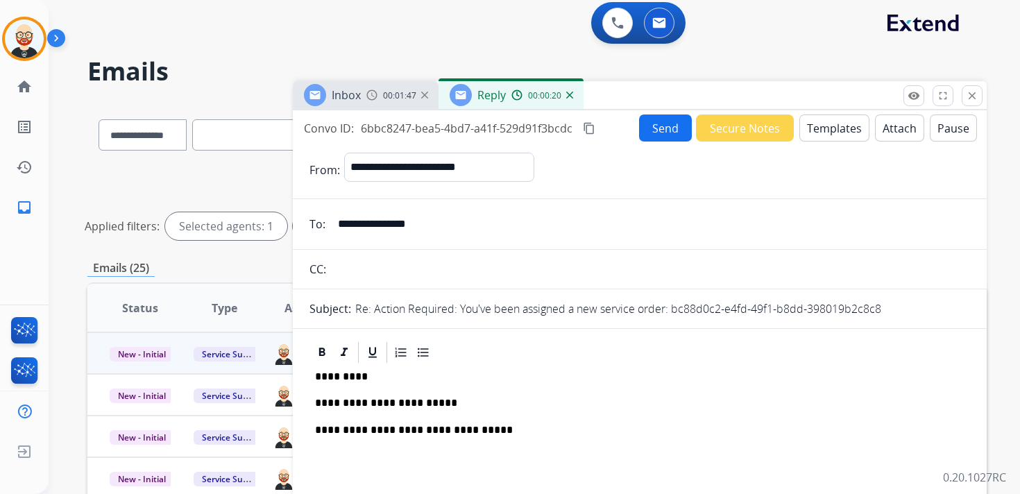
click at [659, 126] on button "Send" at bounding box center [665, 127] width 53 height 27
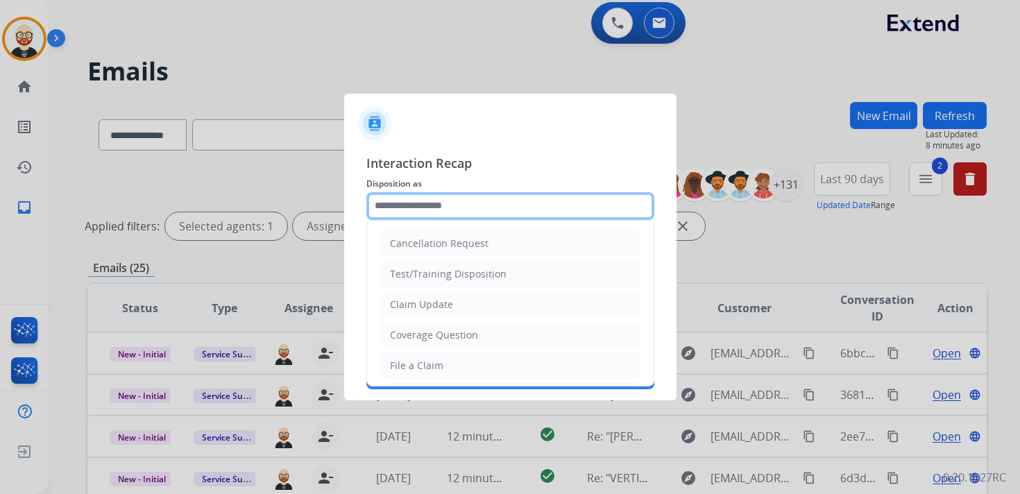
click at [430, 207] on input "text" at bounding box center [510, 206] width 288 height 28
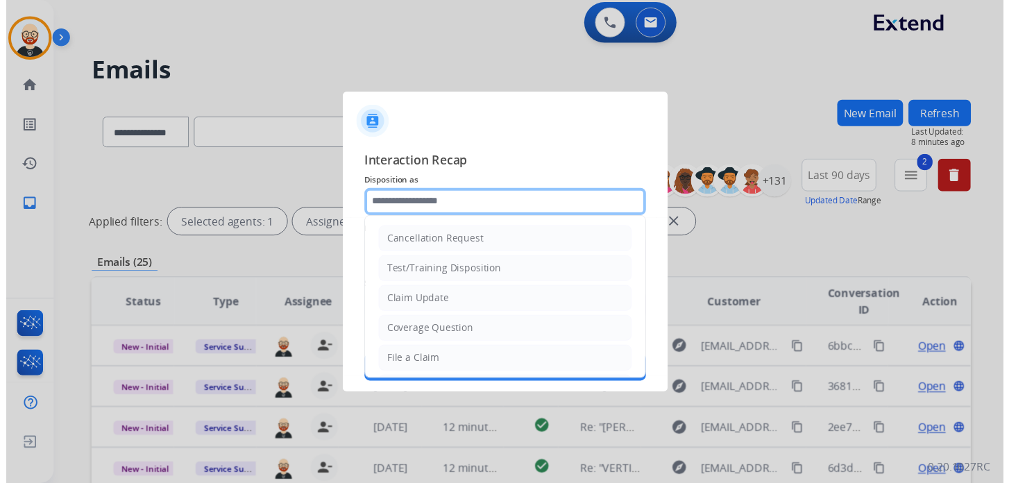
scroll to position [208, 0]
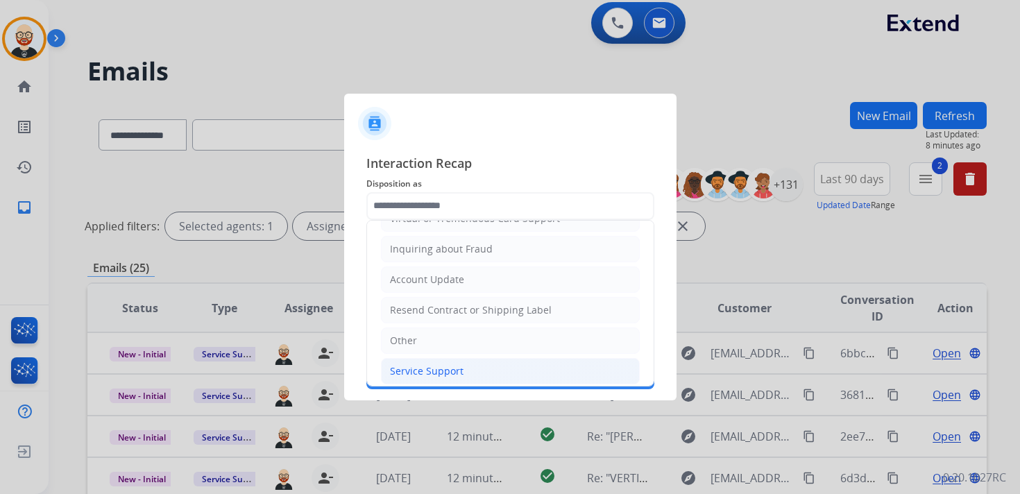
click at [428, 364] on div "Service Support" at bounding box center [427, 371] width 74 height 14
type input "**********"
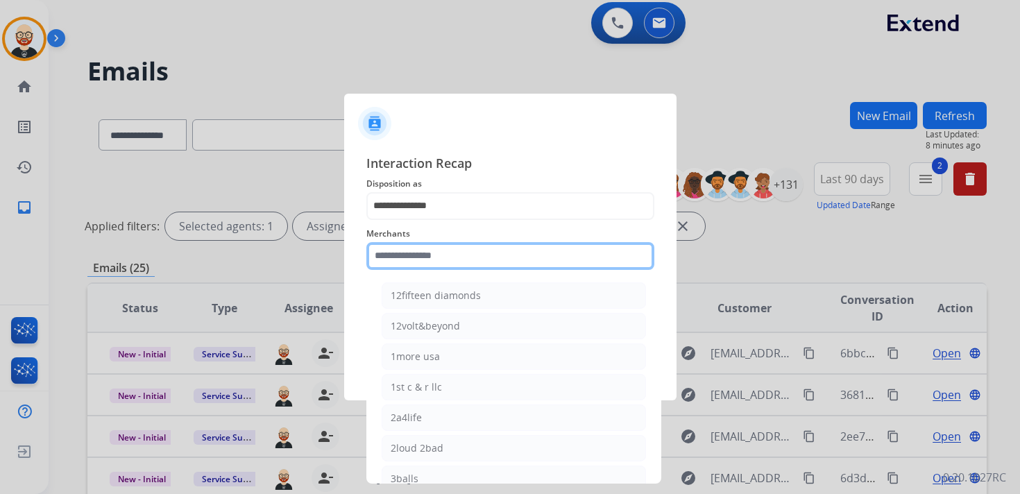
click at [432, 245] on input "text" at bounding box center [510, 256] width 288 height 28
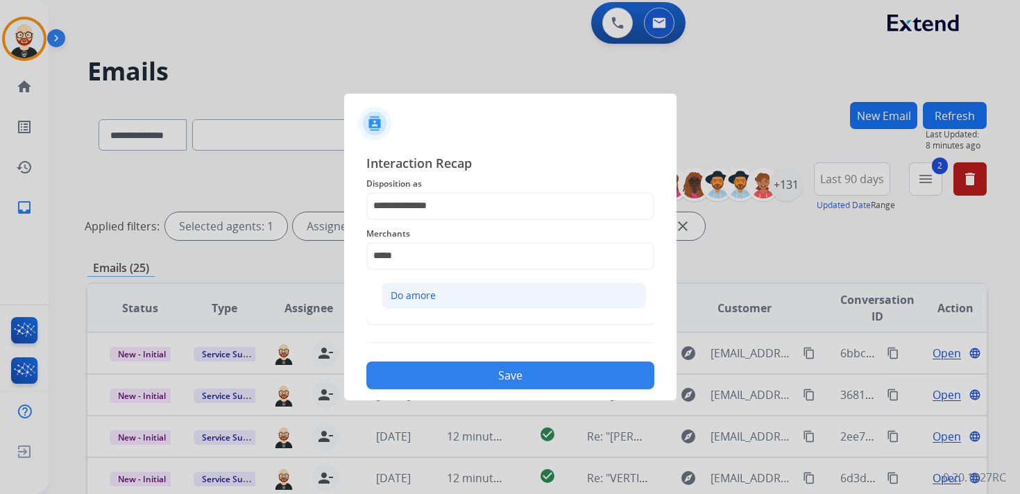
click at [438, 292] on li "Do amore" at bounding box center [514, 295] width 264 height 26
type input "********"
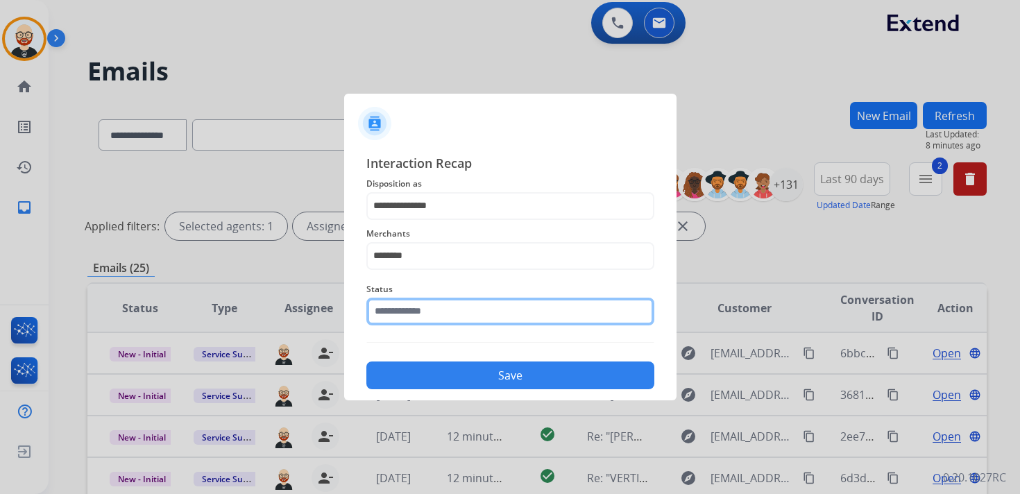
click at [431, 318] on input "text" at bounding box center [510, 312] width 288 height 28
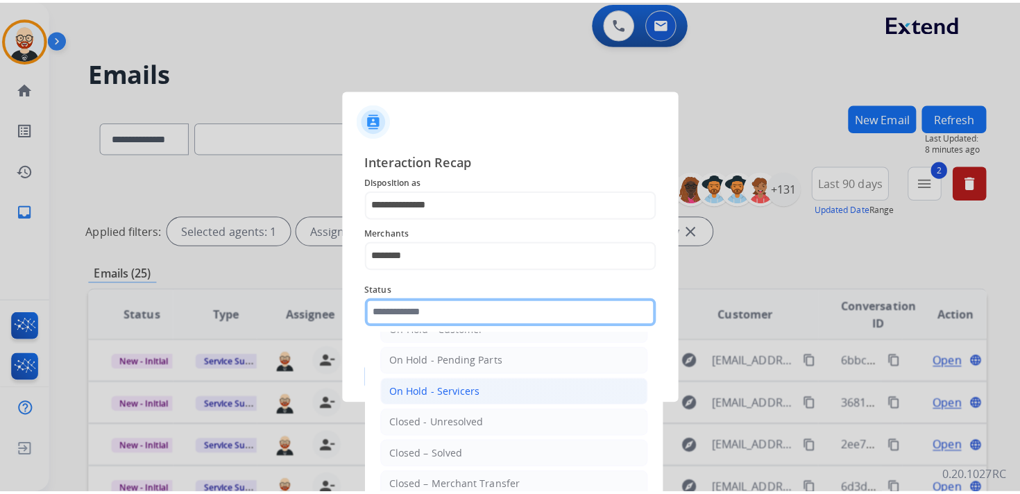
scroll to position [59, 0]
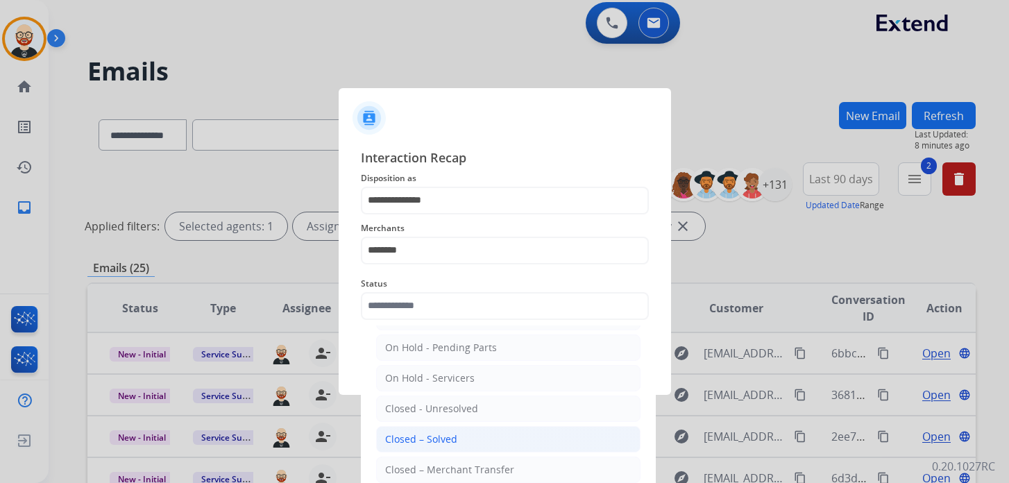
click at [434, 440] on div "Closed – Solved" at bounding box center [421, 439] width 72 height 14
type input "**********"
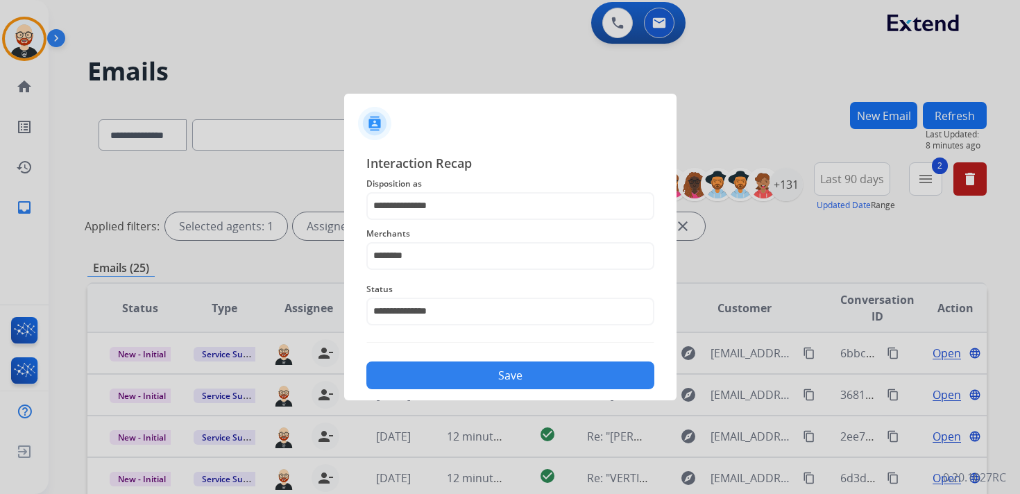
click at [423, 375] on button "Save" at bounding box center [510, 375] width 288 height 28
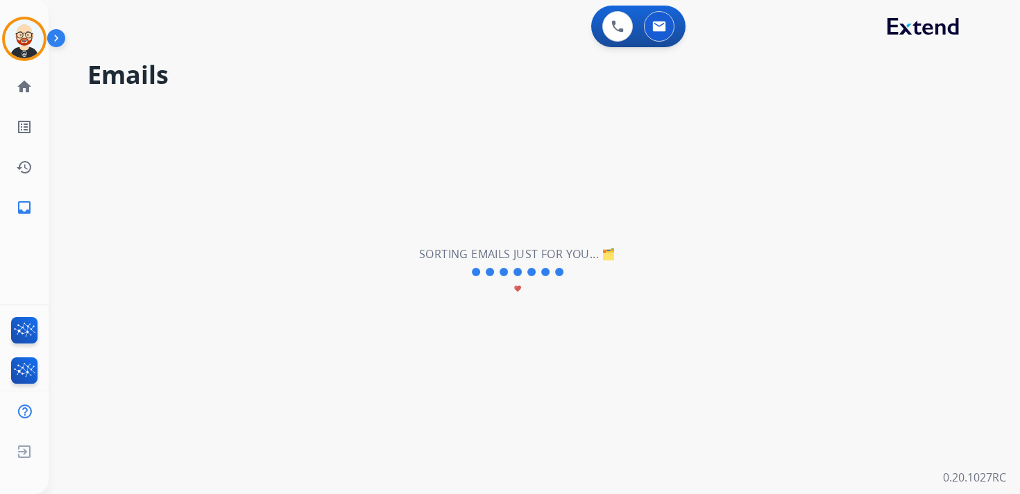
scroll to position [0, 0]
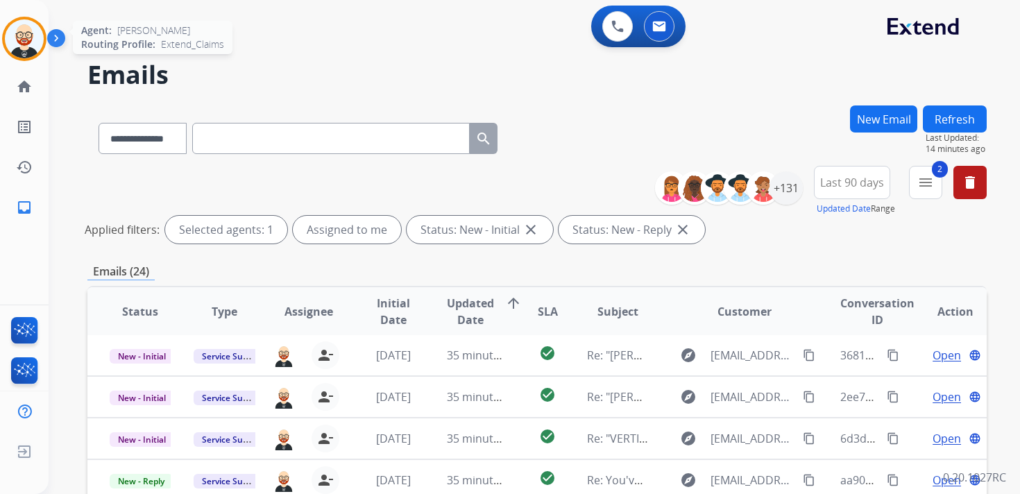
click at [12, 53] on img at bounding box center [24, 38] width 39 height 39
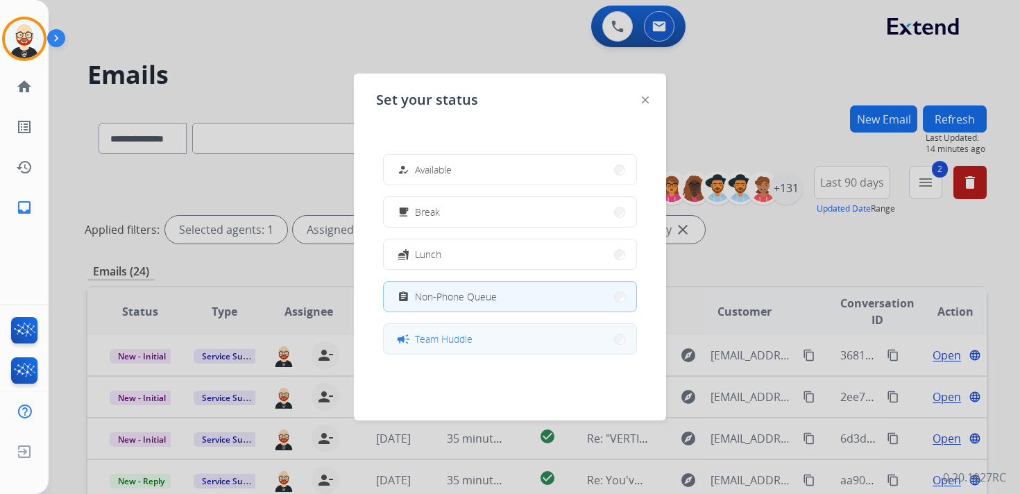
scroll to position [219, 0]
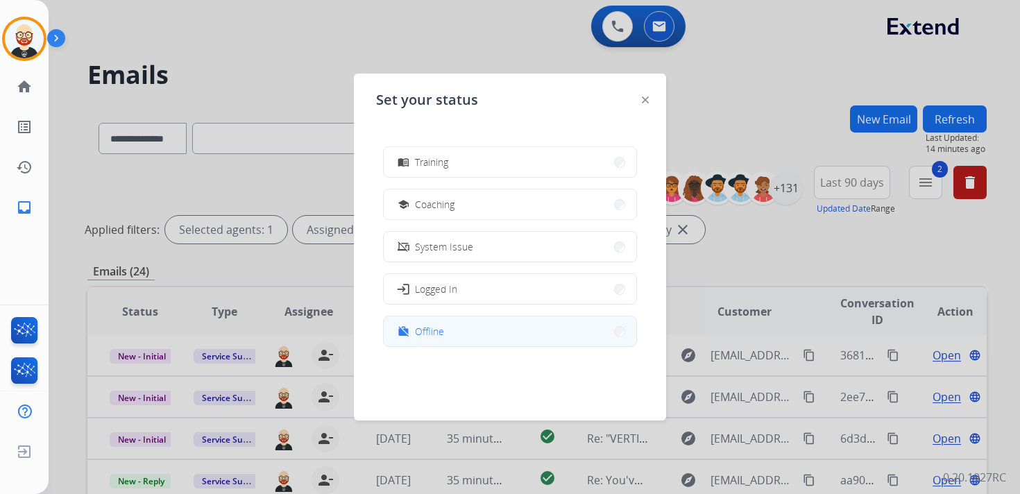
click at [453, 329] on button "work_off Offline" at bounding box center [510, 331] width 253 height 30
